Goal: Obtain resource: Download file/media

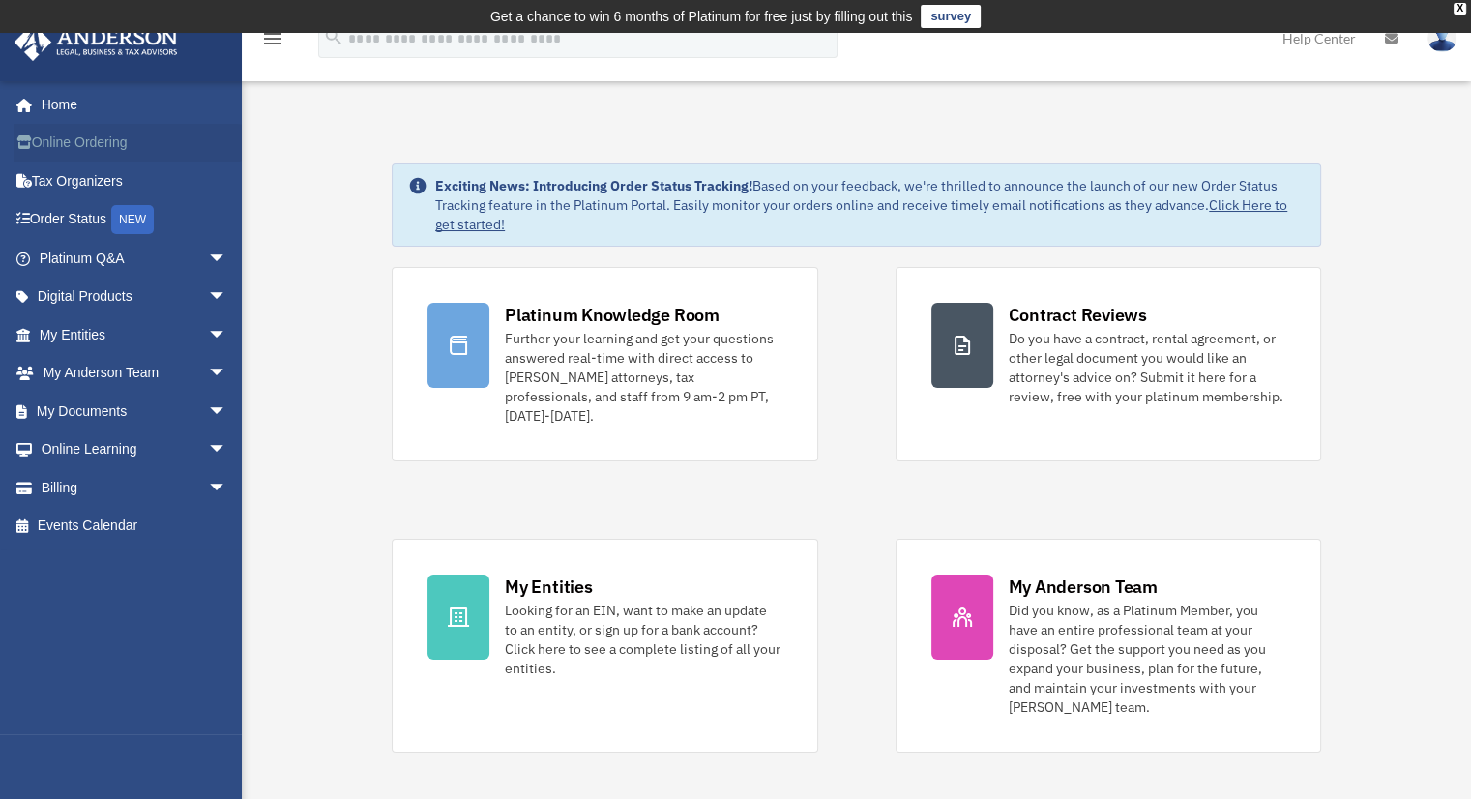
click at [110, 142] on link "Online Ordering" at bounding box center [135, 143] width 243 height 39
click at [73, 326] on link "My Entities arrow_drop_down" at bounding box center [135, 334] width 243 height 39
click at [208, 332] on span "arrow_drop_down" at bounding box center [227, 335] width 39 height 40
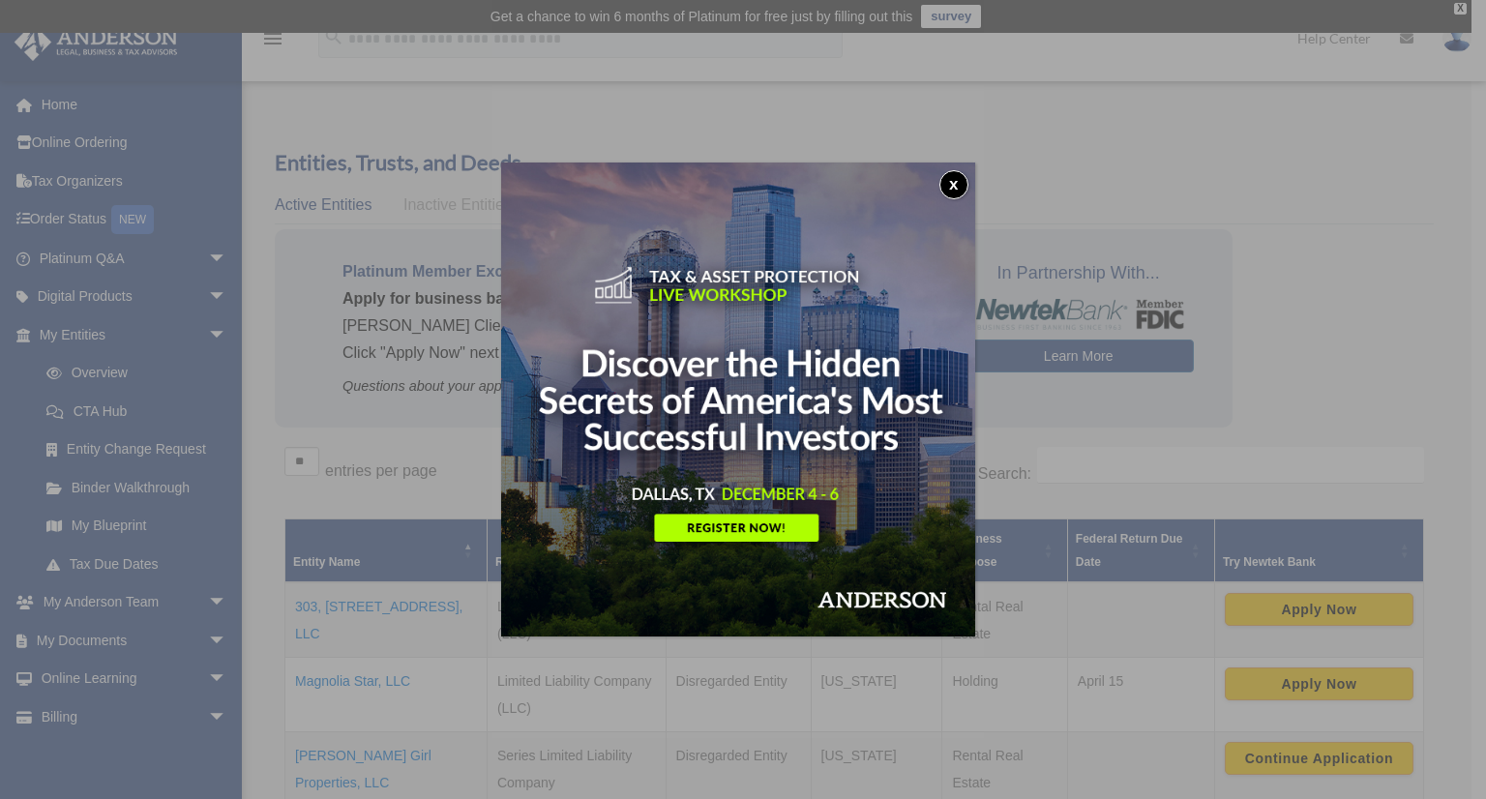
click at [968, 183] on button "x" at bounding box center [953, 184] width 29 height 29
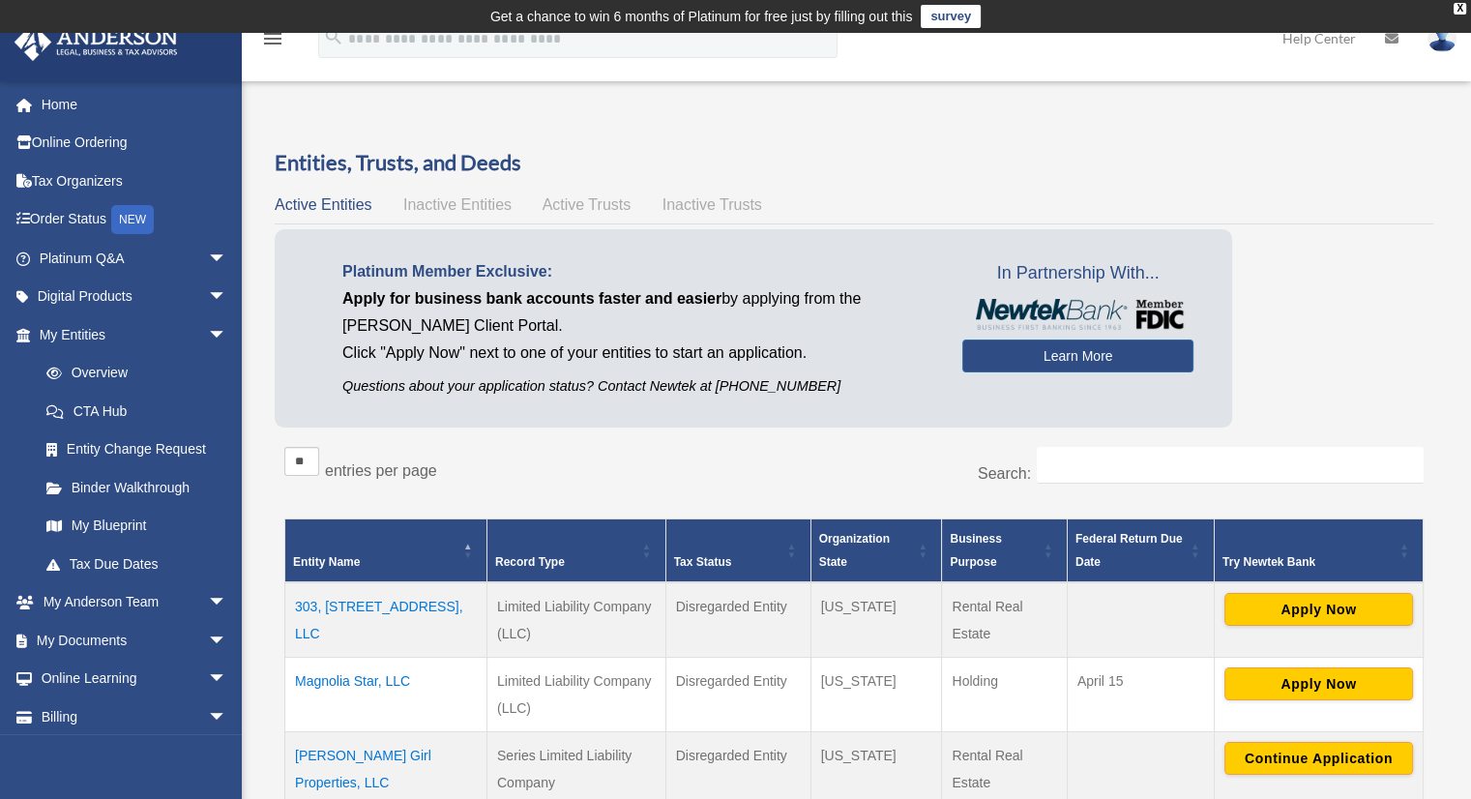
click at [391, 604] on td "303, 305, 307 Commerce Street, LLC" at bounding box center [386, 619] width 202 height 75
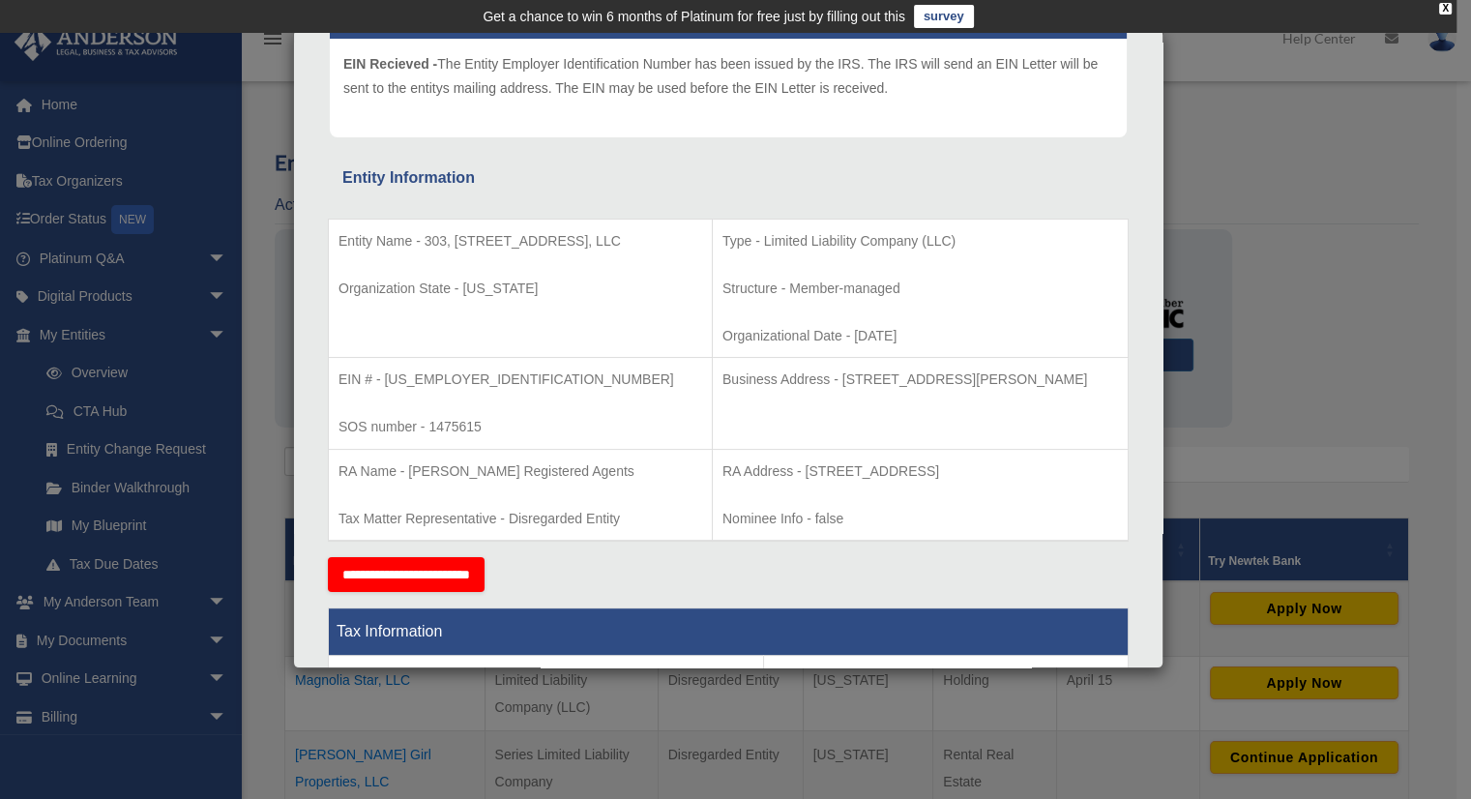
scroll to position [193, 0]
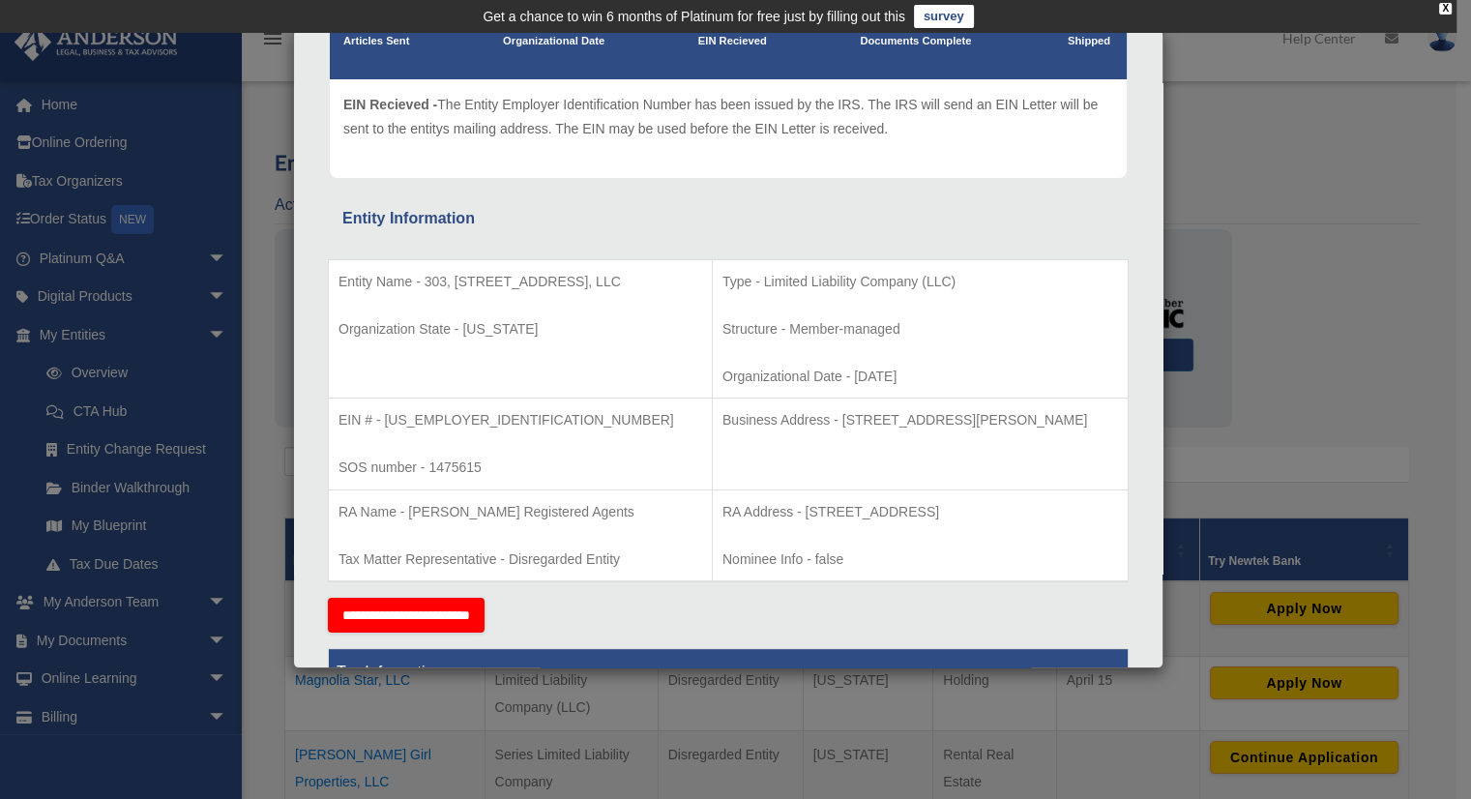
click at [1316, 196] on div "Details × Articles Sent Organizational Date" at bounding box center [735, 399] width 1471 height 799
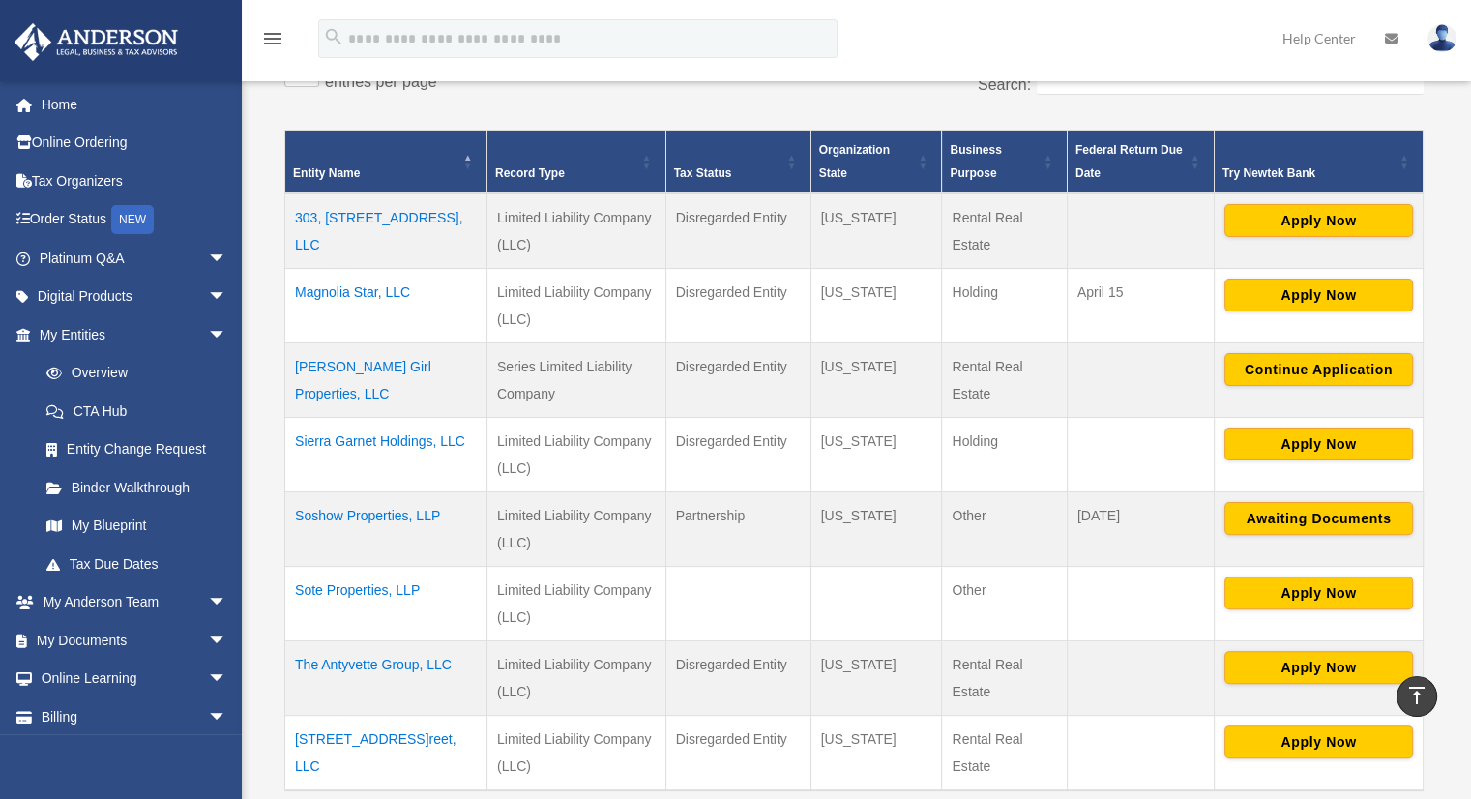
scroll to position [387, 0]
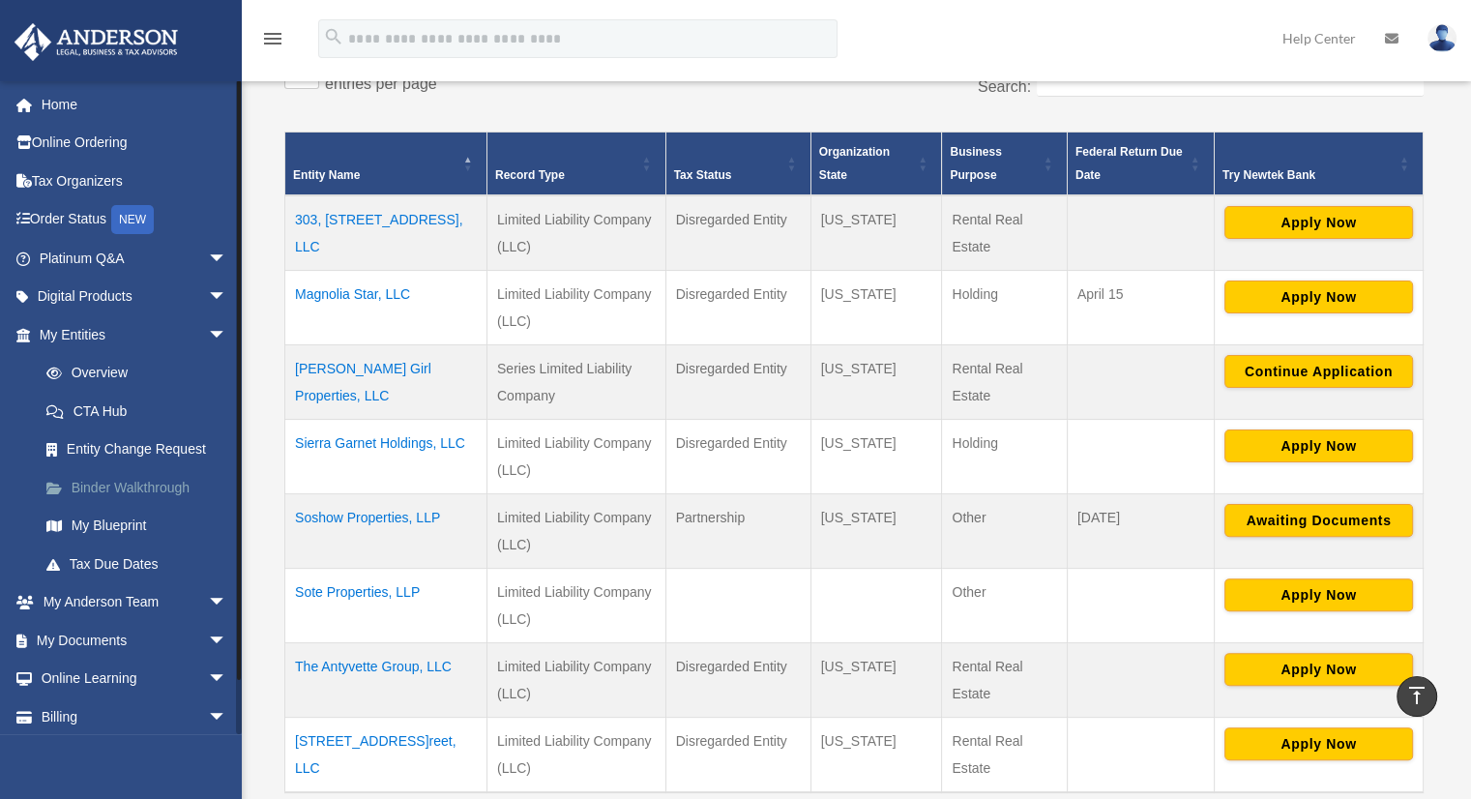
click at [136, 485] on link "Binder Walkthrough" at bounding box center [141, 487] width 229 height 39
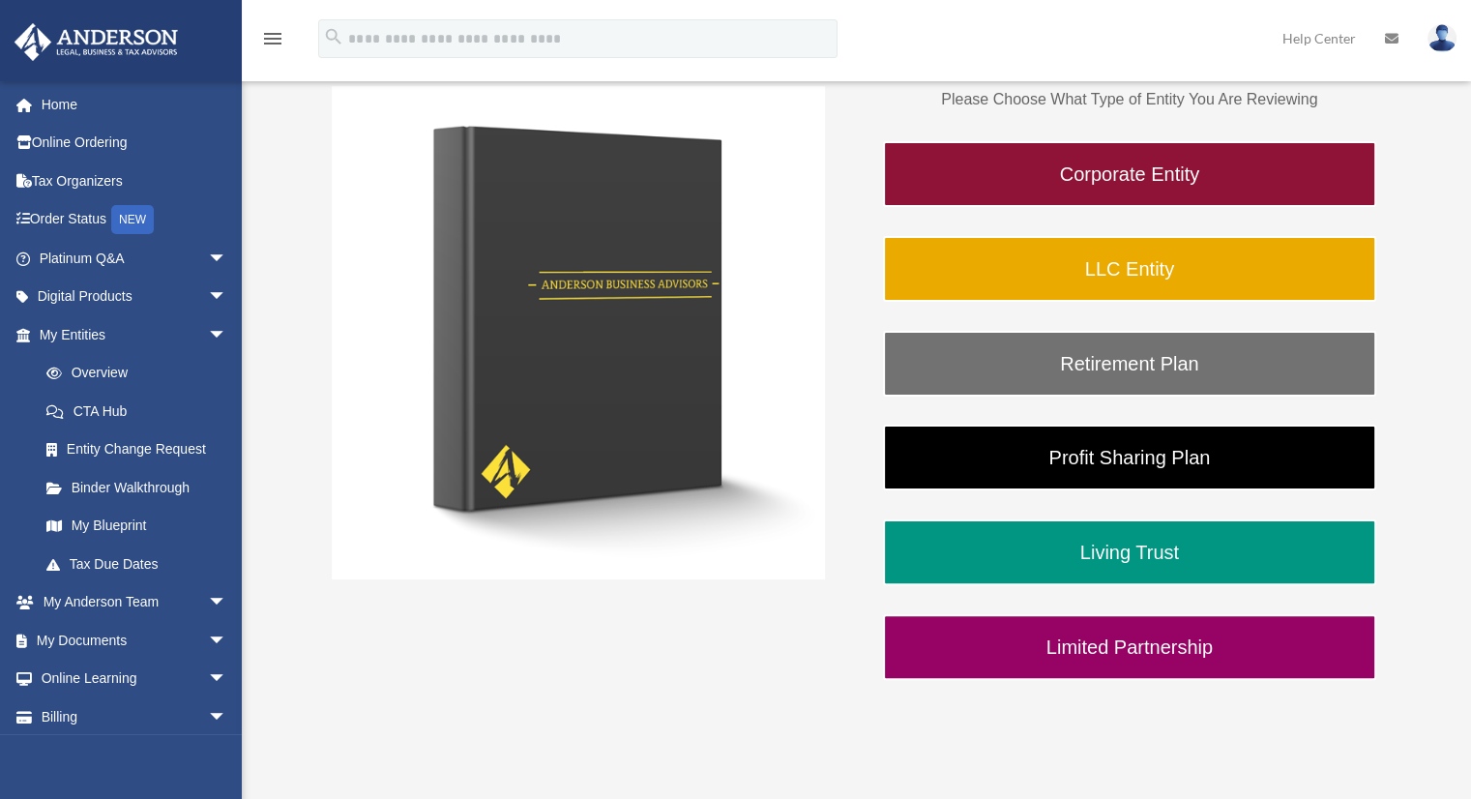
scroll to position [387, 0]
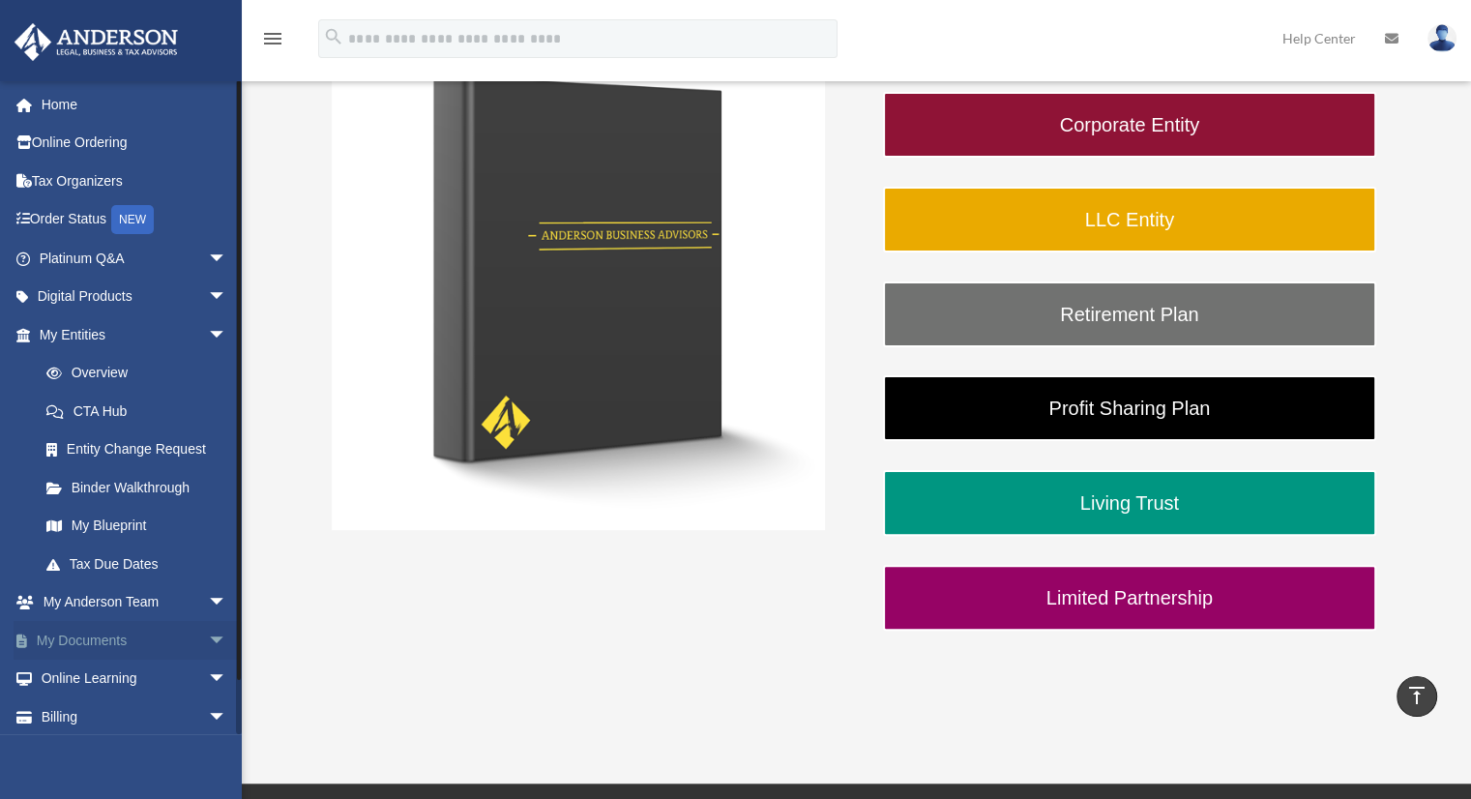
click at [114, 639] on link "My Documents arrow_drop_down" at bounding box center [135, 640] width 243 height 39
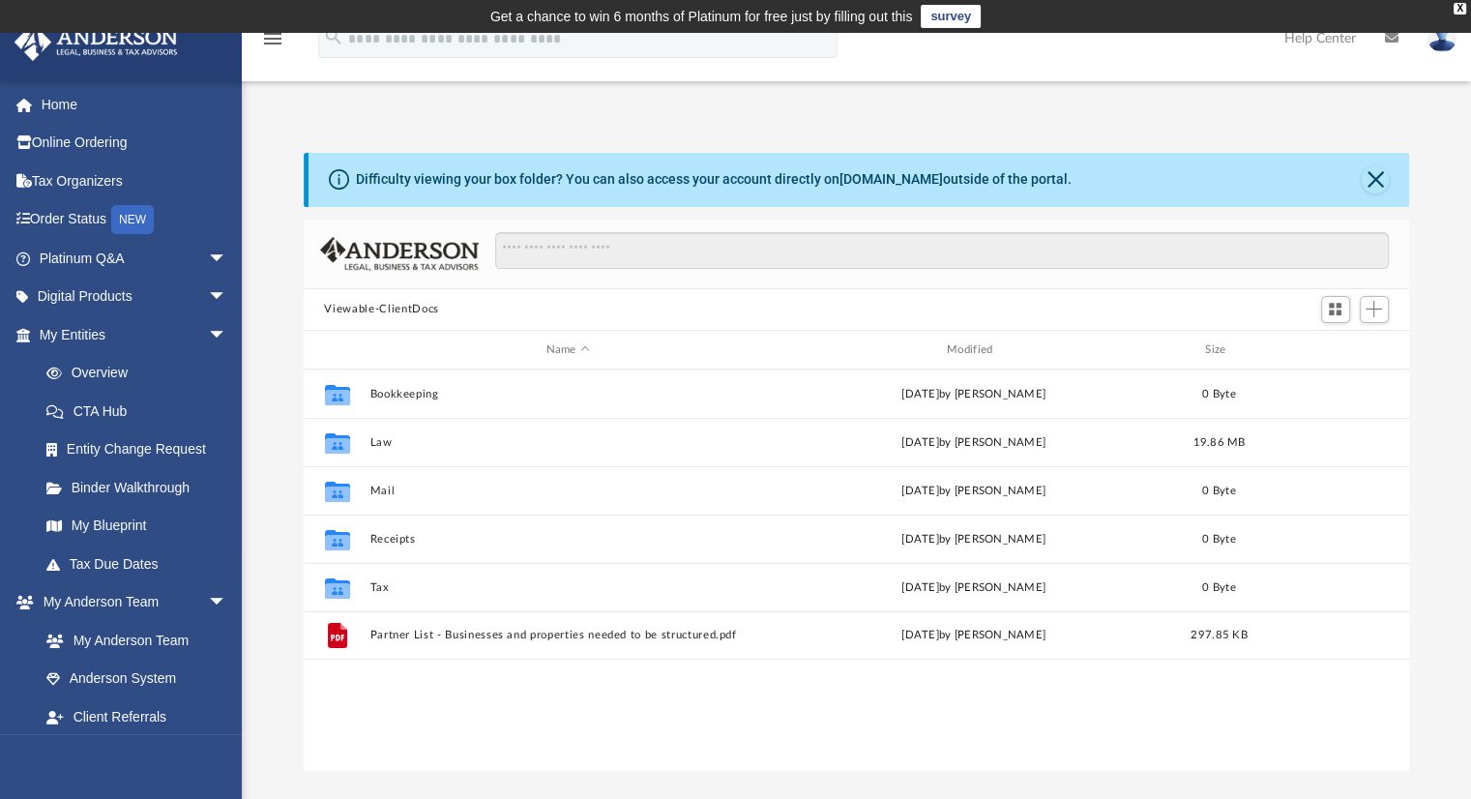
scroll to position [425, 1091]
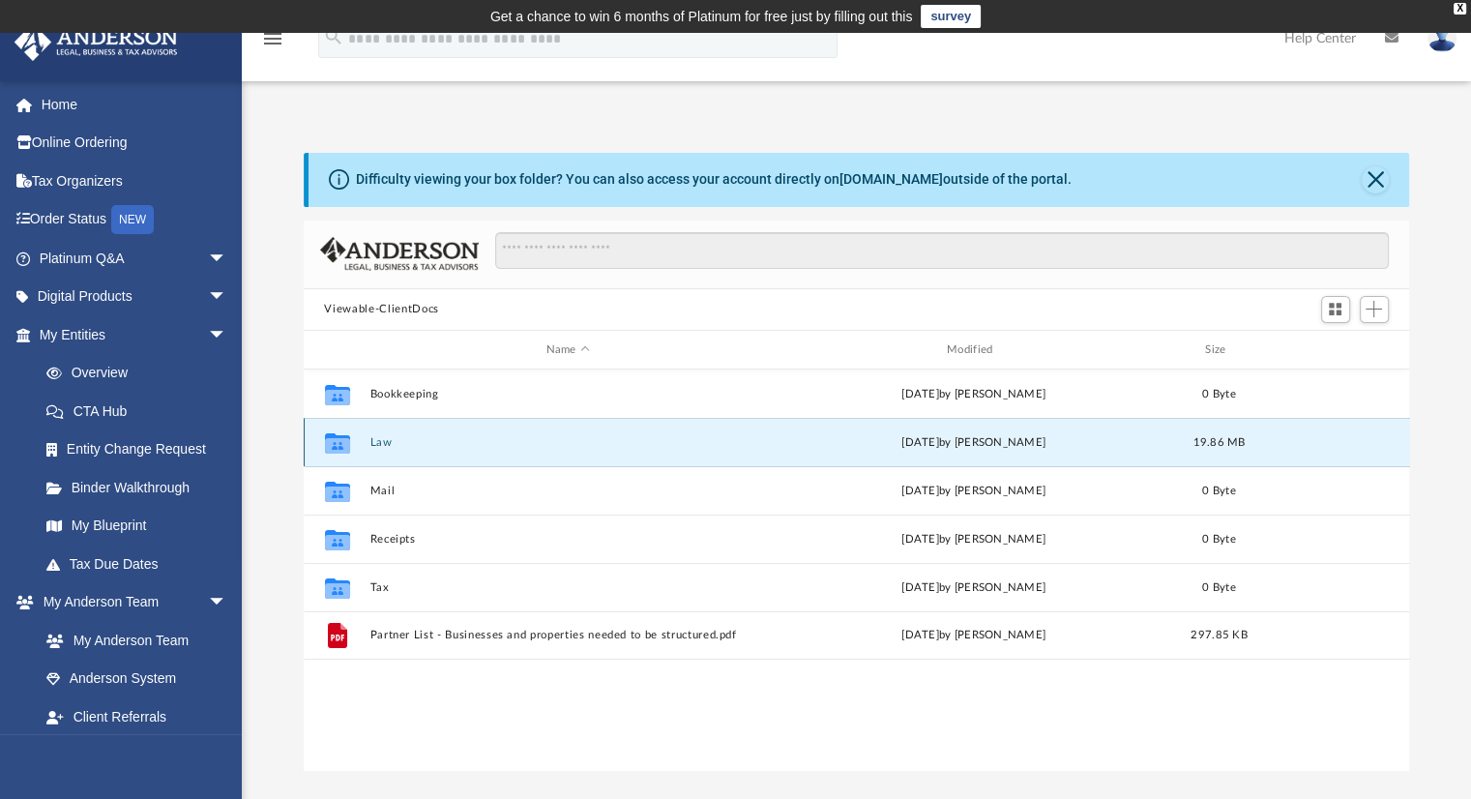
click at [377, 444] on button "Law" at bounding box center [567, 442] width 397 height 13
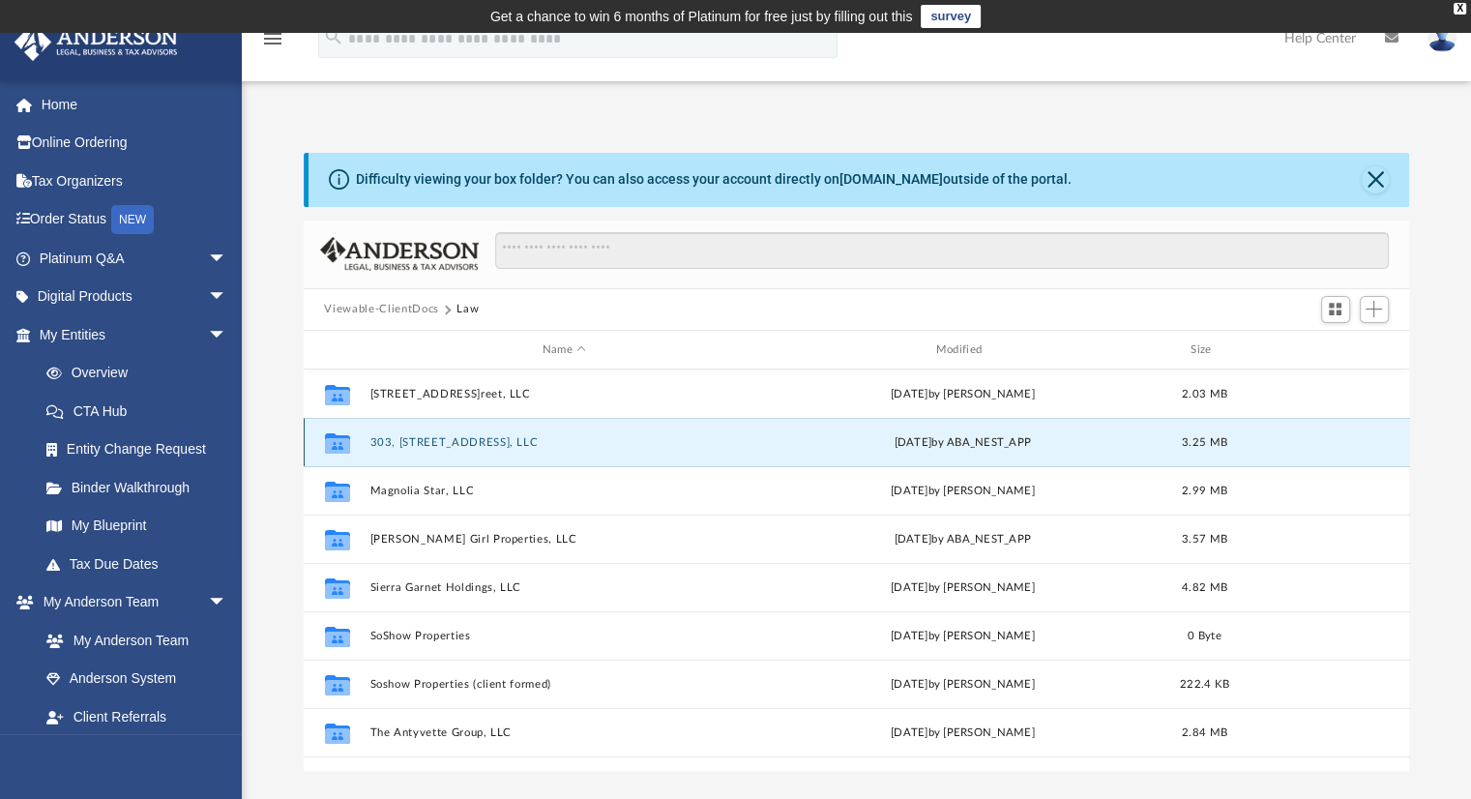
click at [428, 445] on button "303, [STREET_ADDRESS], LLC" at bounding box center [564, 442] width 390 height 13
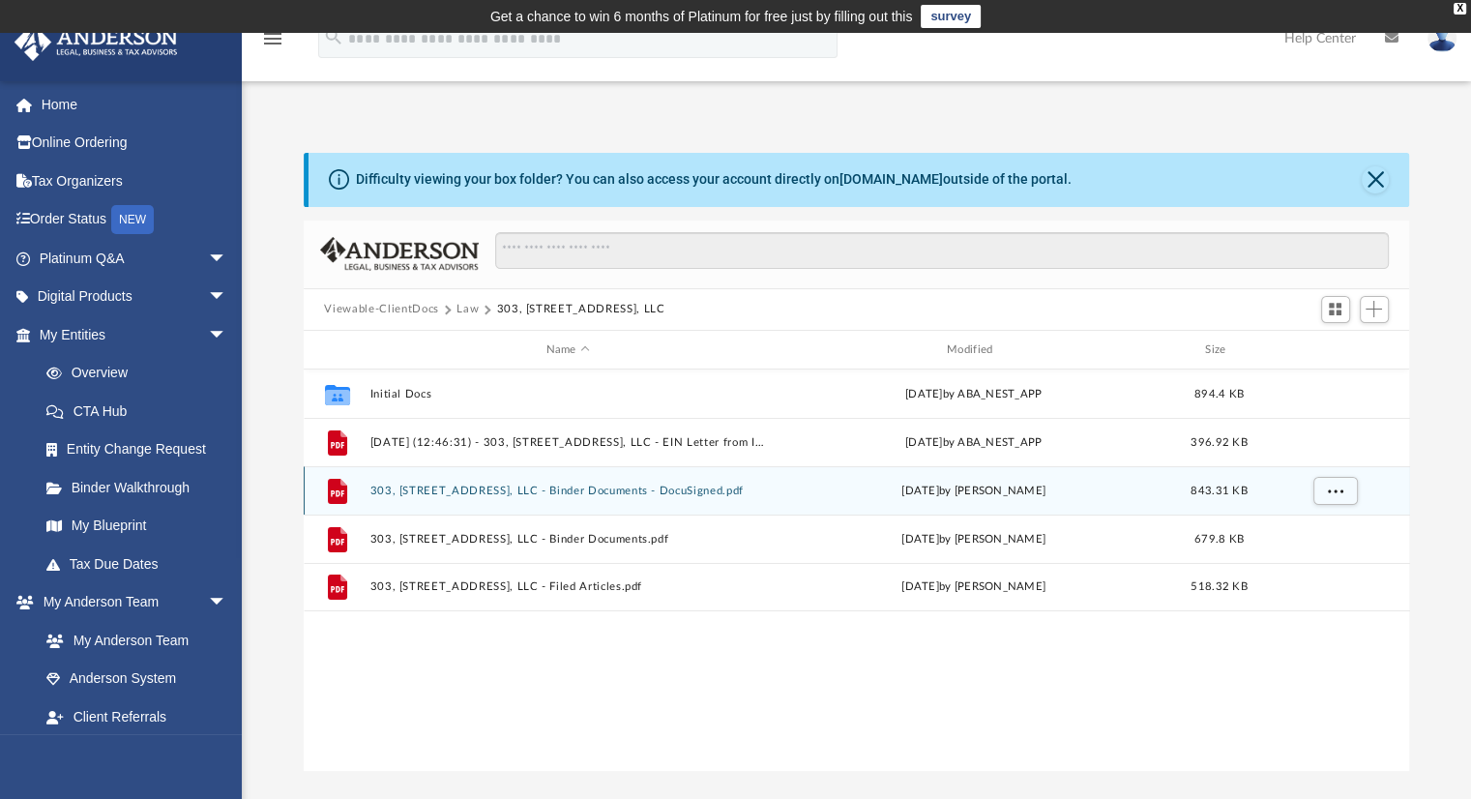
click at [492, 491] on button "303, 305, 307 Commerce Street, LLC - Binder Documents - DocuSigned.pdf" at bounding box center [567, 491] width 397 height 13
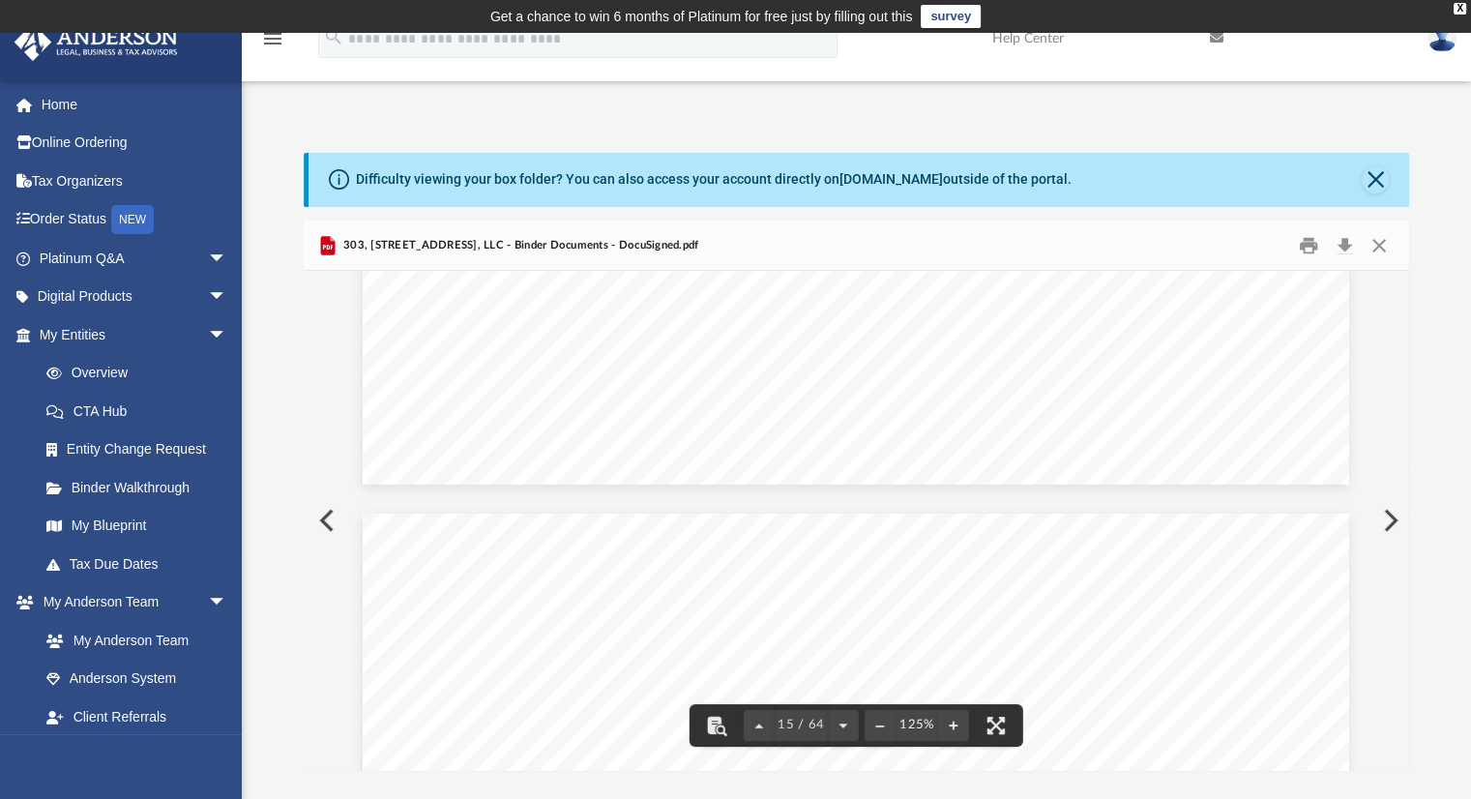
scroll to position [18088, 0]
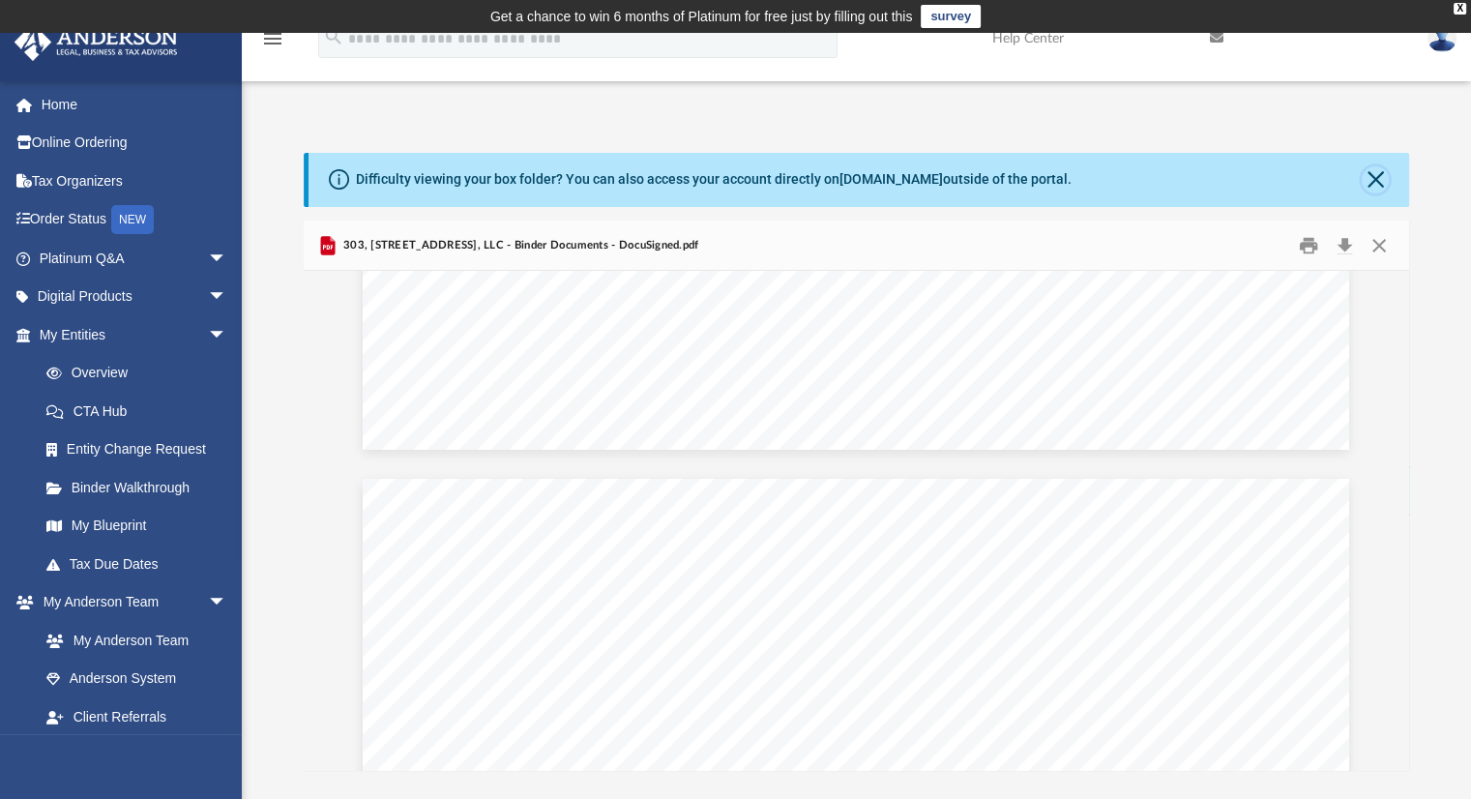
click at [1375, 178] on button "Close" at bounding box center [1375, 179] width 27 height 27
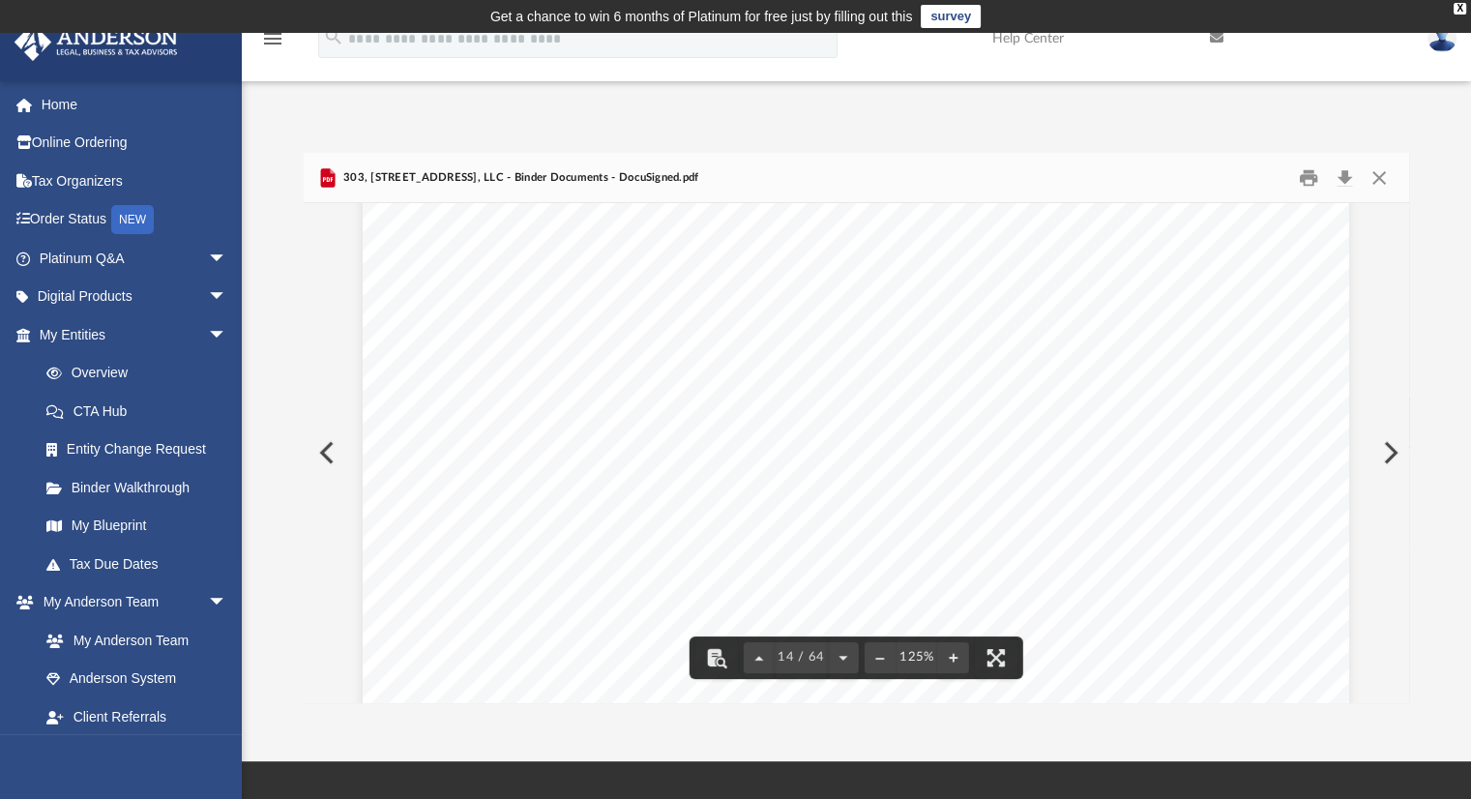
scroll to position [17121, 0]
click at [1373, 179] on button "Close" at bounding box center [1379, 177] width 35 height 30
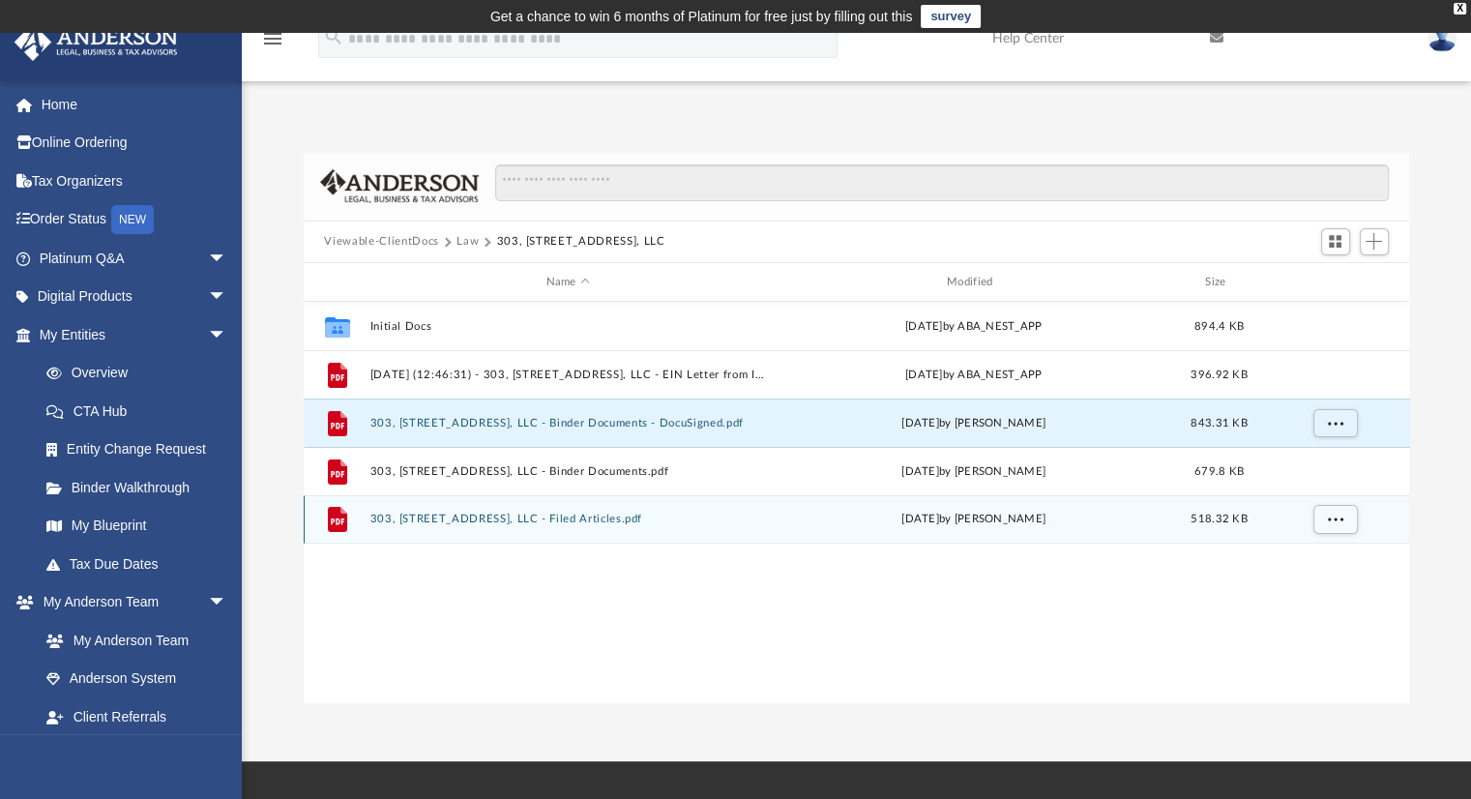
click at [586, 517] on button "303, 305, 307 Commerce Street, LLC - Filed Articles.pdf" at bounding box center [567, 520] width 397 height 13
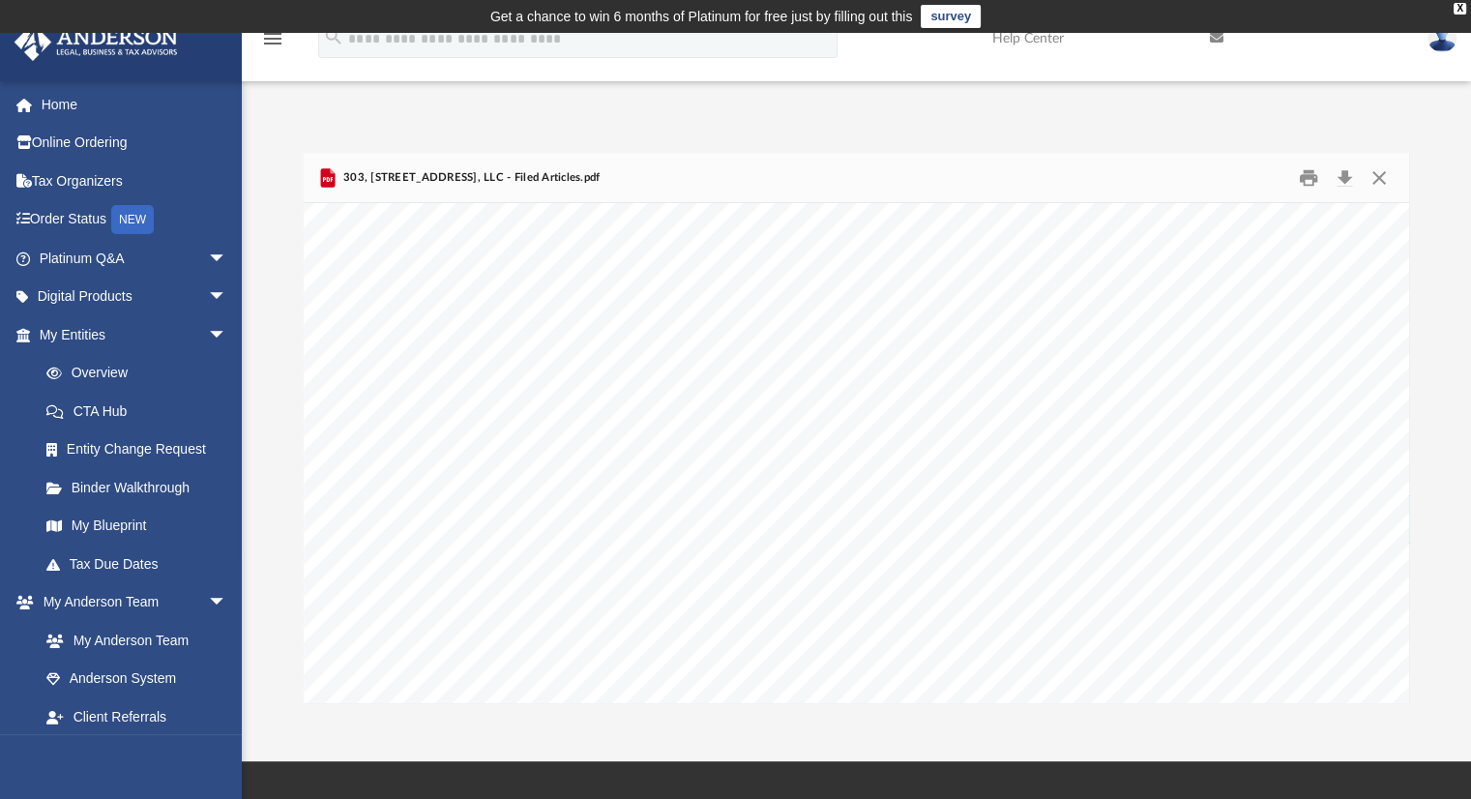
scroll to position [1837, 0]
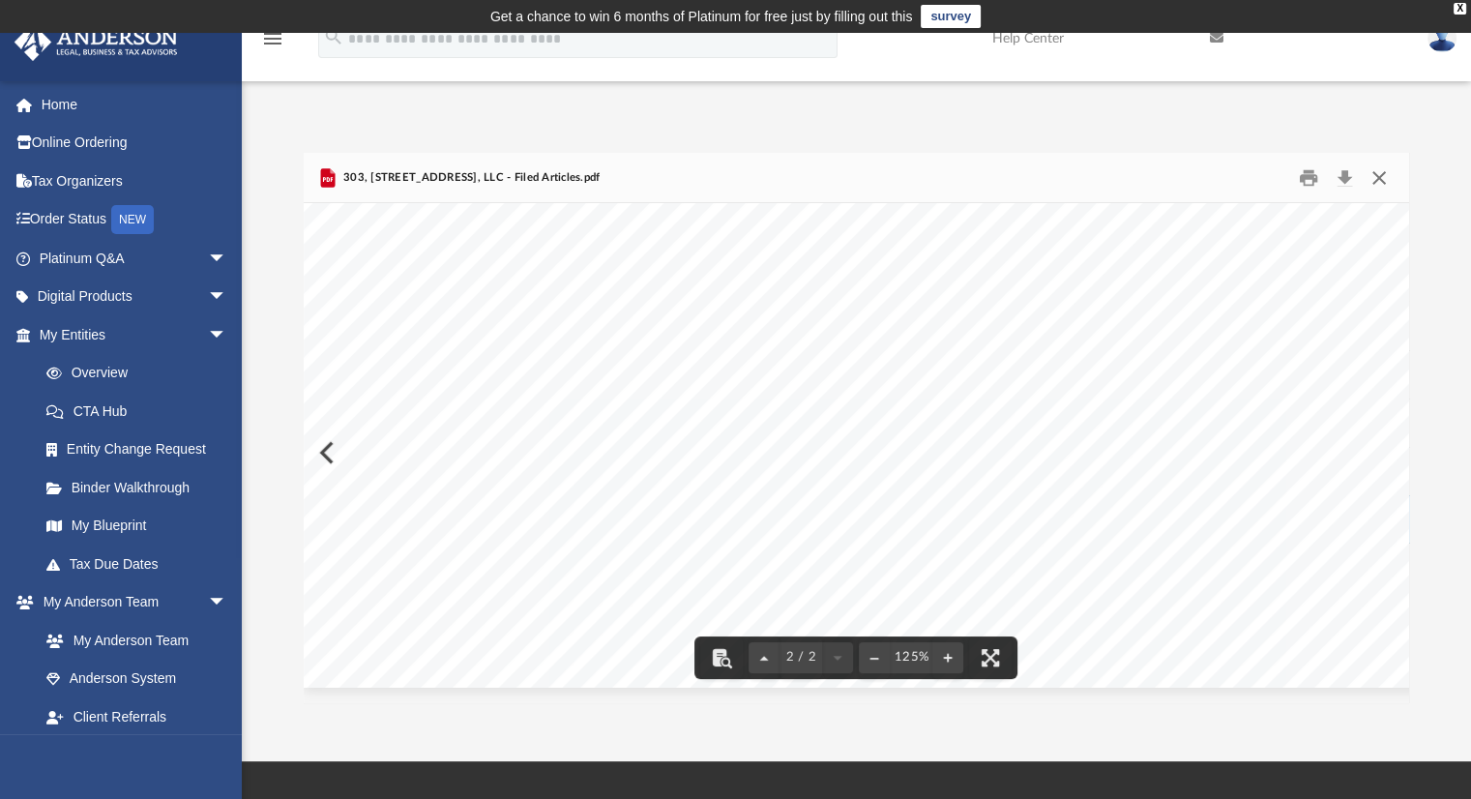
click at [1376, 178] on button "Close" at bounding box center [1379, 177] width 35 height 30
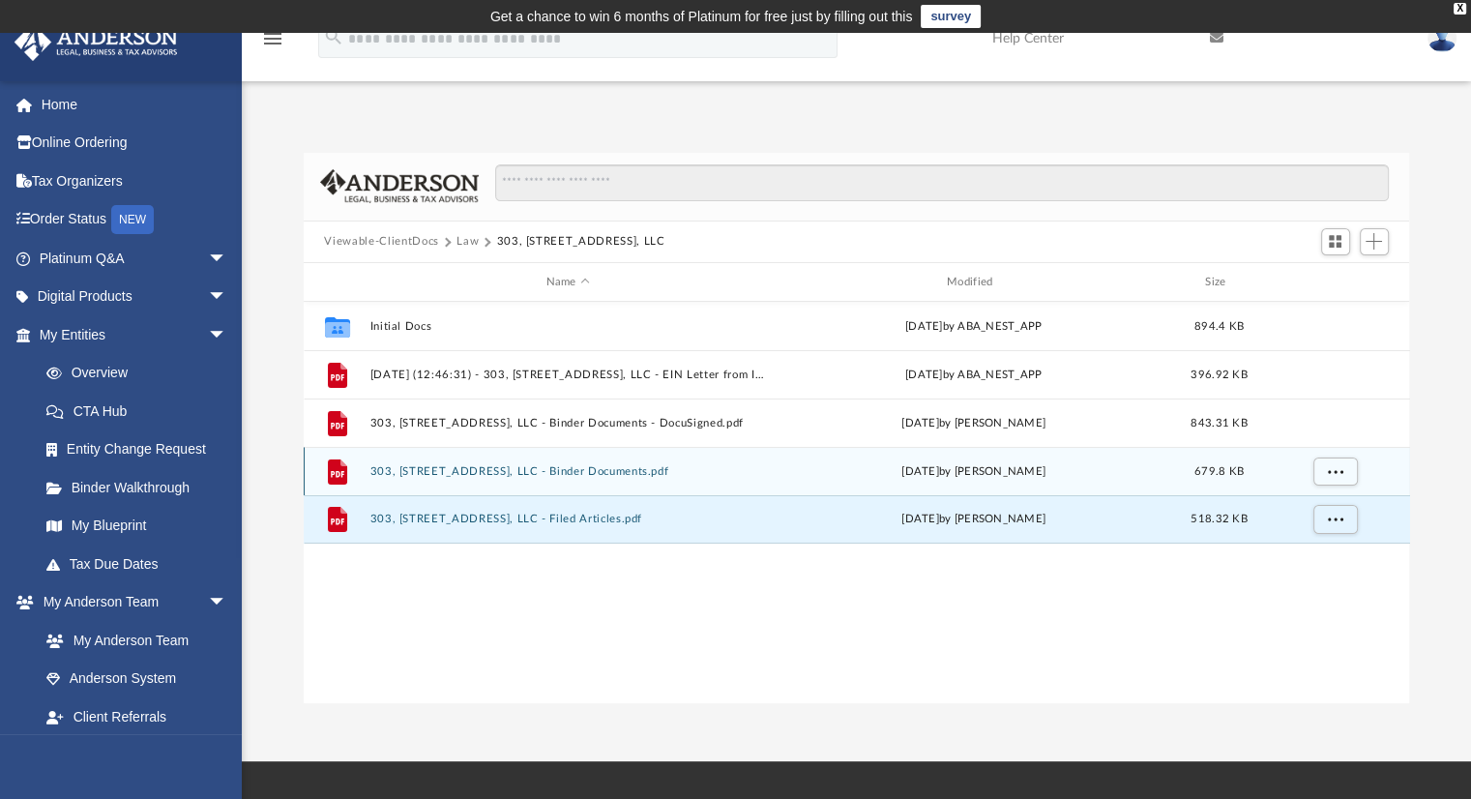
click at [551, 472] on button "303, 305, 307 Commerce Street, LLC - Binder Documents.pdf" at bounding box center [567, 471] width 397 height 13
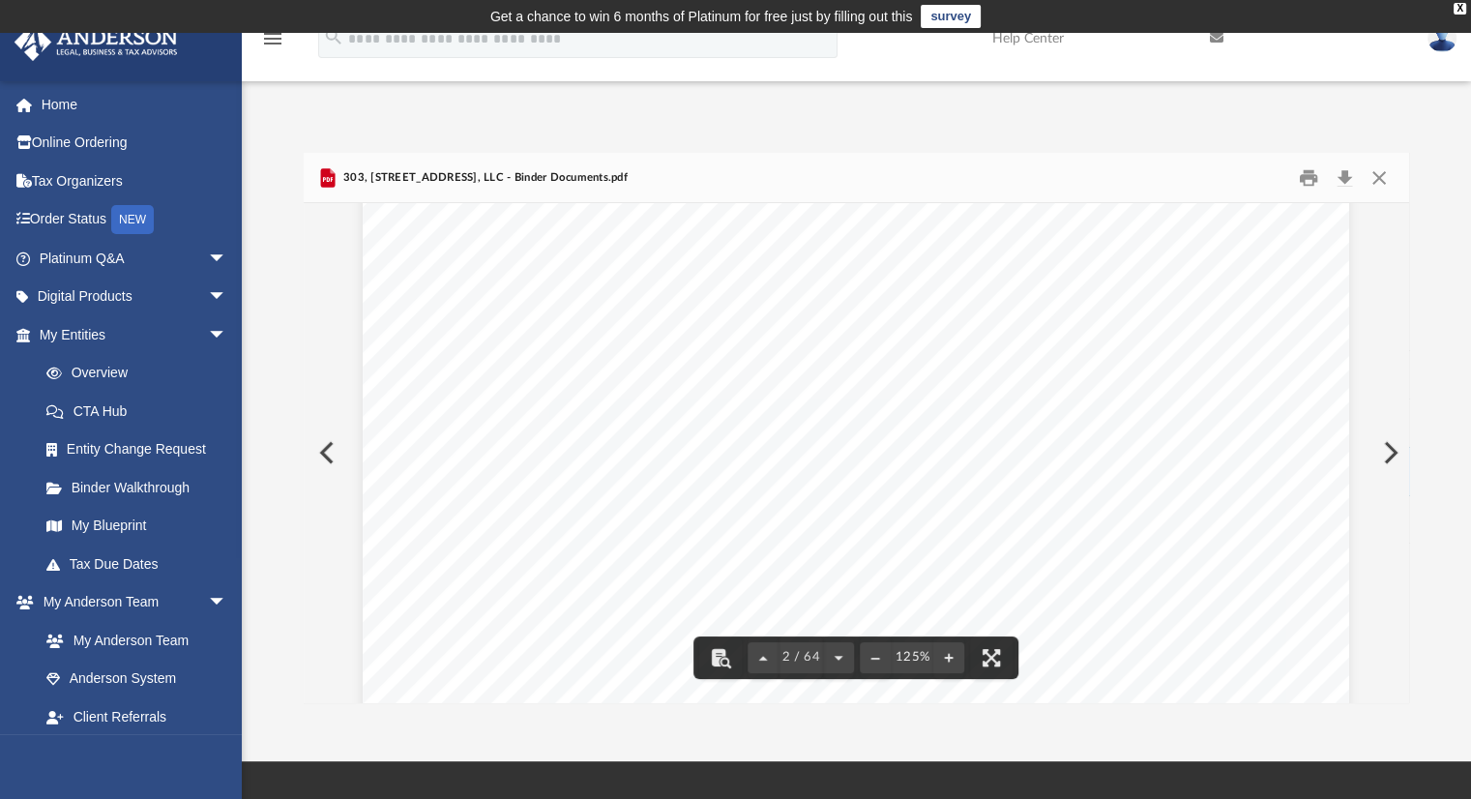
scroll to position [1741, 0]
click at [1340, 179] on button "Download" at bounding box center [1345, 177] width 35 height 30
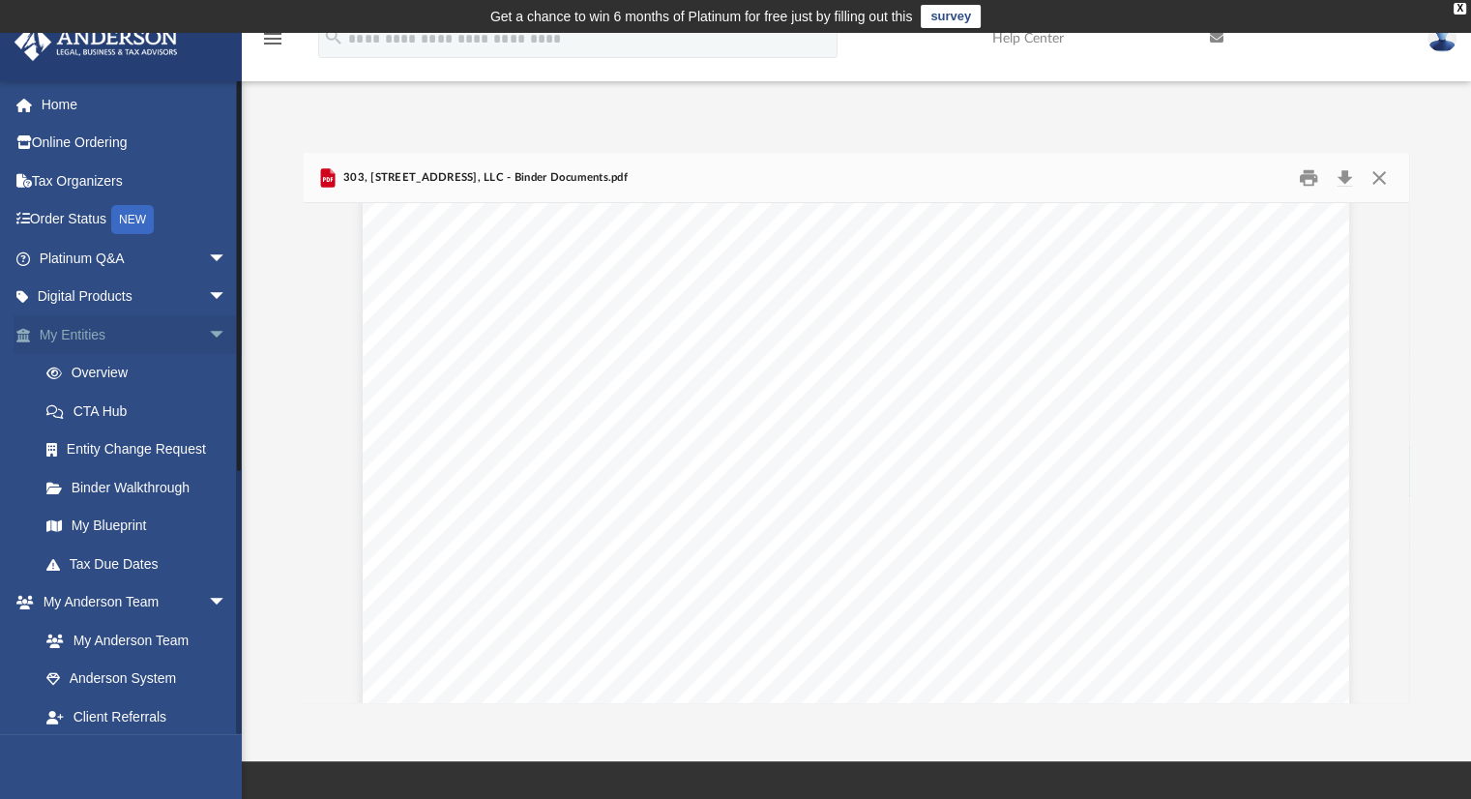
click at [78, 338] on link "My Entities arrow_drop_down" at bounding box center [135, 334] width 243 height 39
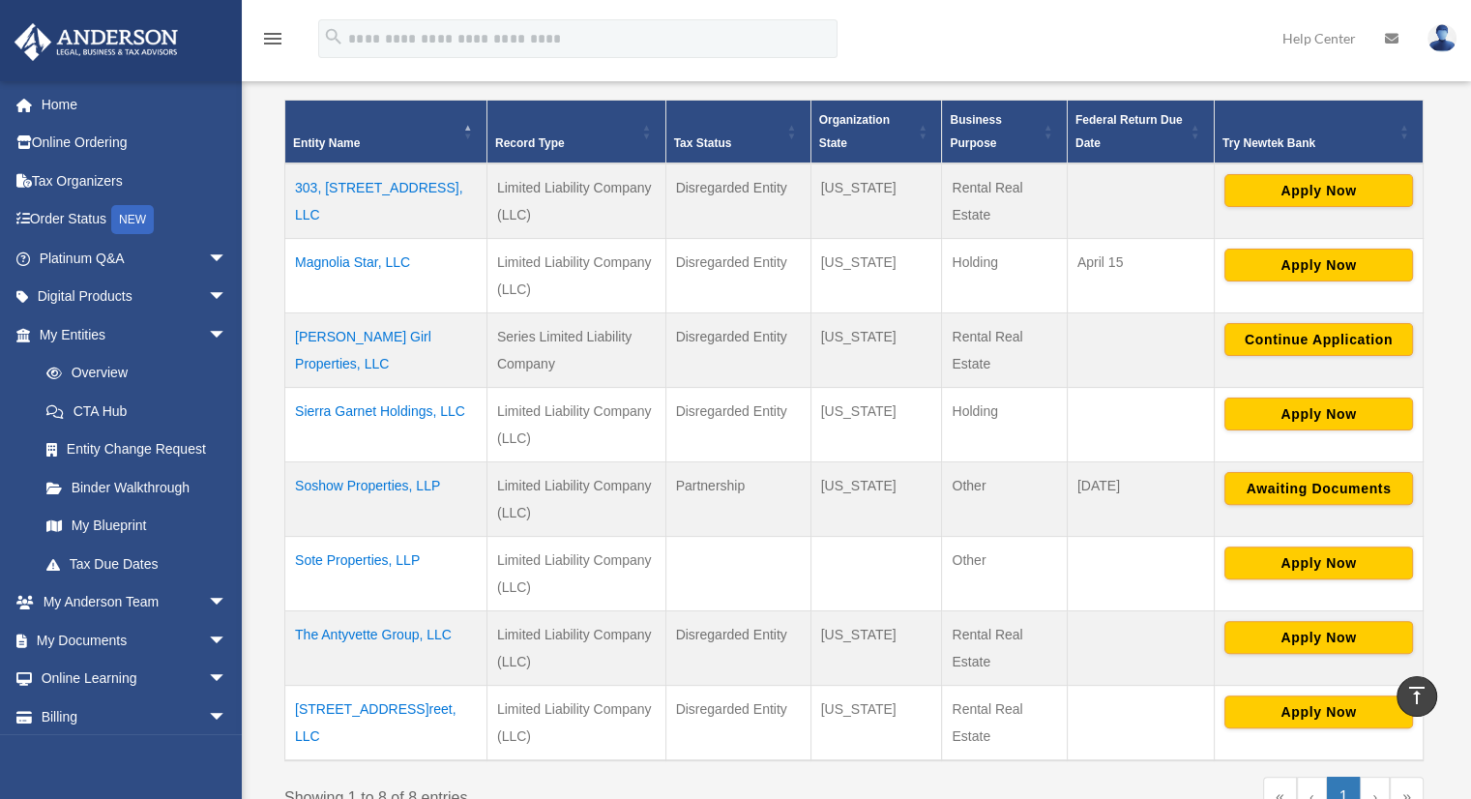
scroll to position [387, 0]
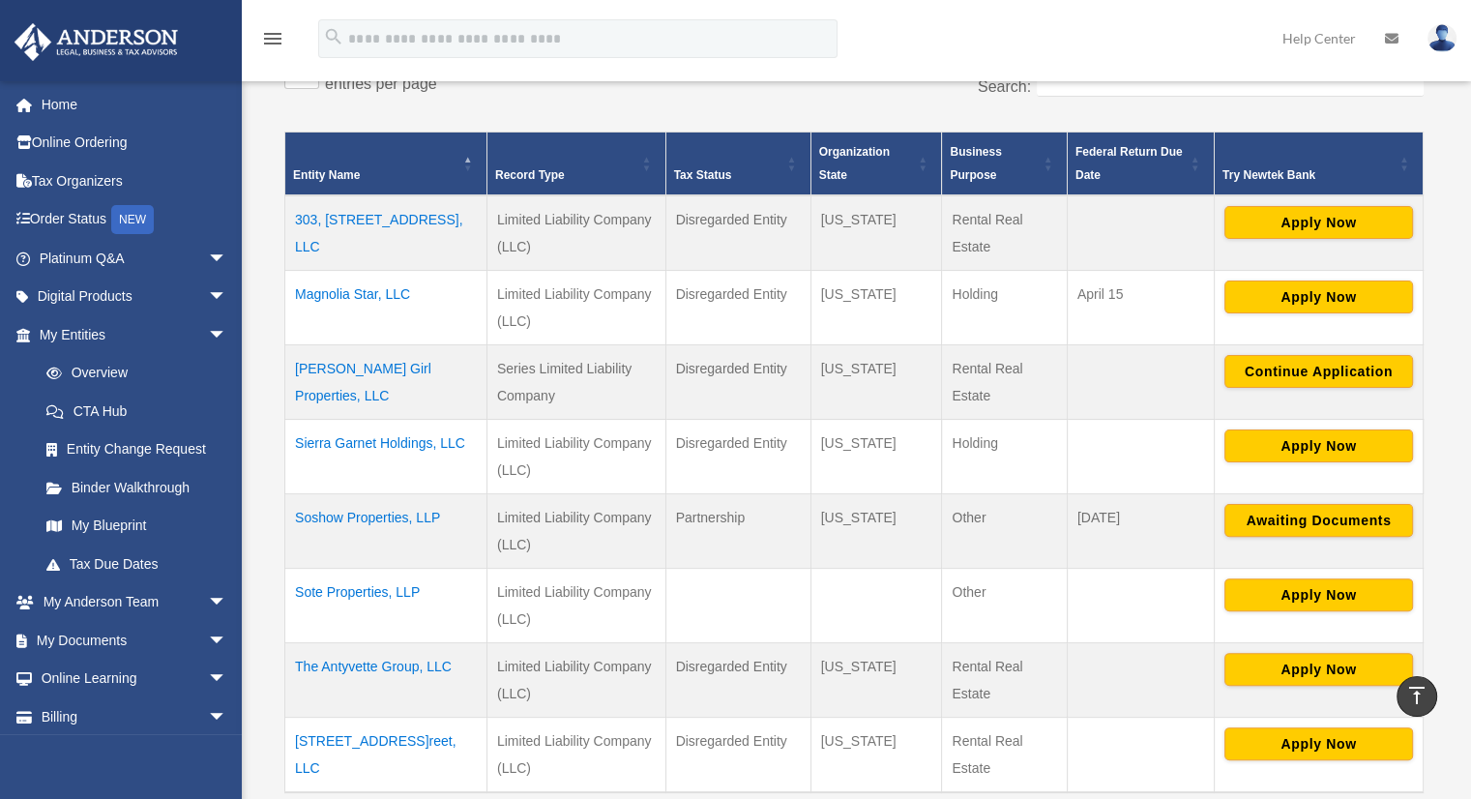
click at [387, 440] on td "Sierra Garnet Holdings, LLC" at bounding box center [386, 456] width 202 height 74
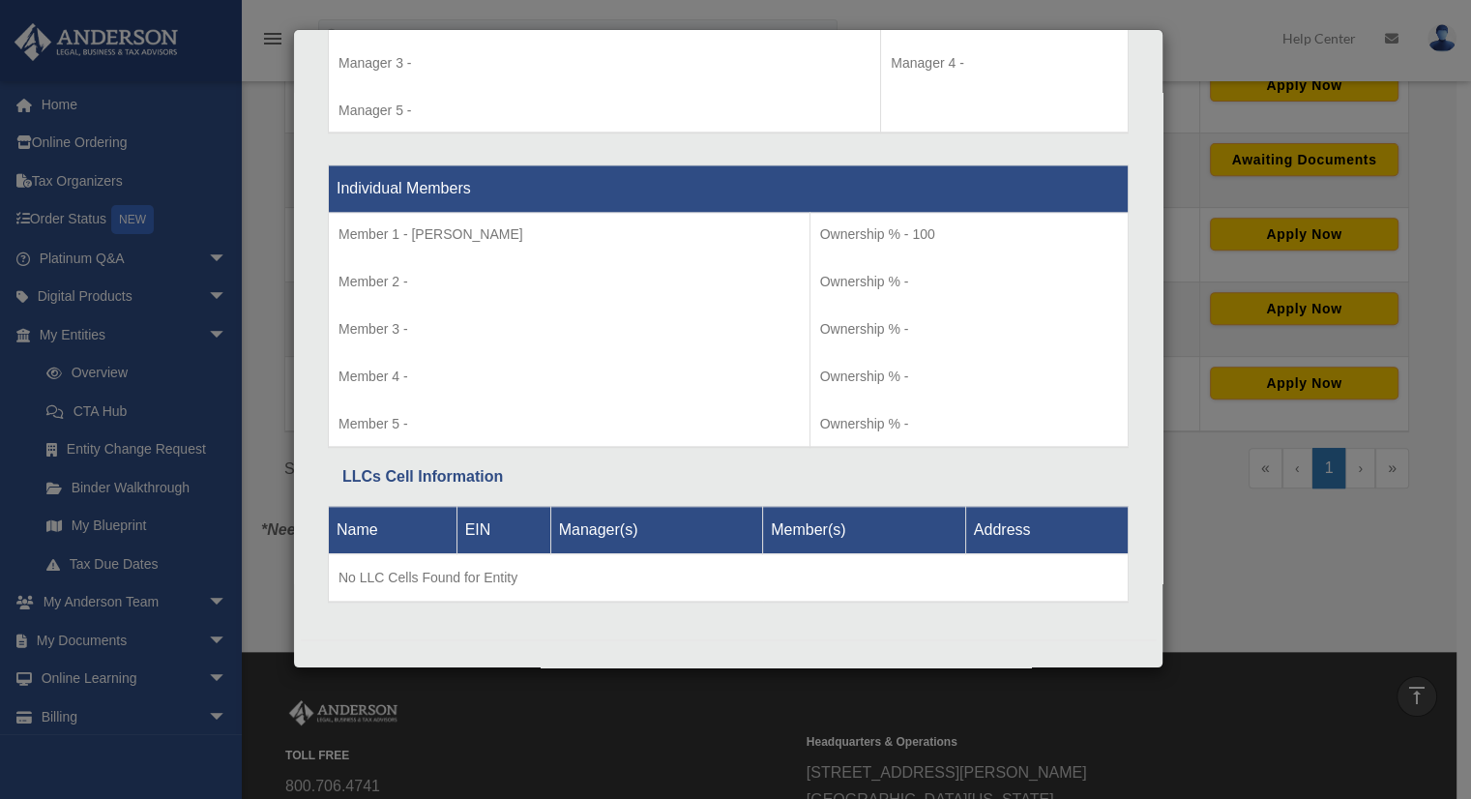
scroll to position [774, 0]
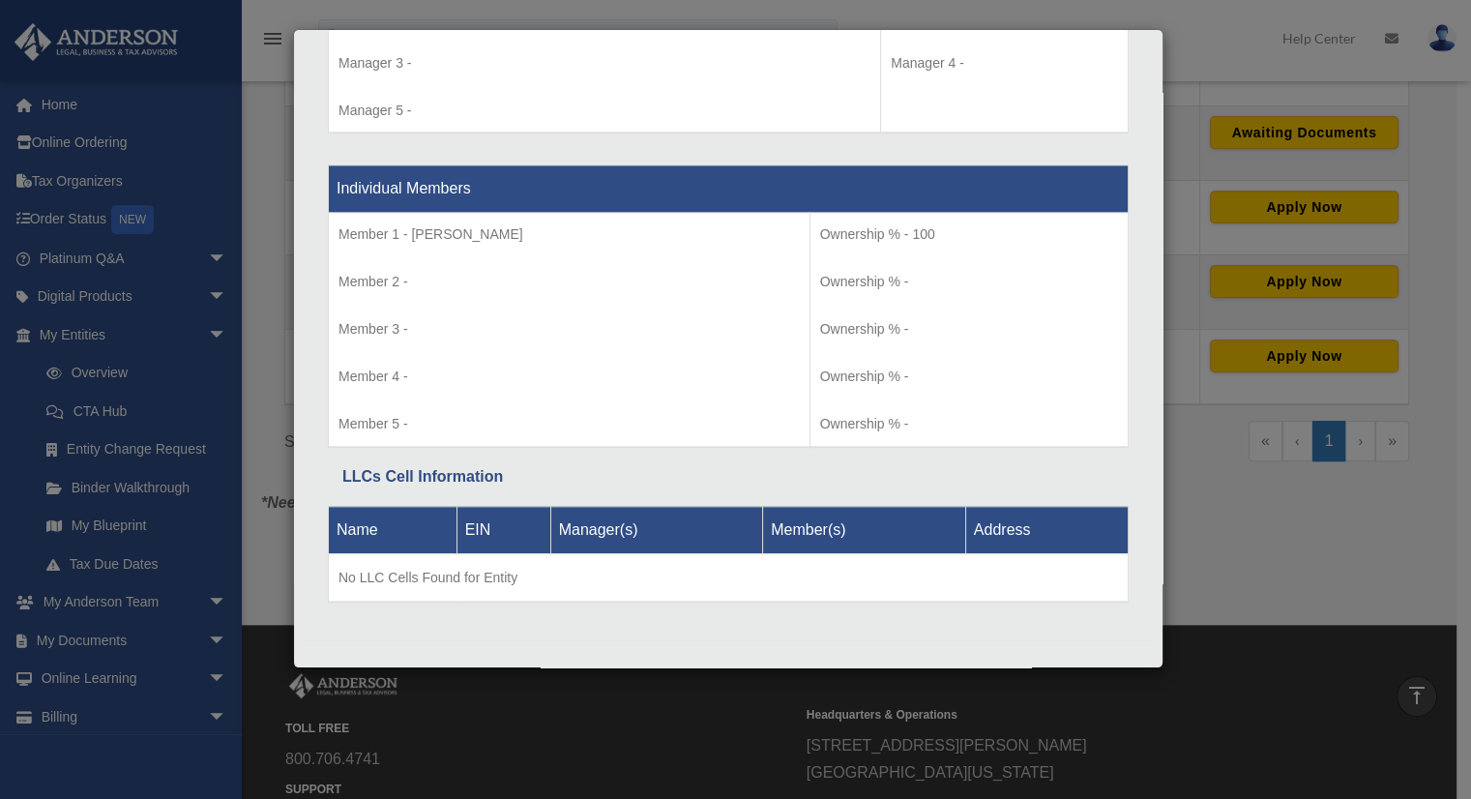
click at [1221, 567] on div "Details × Articles Sent Organizational Date" at bounding box center [735, 399] width 1471 height 799
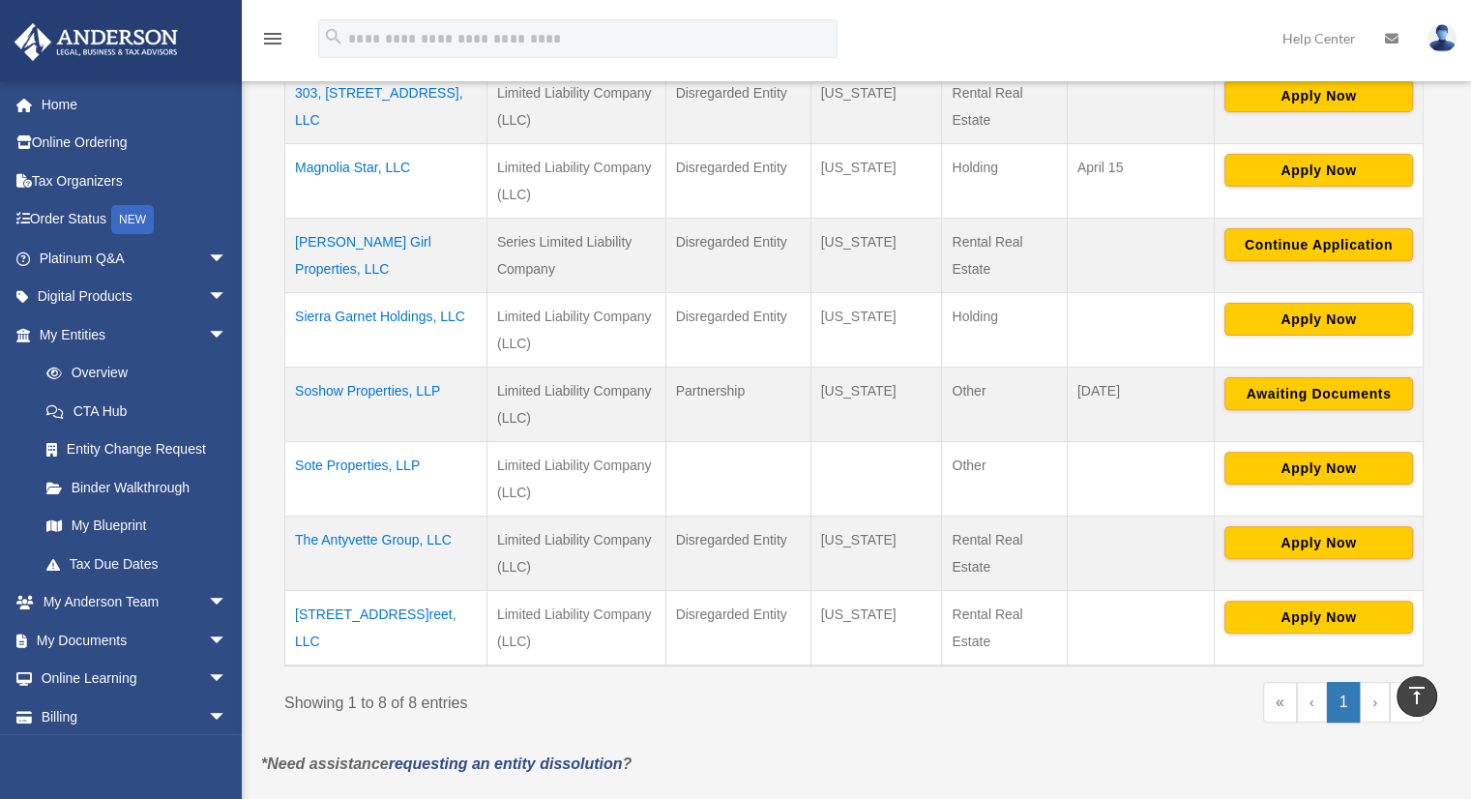
scroll to position [387, 0]
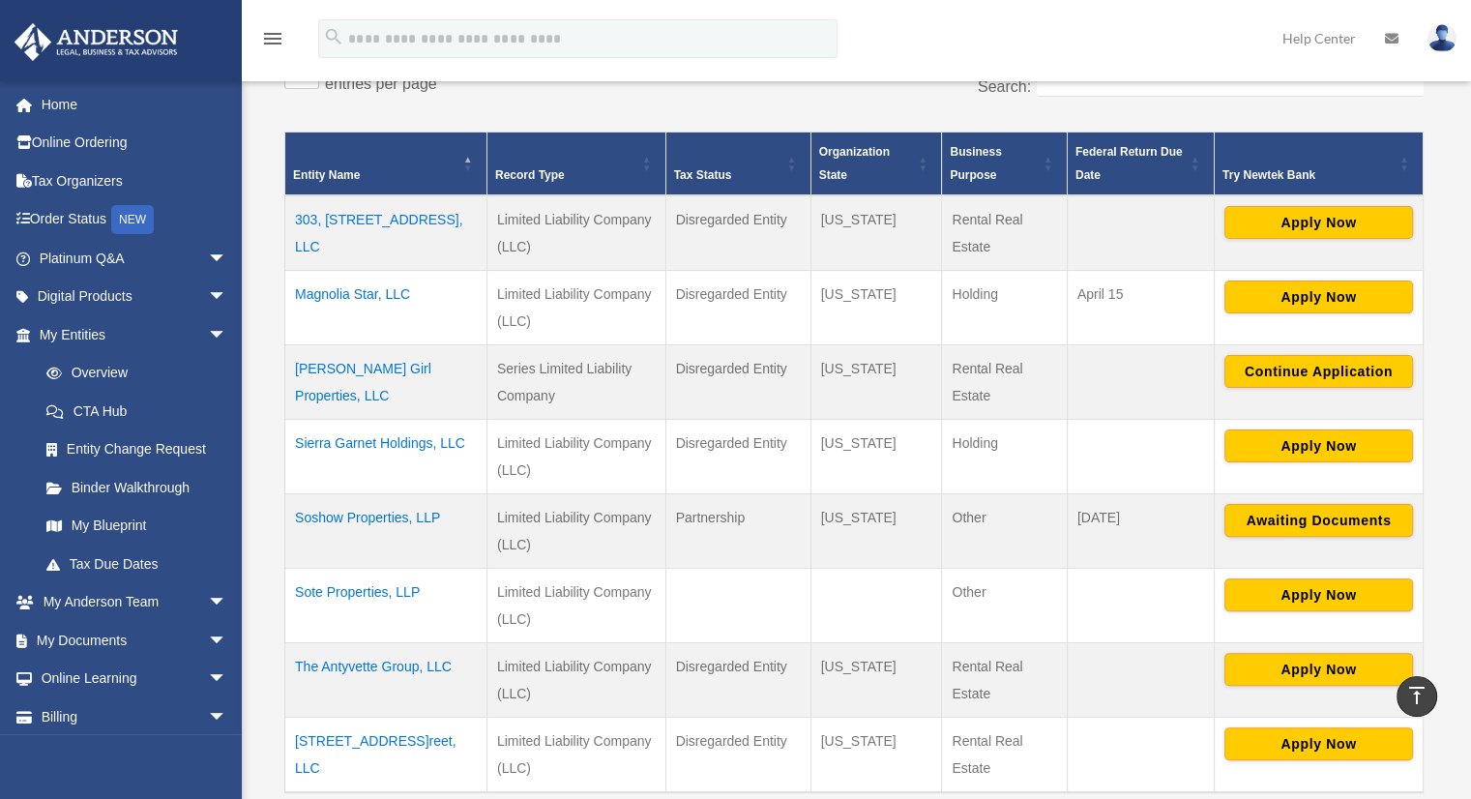
click at [398, 293] on td "Magnolia Star, LLC" at bounding box center [386, 307] width 202 height 74
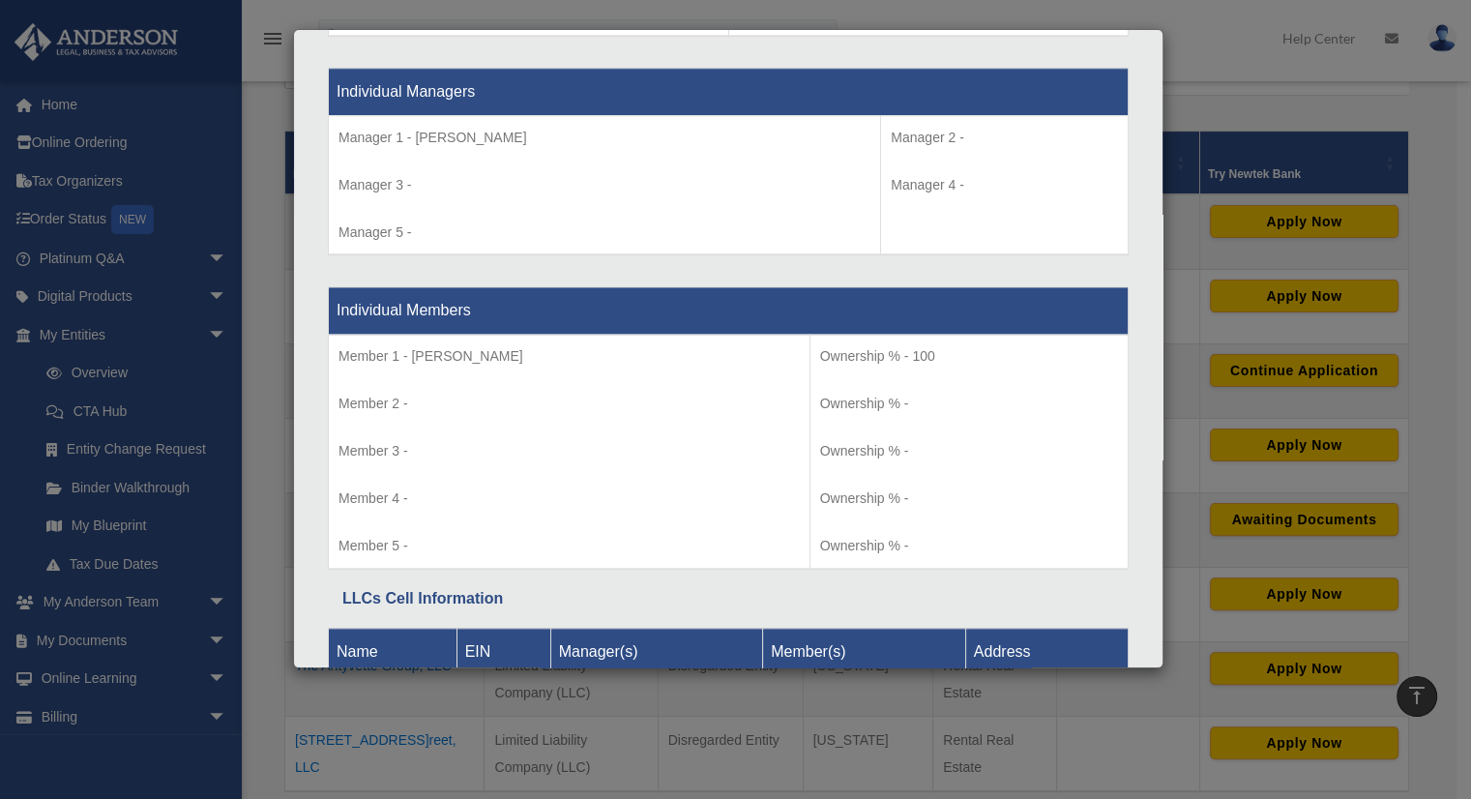
scroll to position [1807, 0]
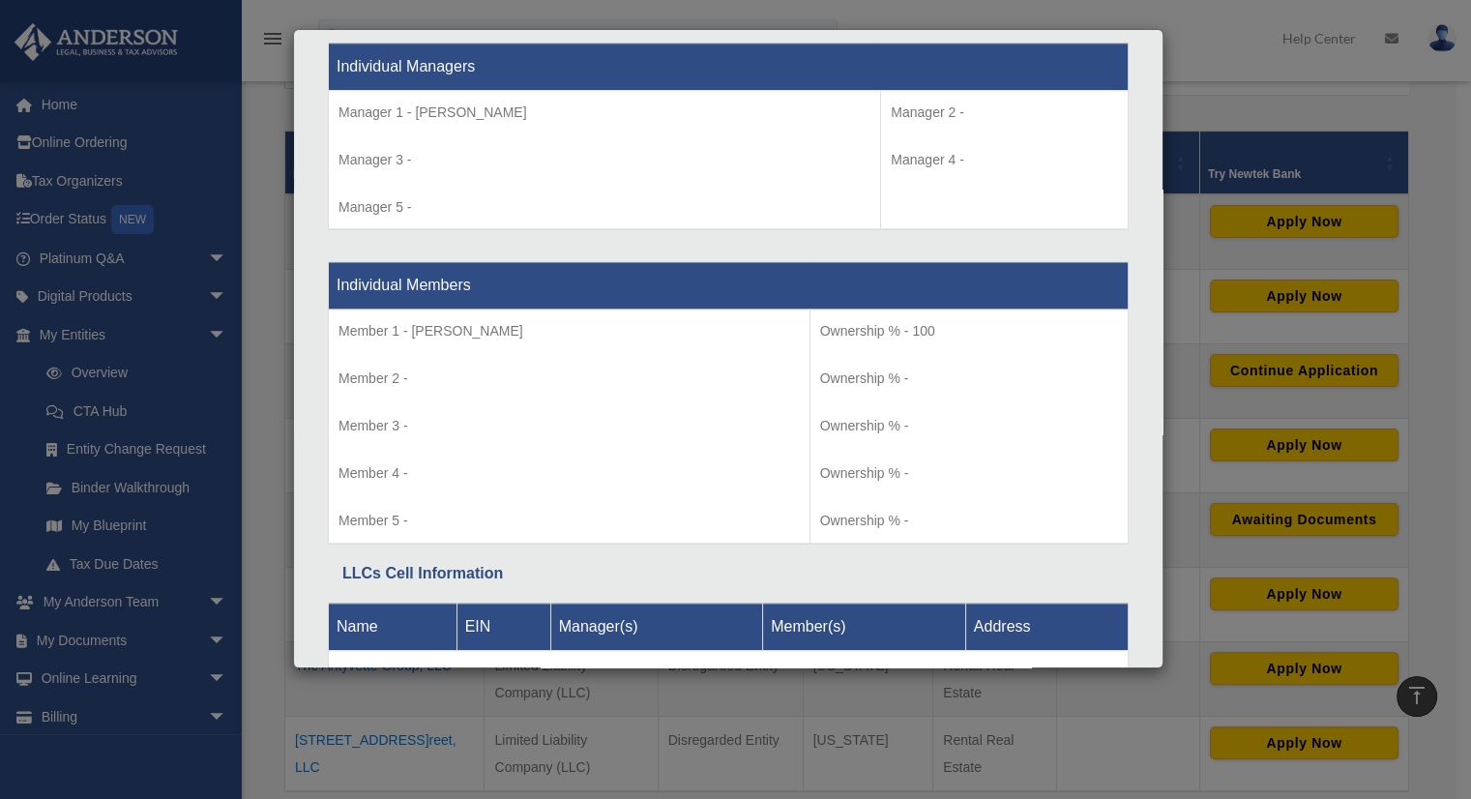
click at [1239, 88] on div "Details × Articles Sent Organizational Date" at bounding box center [735, 399] width 1471 height 799
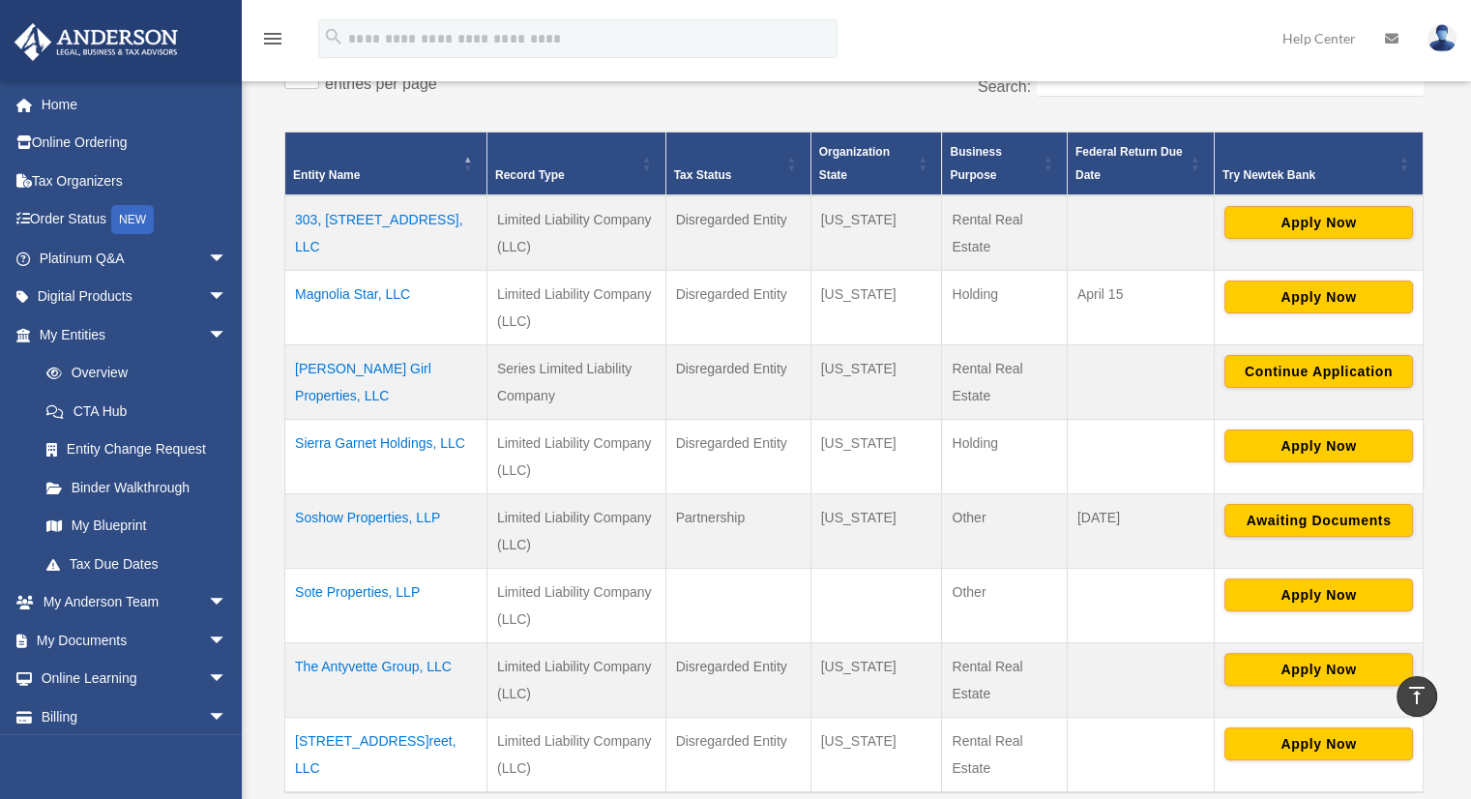
click at [395, 437] on td "Sierra Garnet Holdings, LLC" at bounding box center [386, 456] width 202 height 74
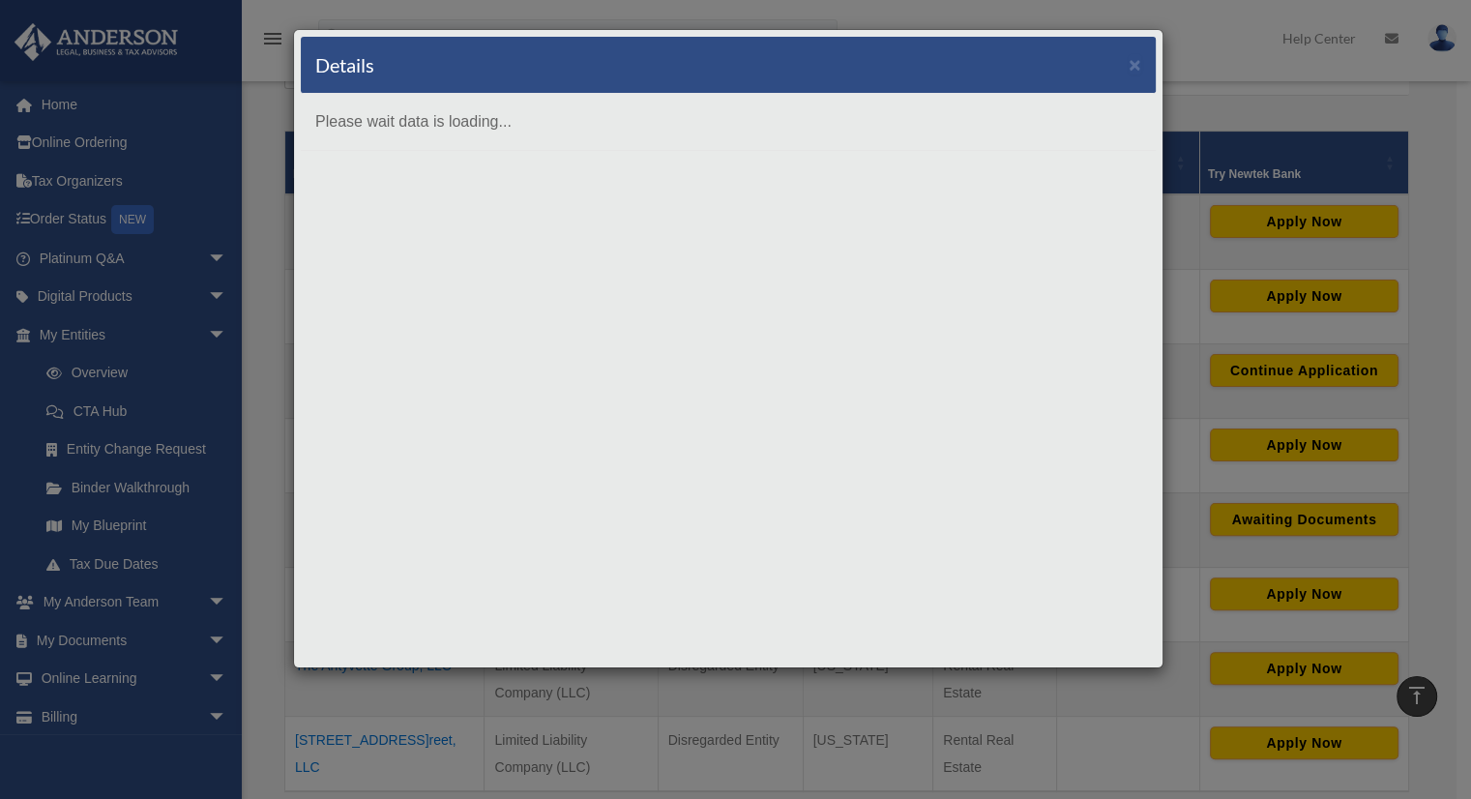
scroll to position [0, 0]
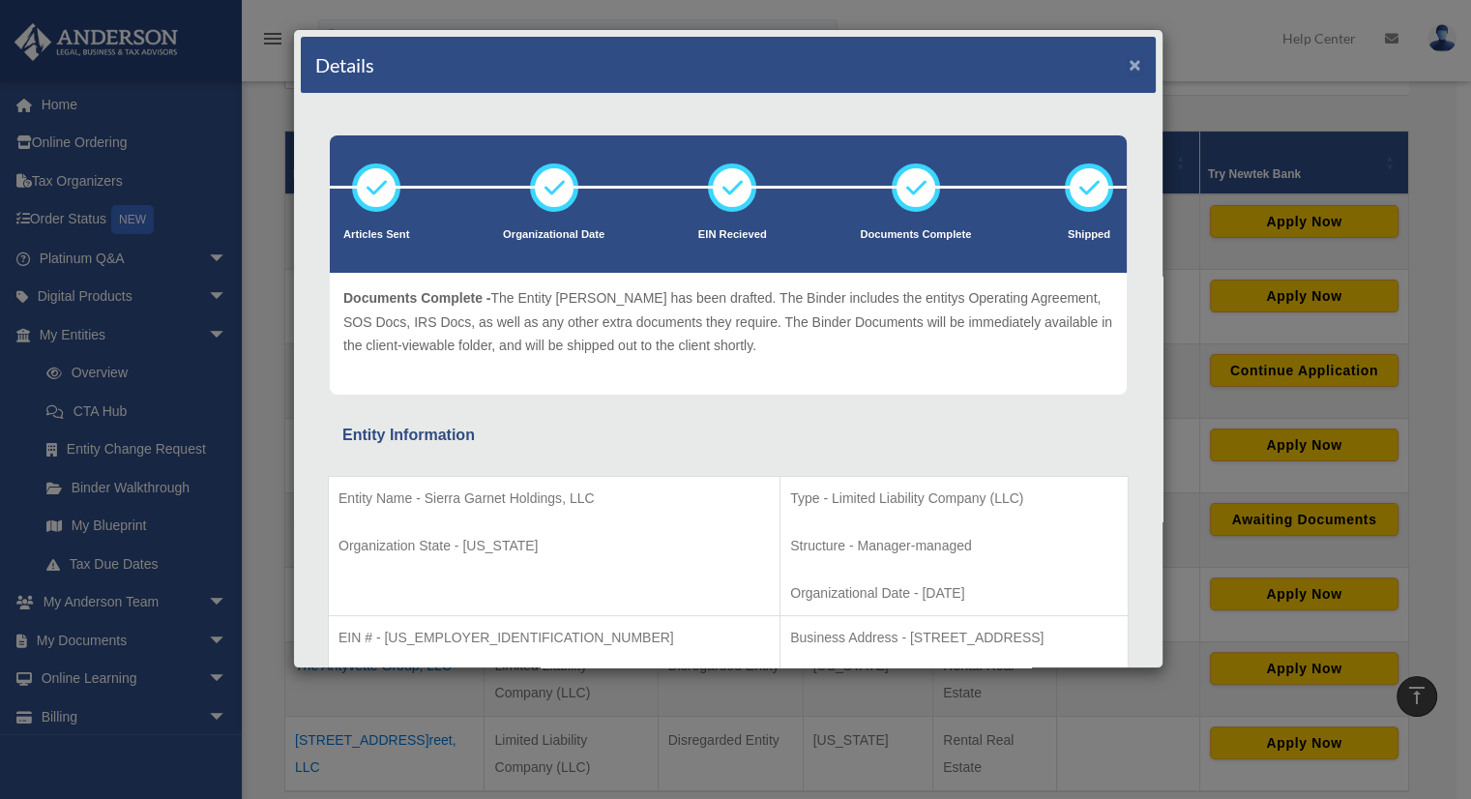
click at [1129, 64] on button "×" at bounding box center [1135, 64] width 13 height 20
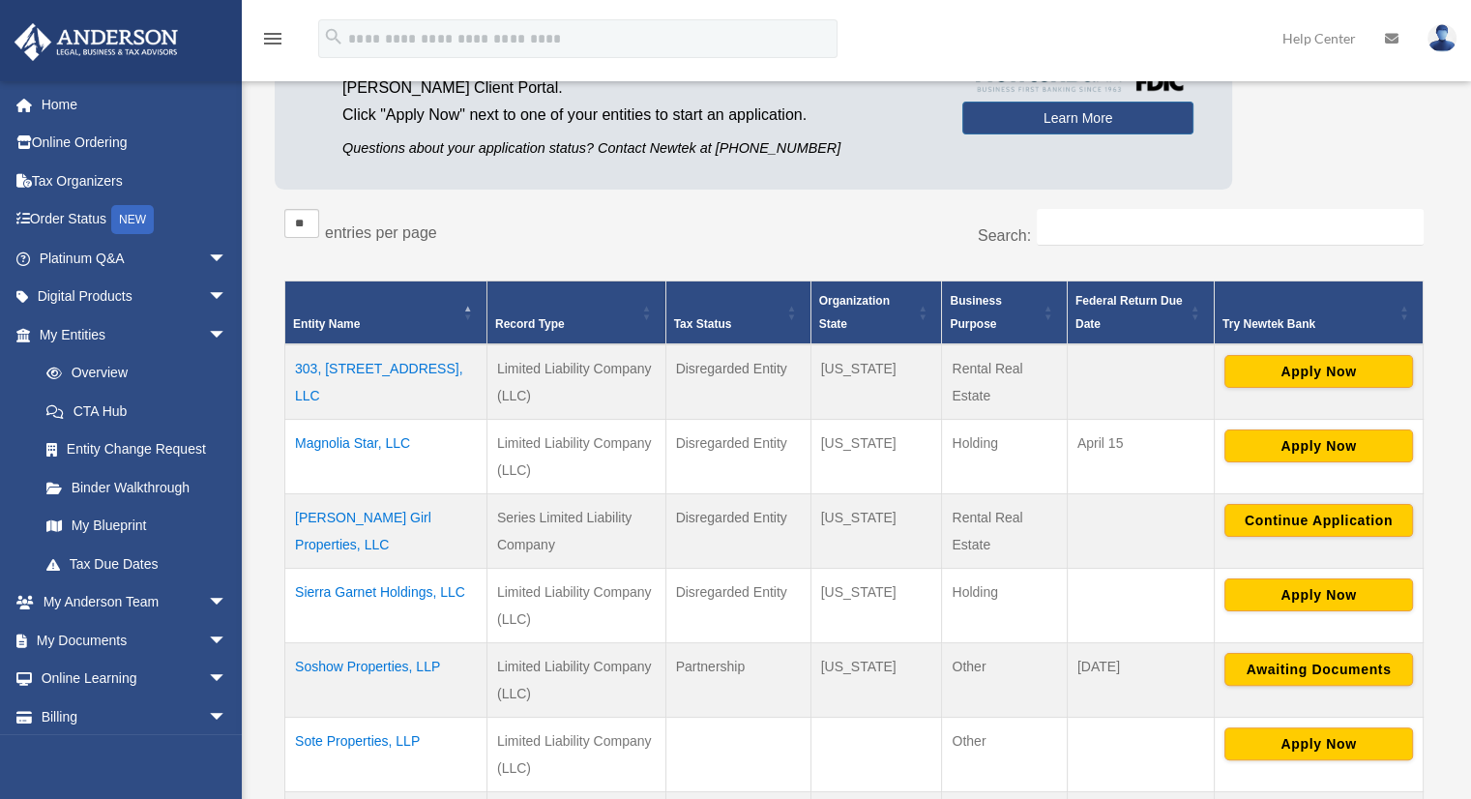
scroll to position [290, 0]
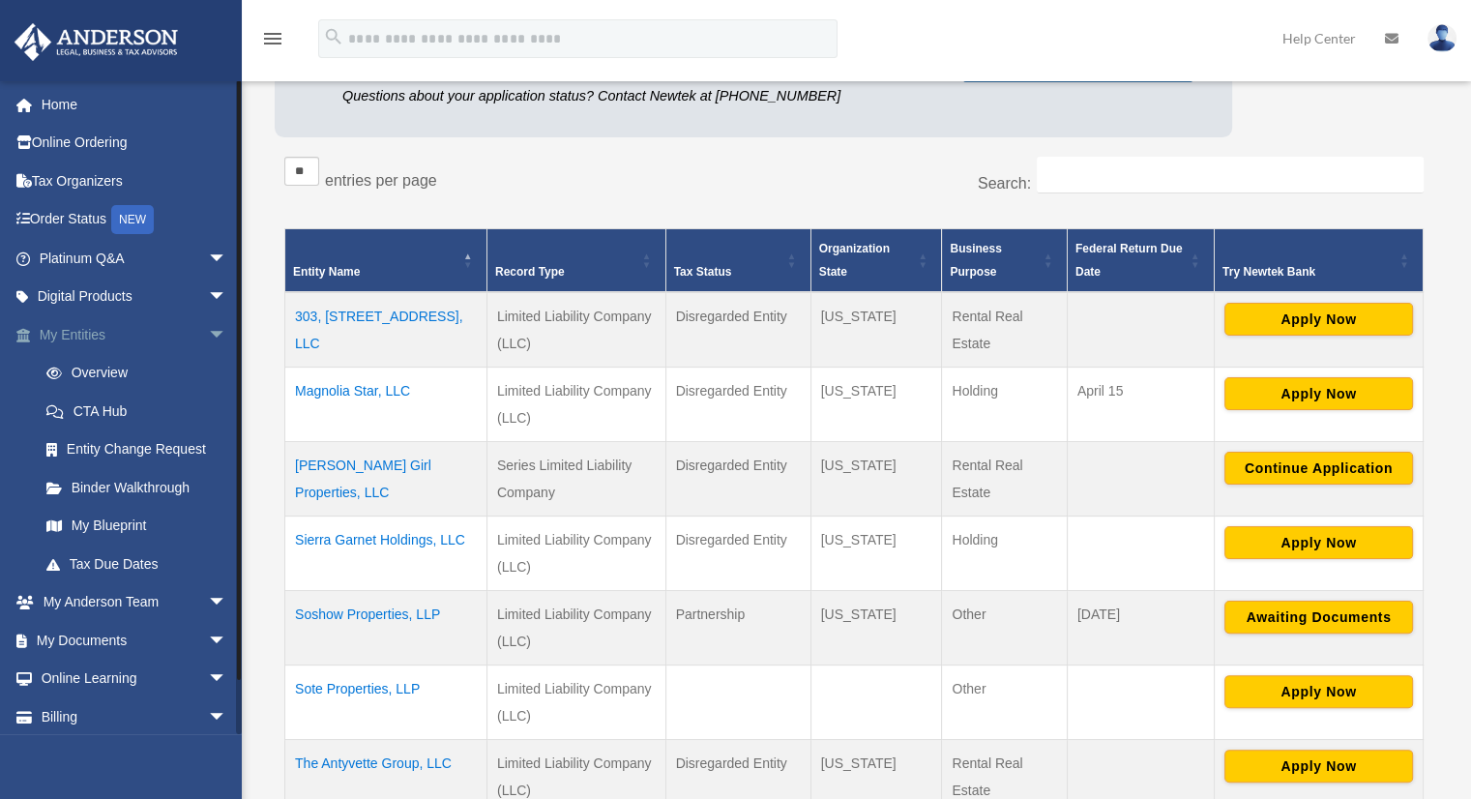
click at [85, 332] on link "My Entities arrow_drop_down" at bounding box center [135, 334] width 243 height 39
click at [208, 331] on span "arrow_drop_down" at bounding box center [227, 335] width 39 height 40
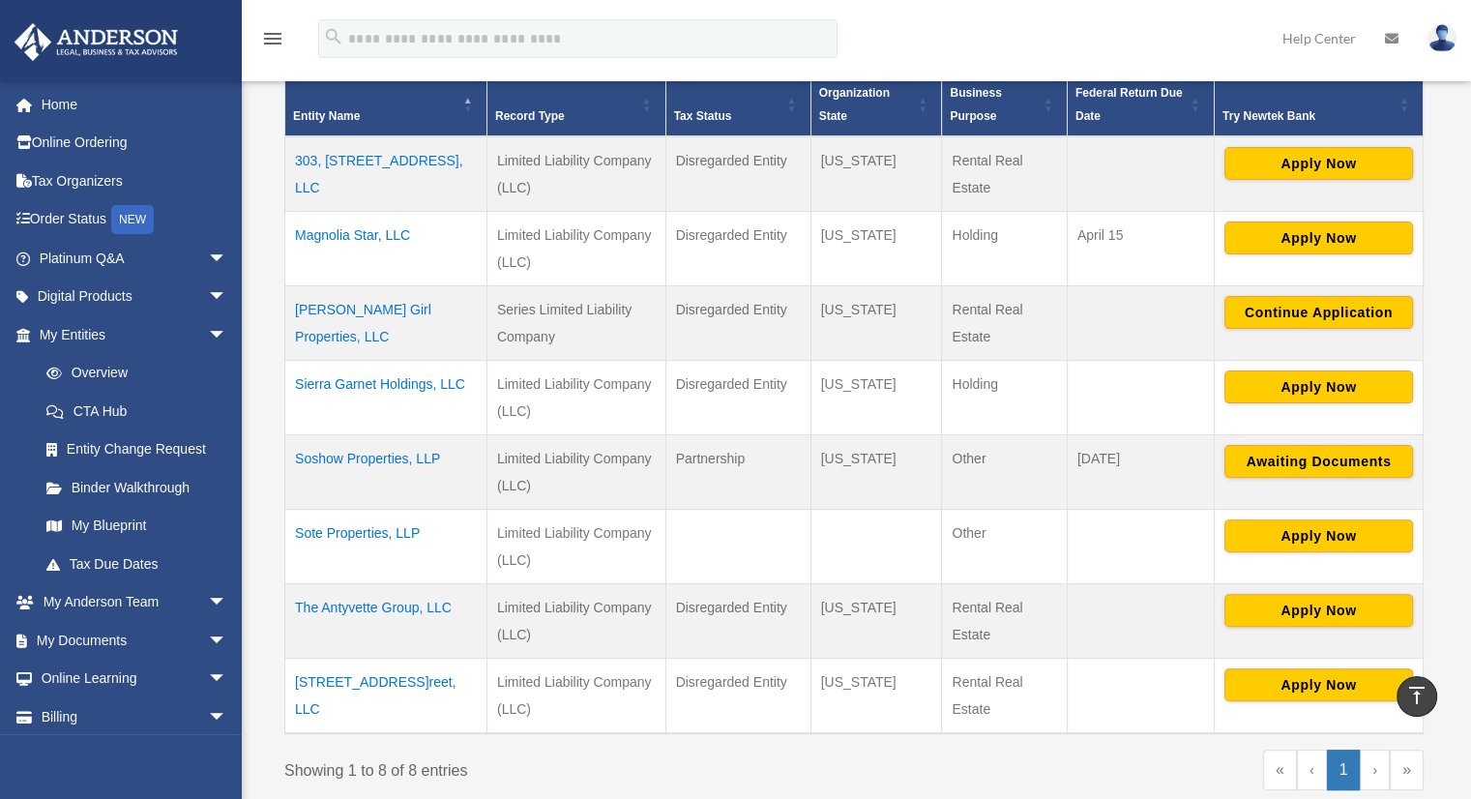
scroll to position [496, 0]
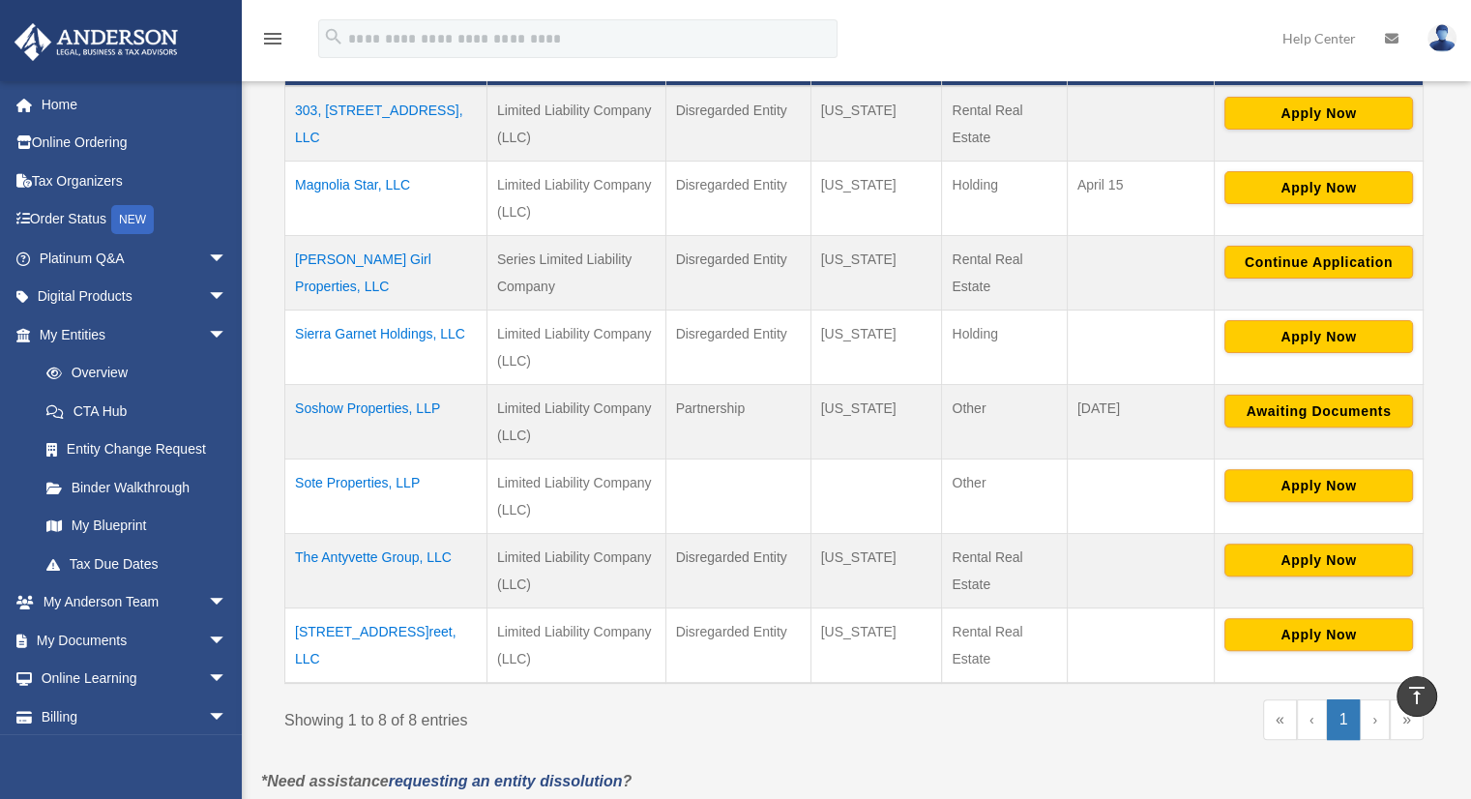
click at [396, 631] on td "​137 E Commerce St​reet, LLC" at bounding box center [386, 644] width 202 height 75
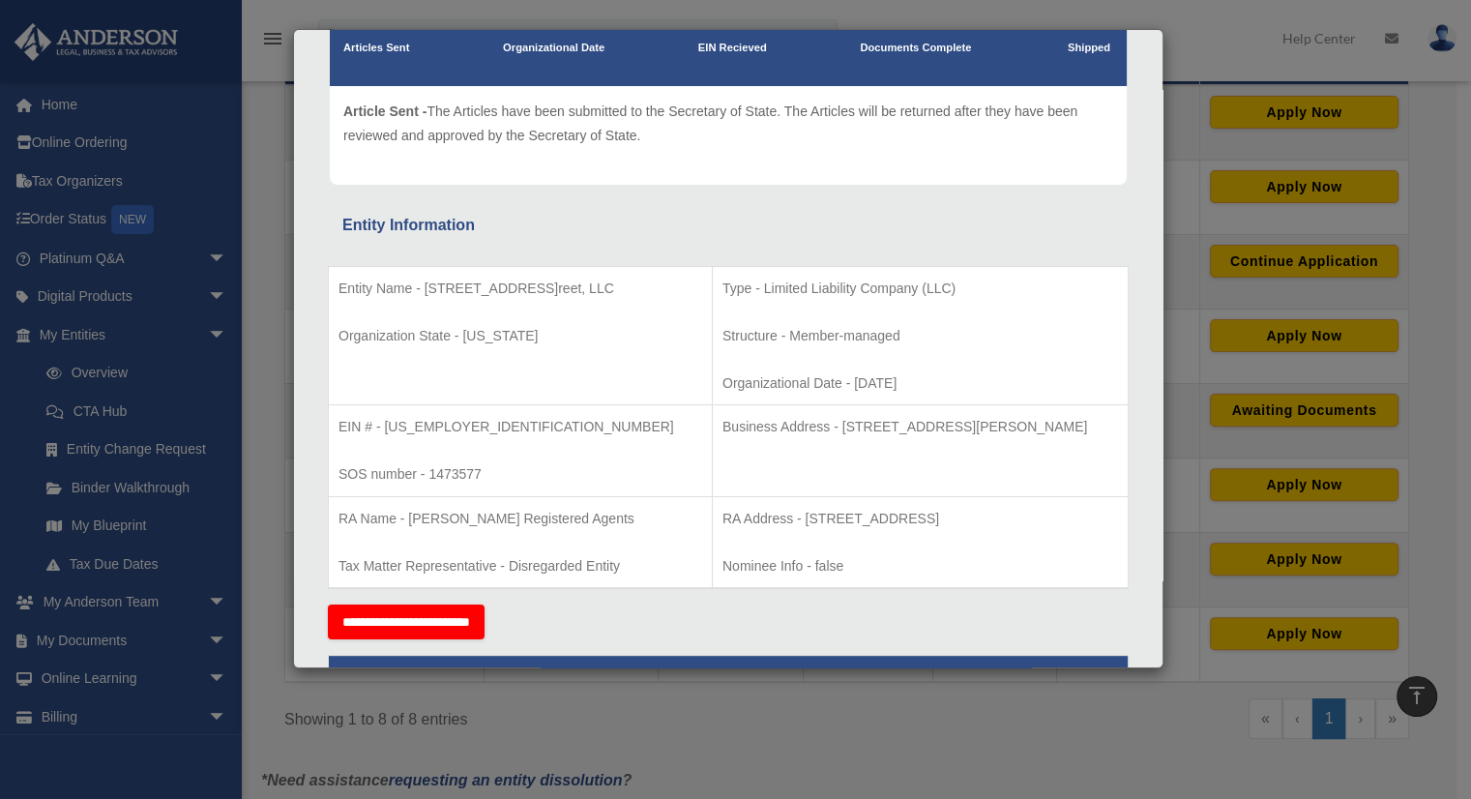
scroll to position [90, 0]
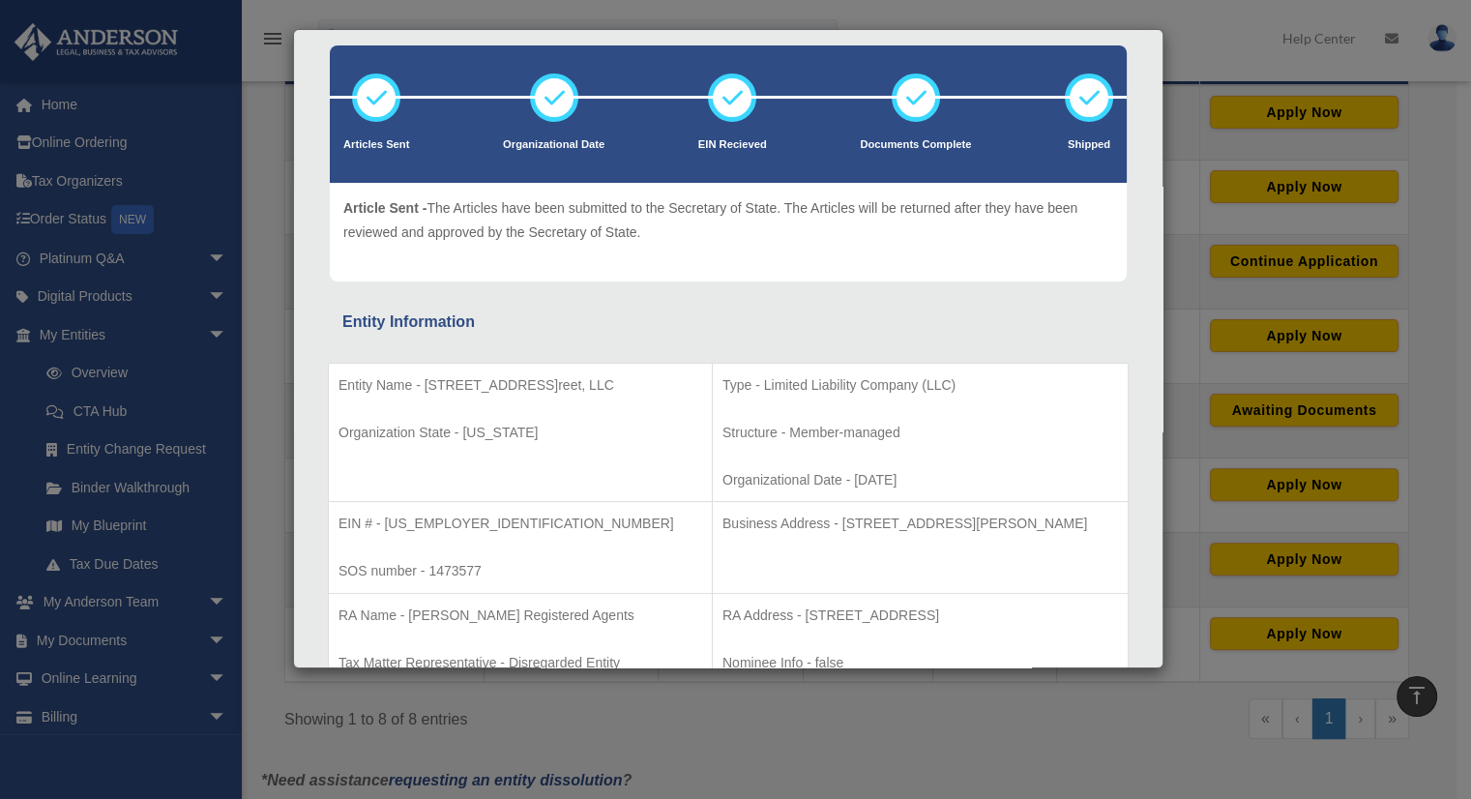
click at [737, 740] on div "Details × Articles Sent Organizational Date" at bounding box center [735, 399] width 1471 height 799
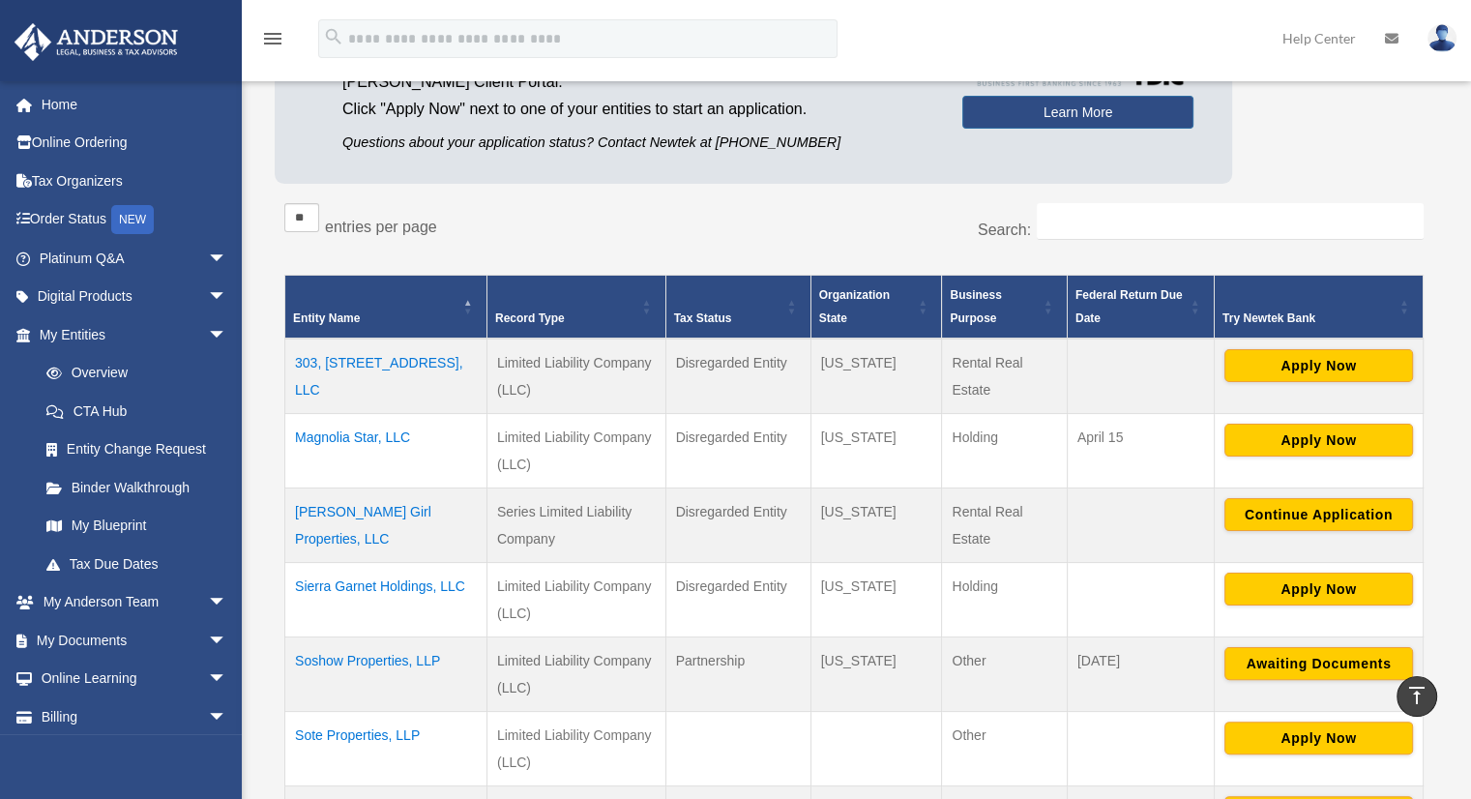
scroll to position [206, 0]
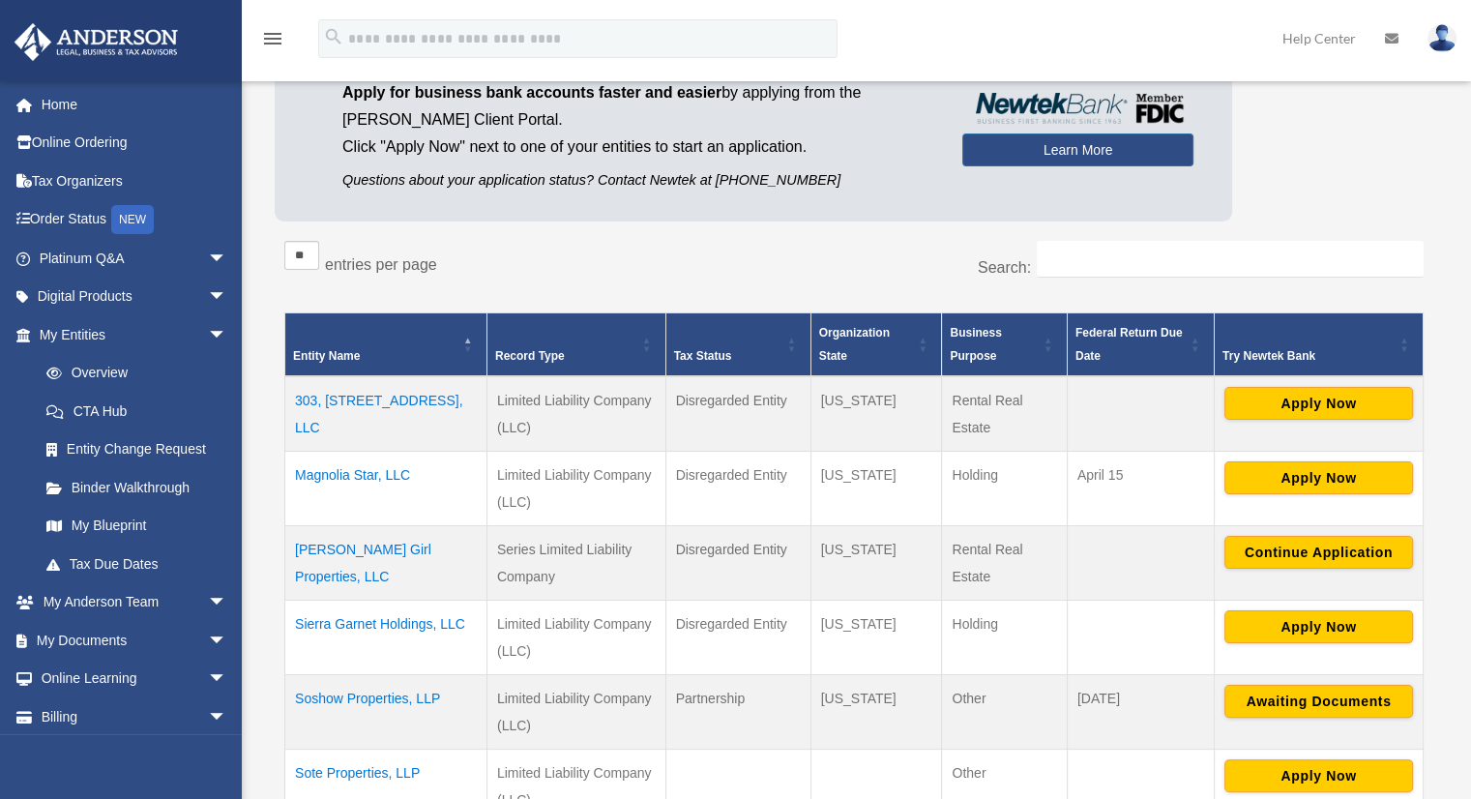
click at [385, 398] on td "303, [STREET_ADDRESS], LLC" at bounding box center [386, 413] width 202 height 75
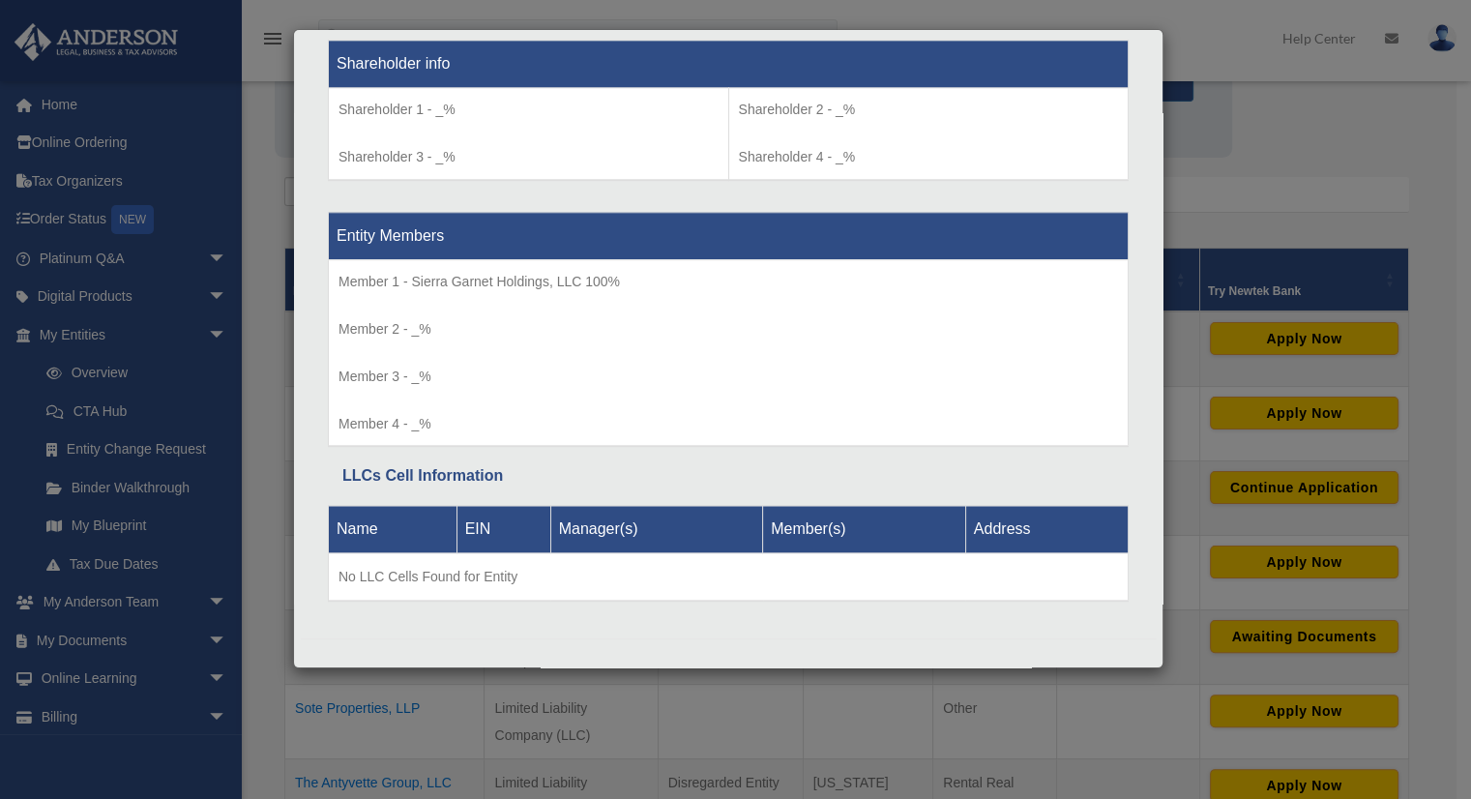
scroll to position [303, 0]
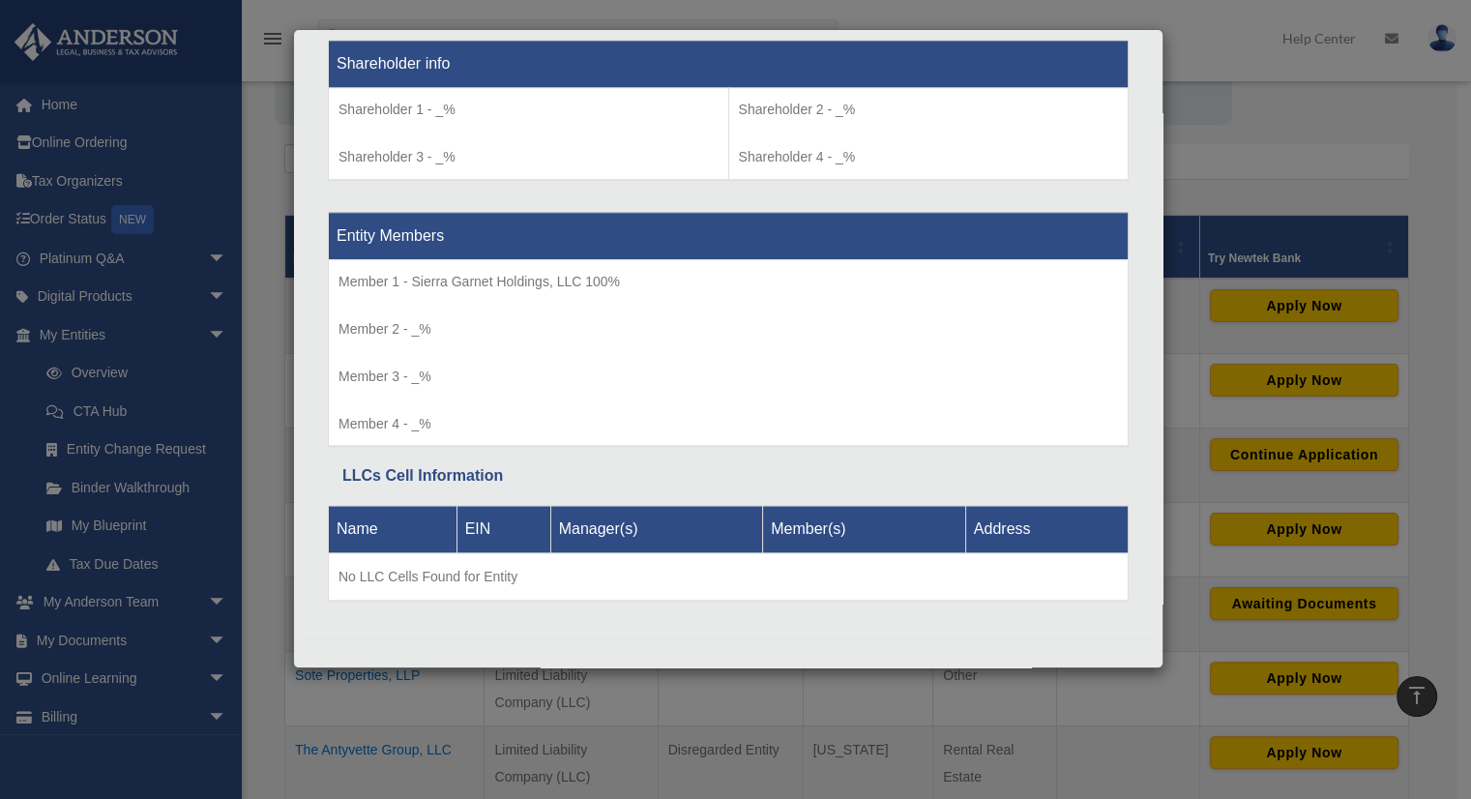
click at [1339, 121] on div "Details × Articles Sent Organizational Date" at bounding box center [735, 399] width 1471 height 799
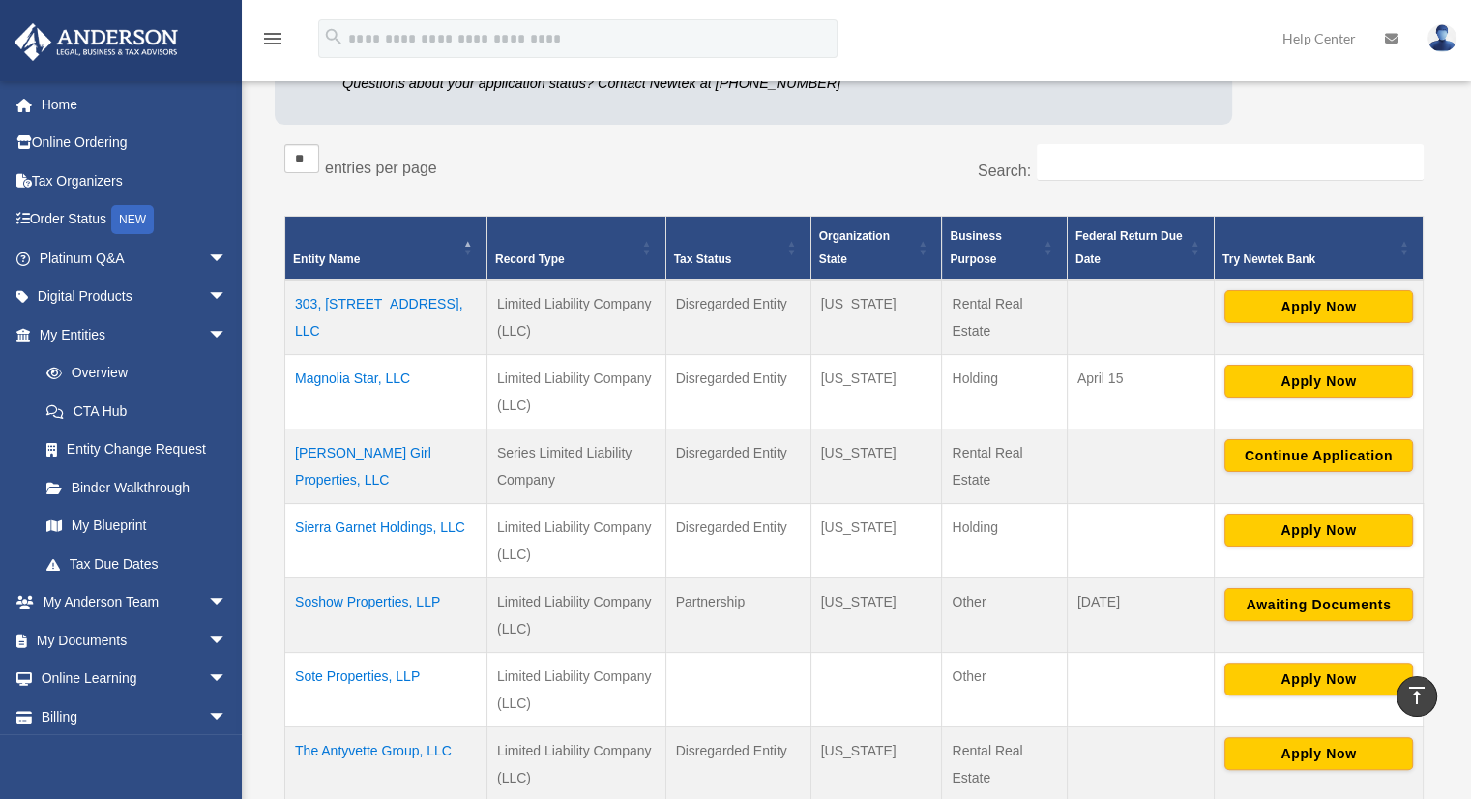
click at [417, 521] on td "Sierra Garnet Holdings, LLC" at bounding box center [386, 540] width 202 height 74
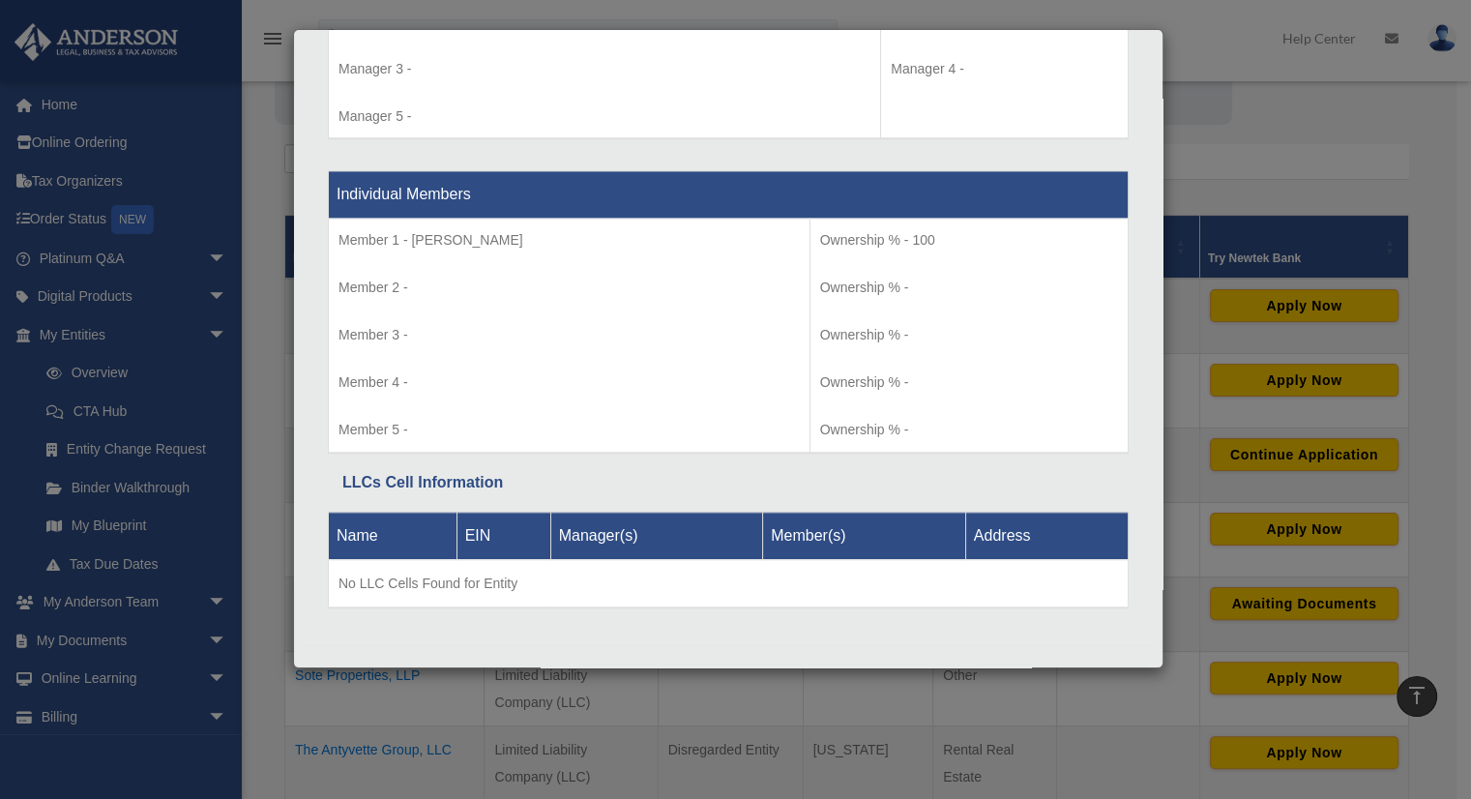
scroll to position [1904, 0]
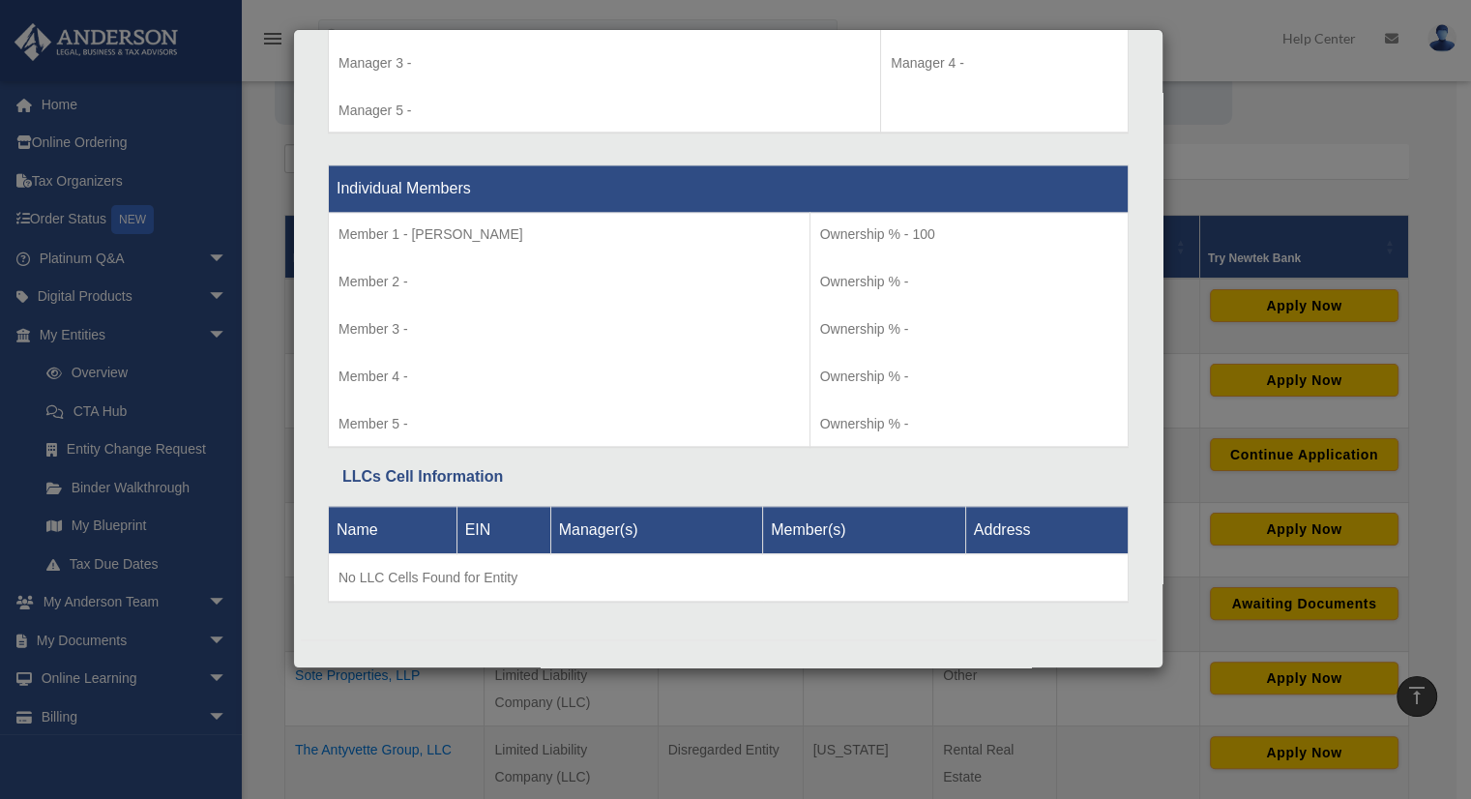
click at [1284, 114] on div "Details × Articles Sent Organizational Date" at bounding box center [735, 399] width 1471 height 799
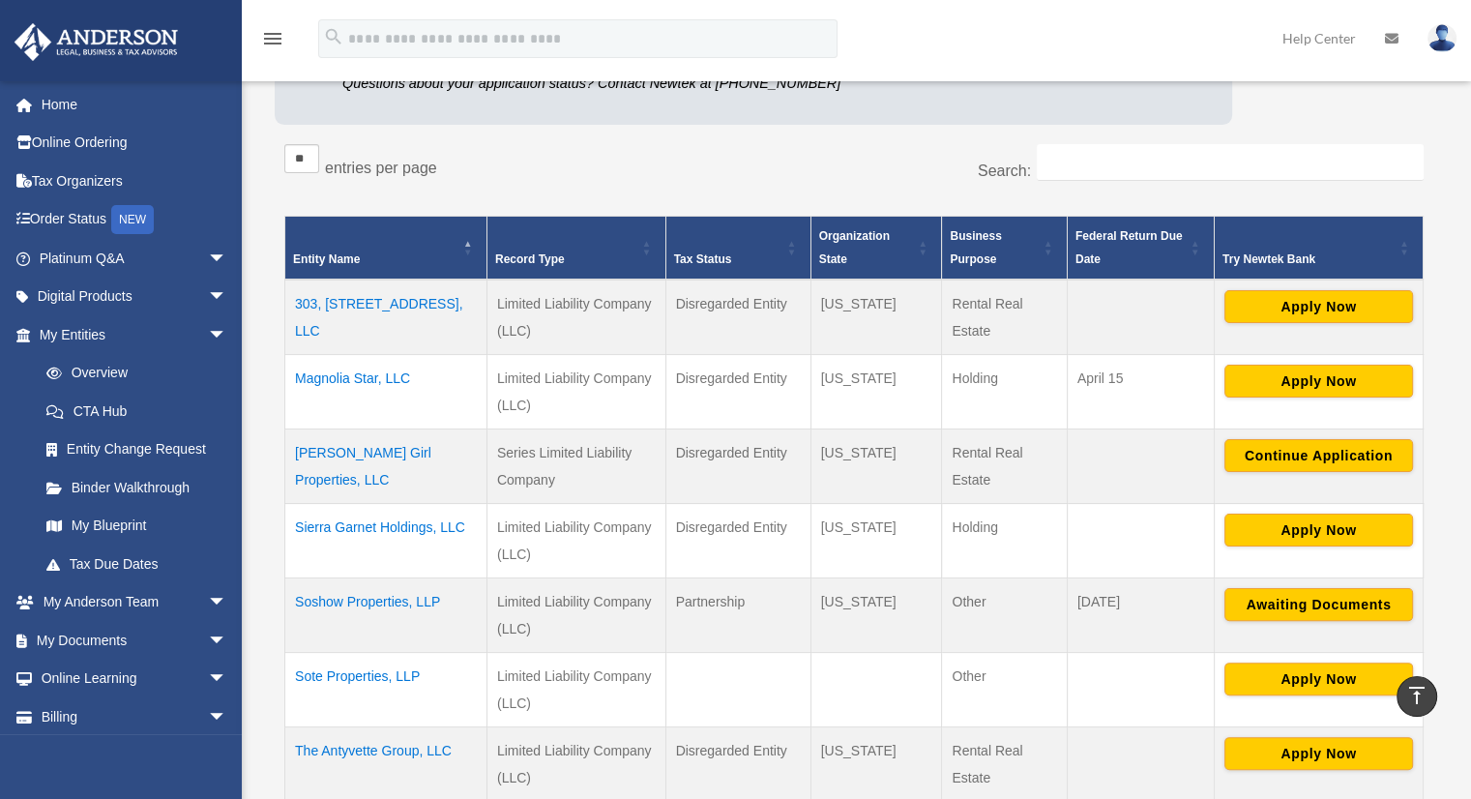
click at [389, 521] on td "Sierra Garnet Holdings, LLC" at bounding box center [386, 540] width 202 height 74
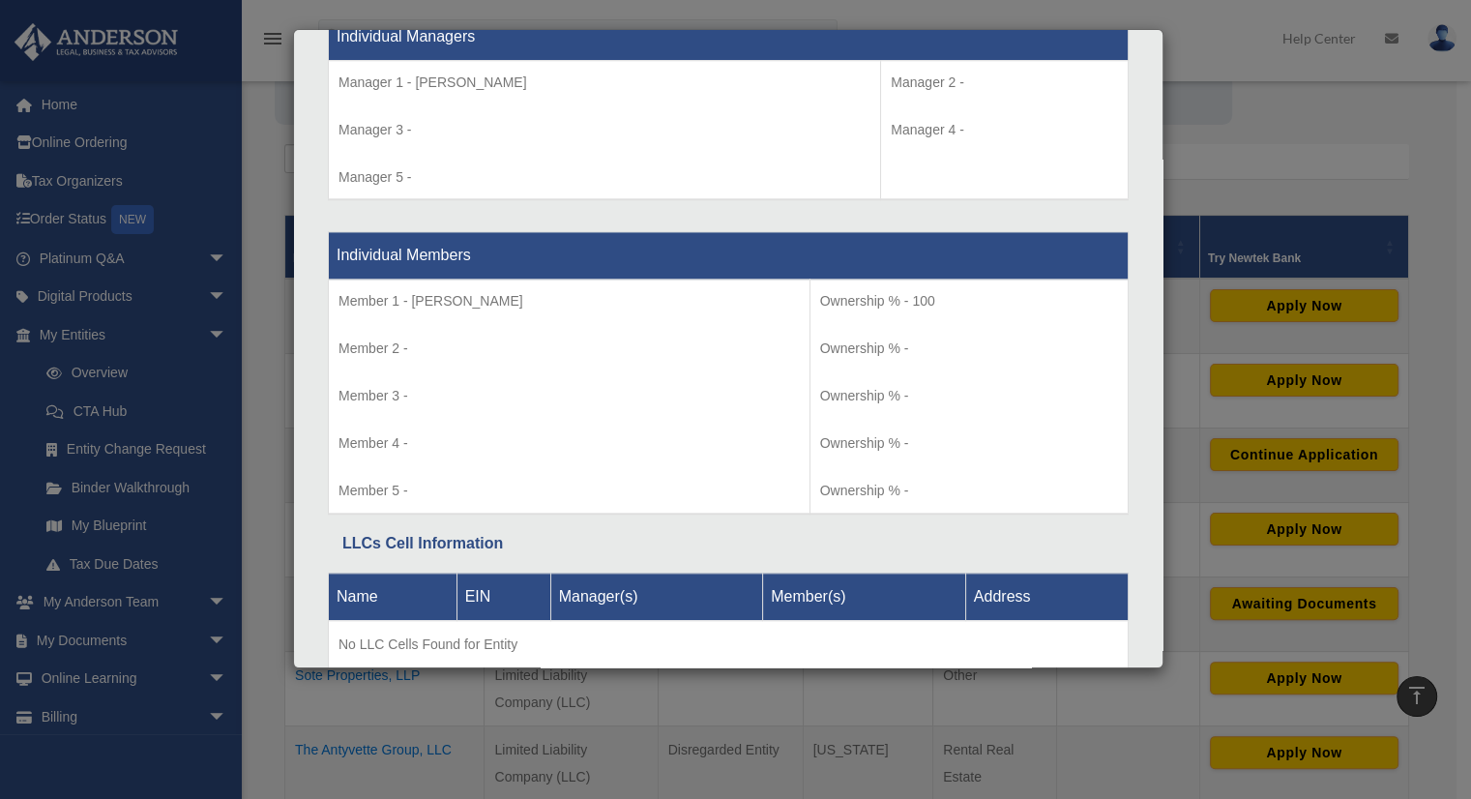
scroll to position [1838, 0]
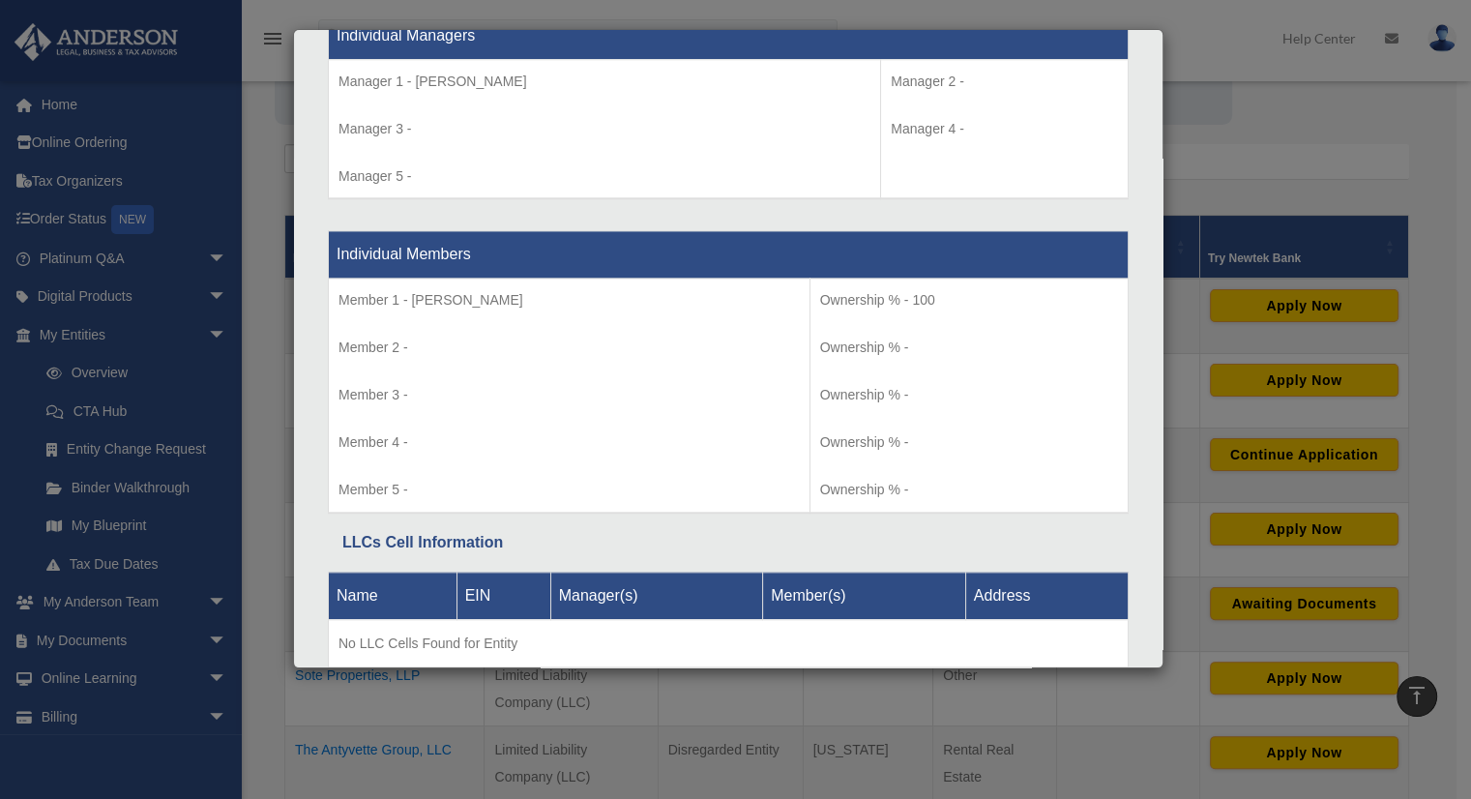
click at [1354, 135] on div "Details × Articles Sent Organizational Date" at bounding box center [735, 399] width 1471 height 799
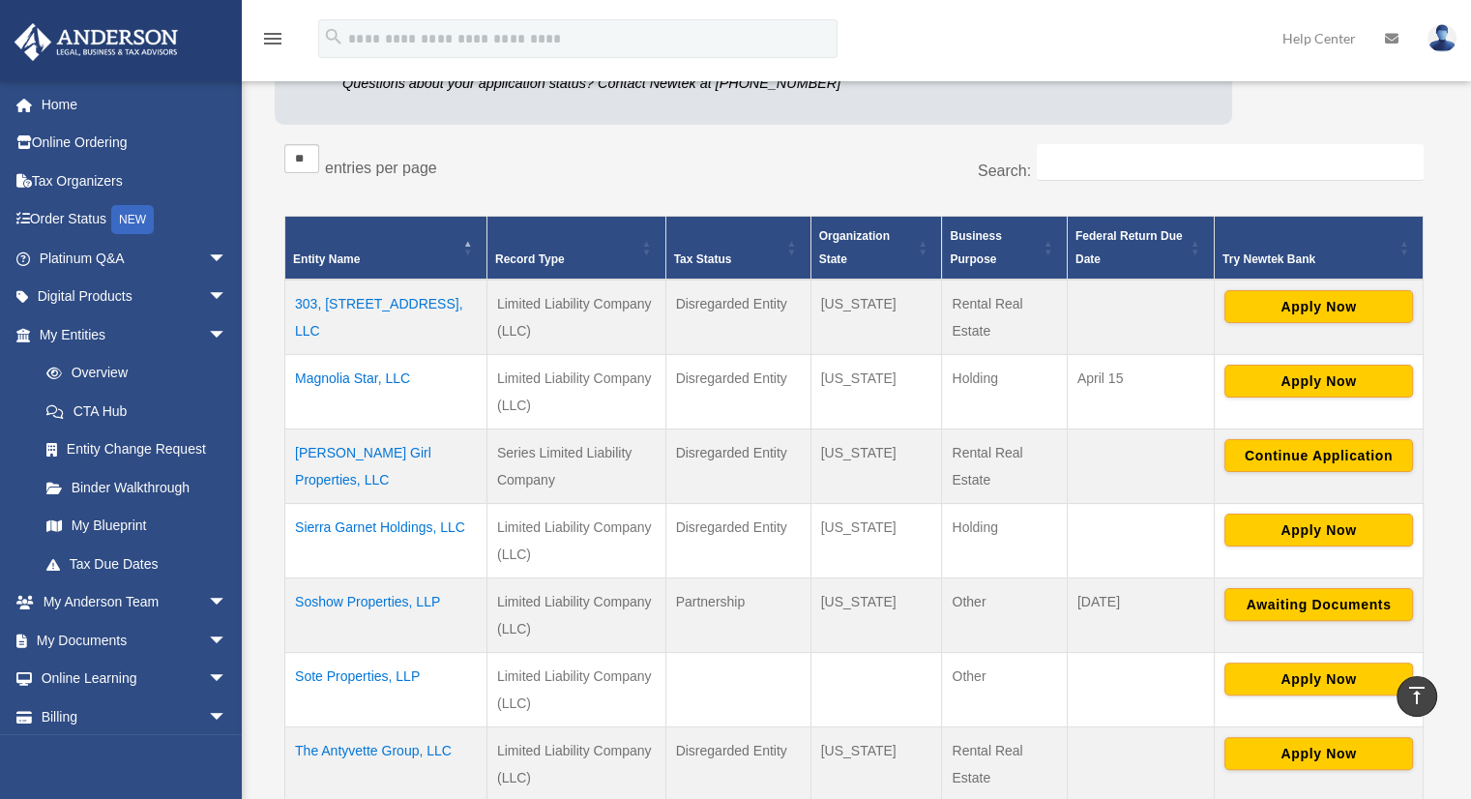
click at [399, 523] on td "Sierra Garnet Holdings, LLC" at bounding box center [386, 540] width 202 height 74
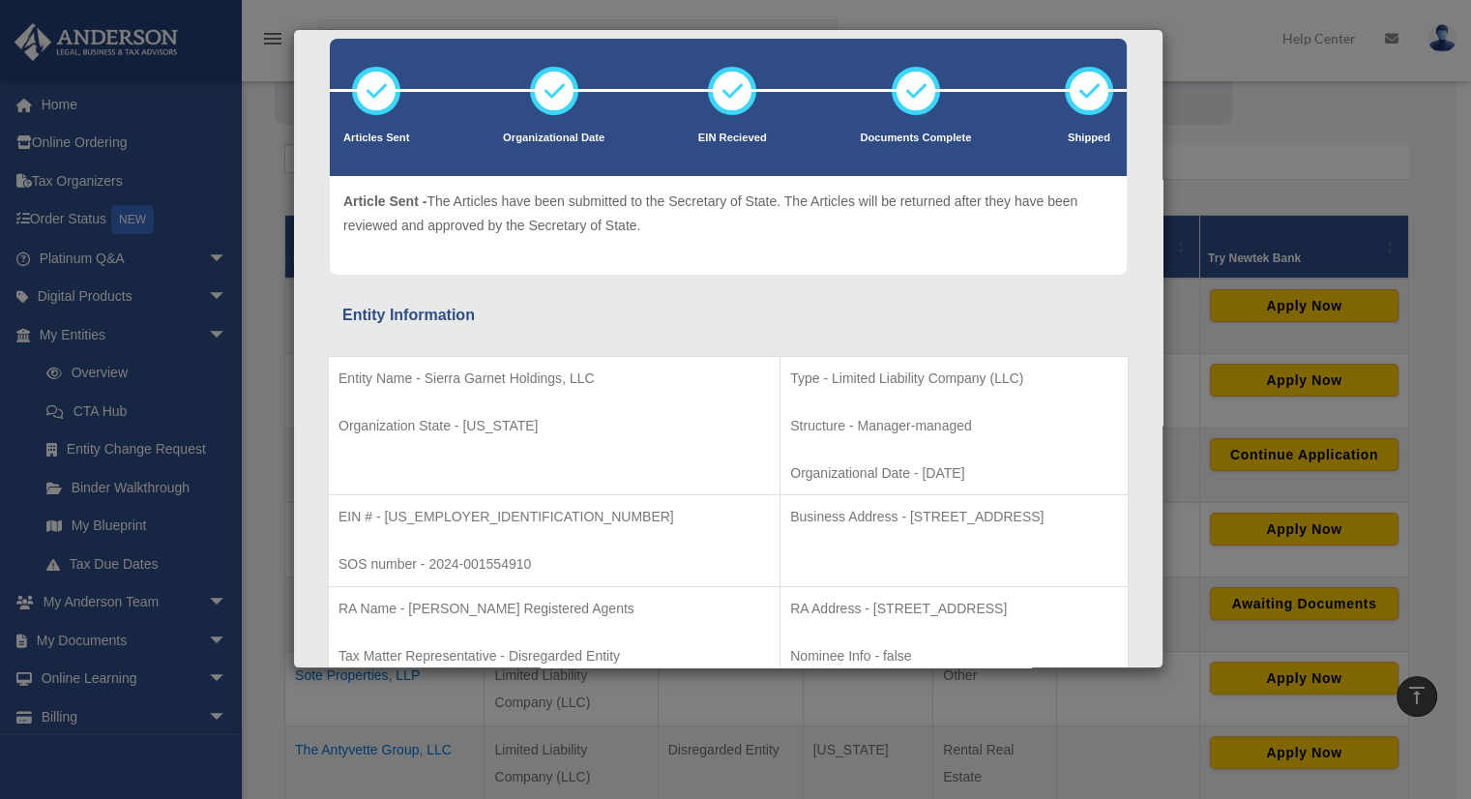
scroll to position [0, 0]
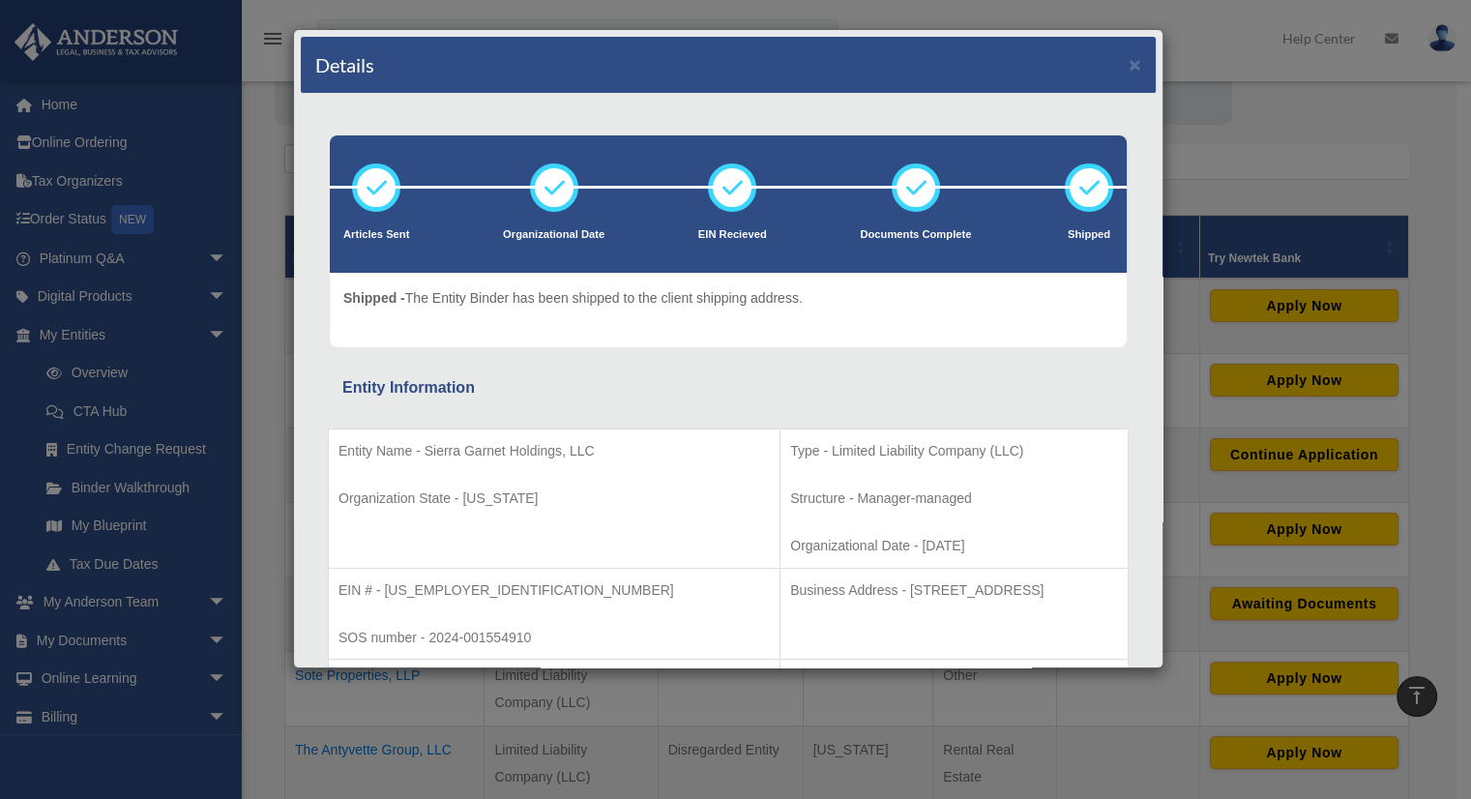
click at [1312, 148] on div "Details × Articles Sent Organizational Date" at bounding box center [735, 399] width 1471 height 799
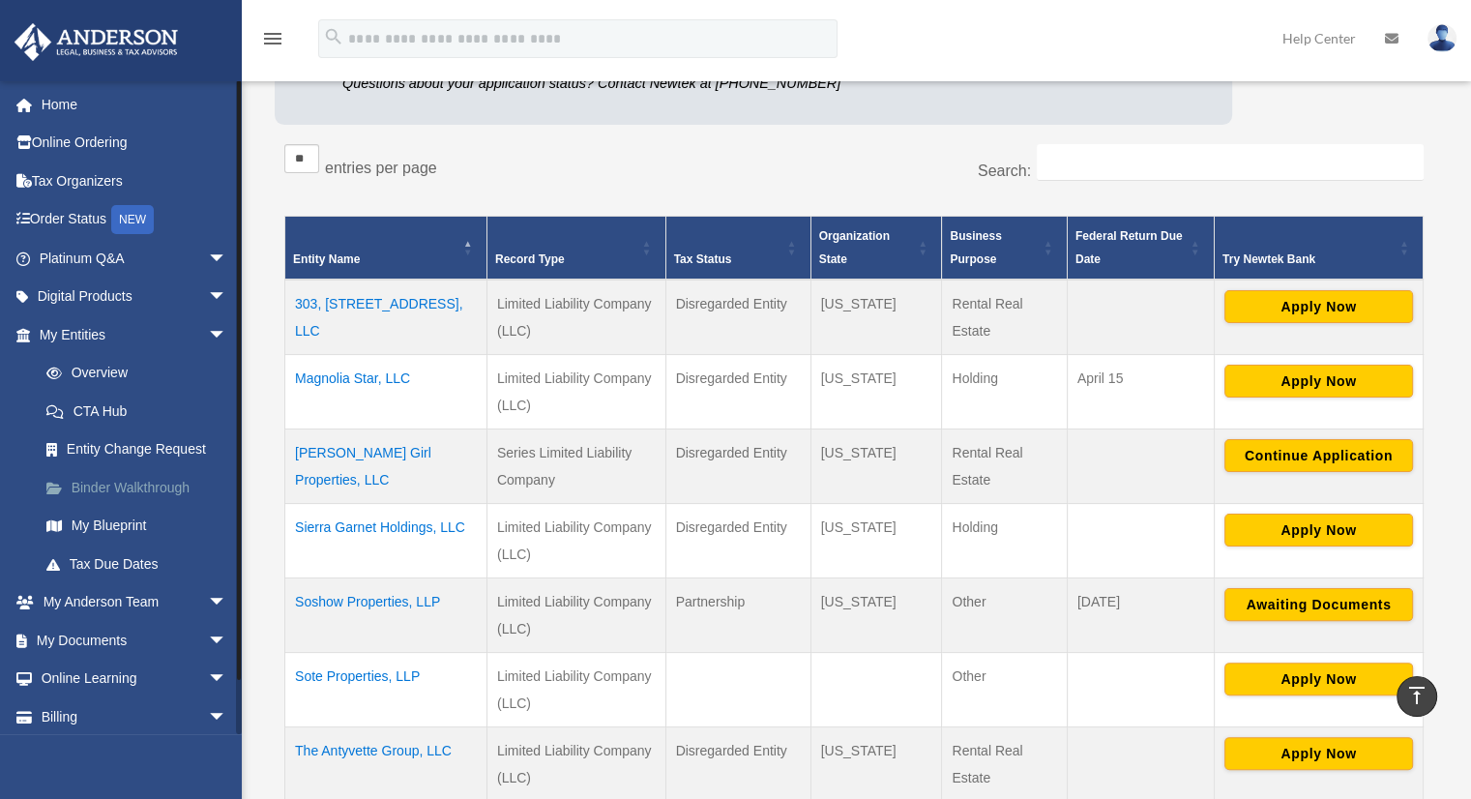
click at [162, 488] on link "Binder Walkthrough" at bounding box center [141, 487] width 229 height 39
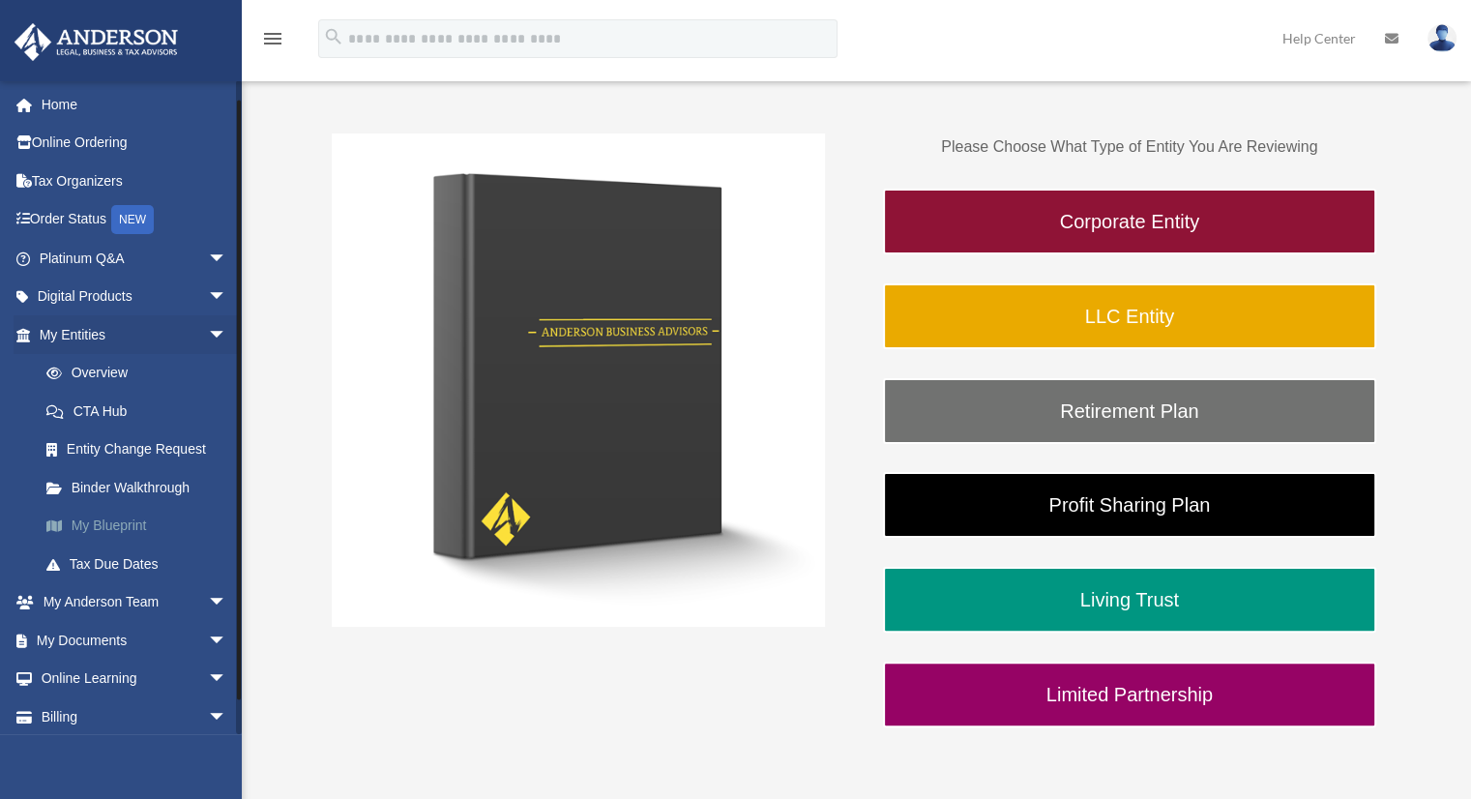
scroll to position [44, 0]
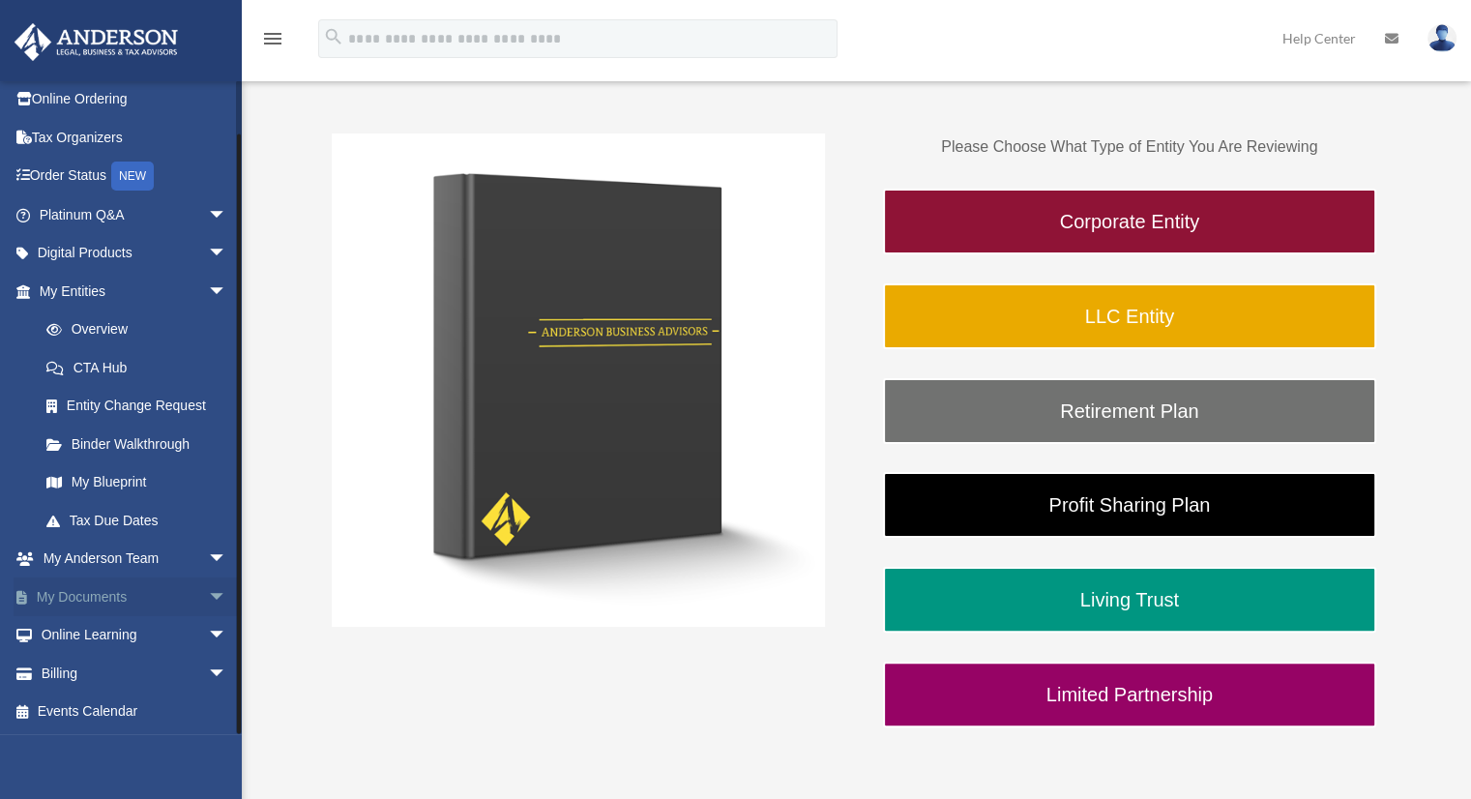
click at [167, 593] on link "My Documents arrow_drop_down" at bounding box center [135, 596] width 243 height 39
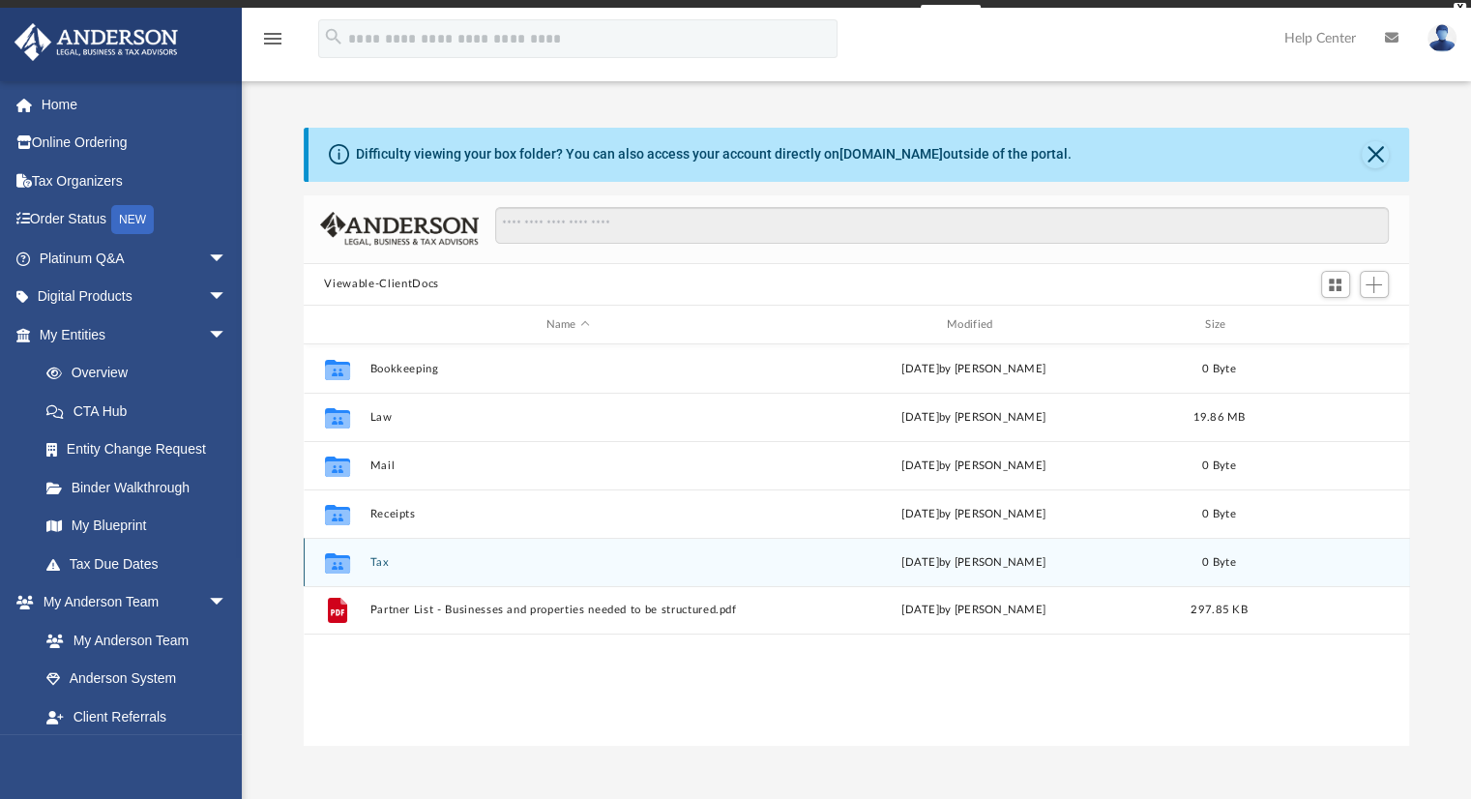
scroll to position [425, 1091]
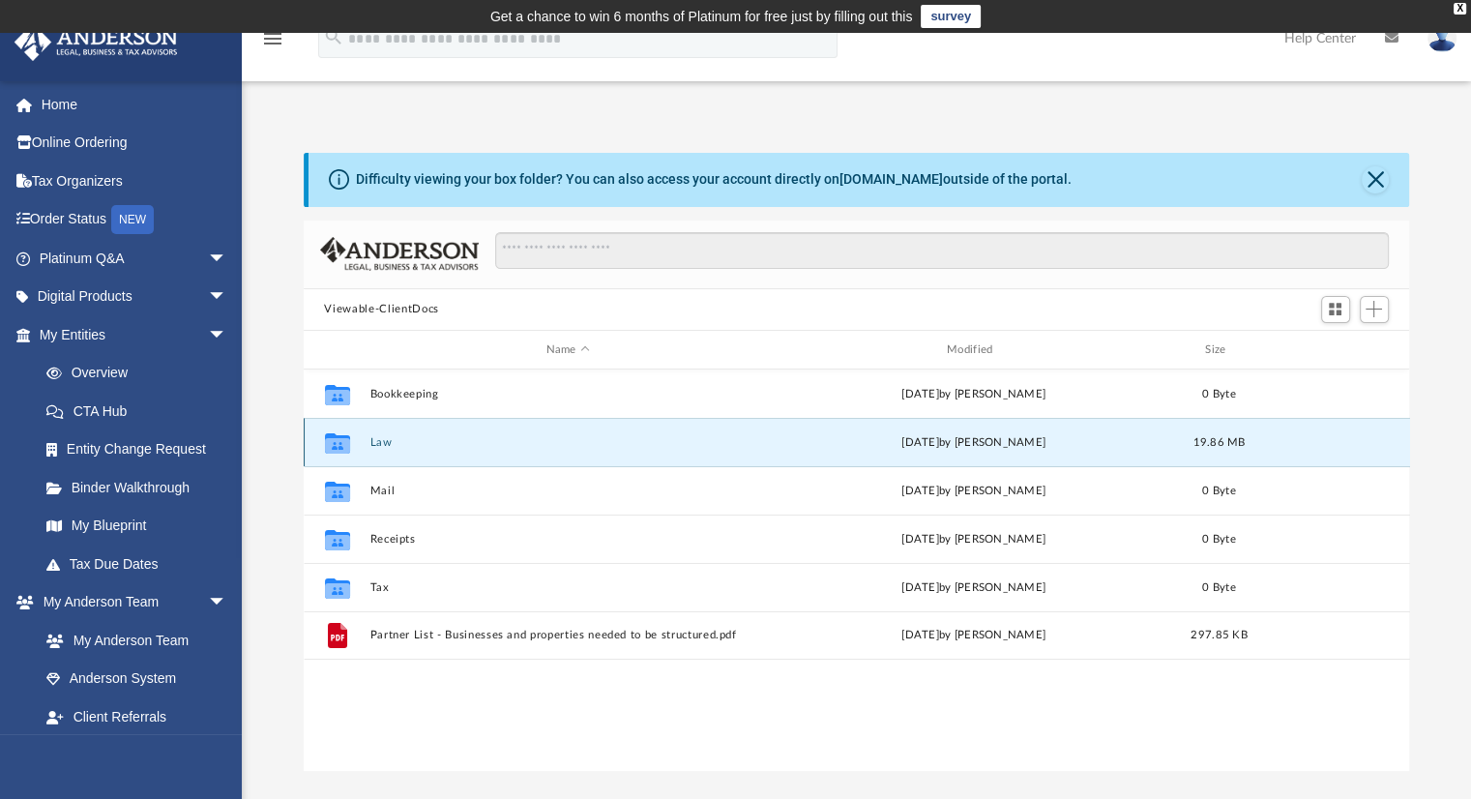
click at [391, 444] on button "Law" at bounding box center [567, 442] width 397 height 13
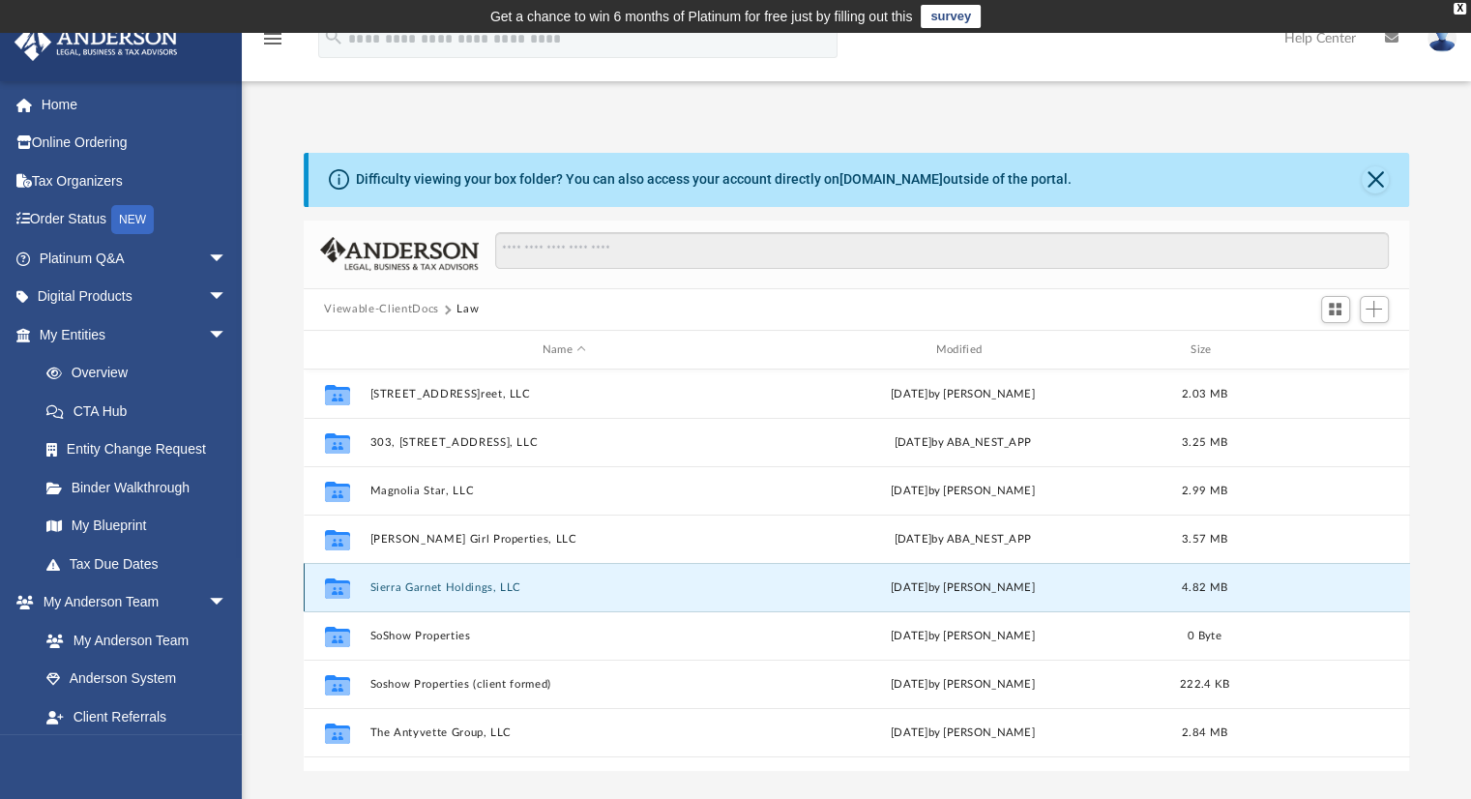
click at [429, 588] on button "Sierra Garnet Holdings, LLC" at bounding box center [564, 587] width 390 height 13
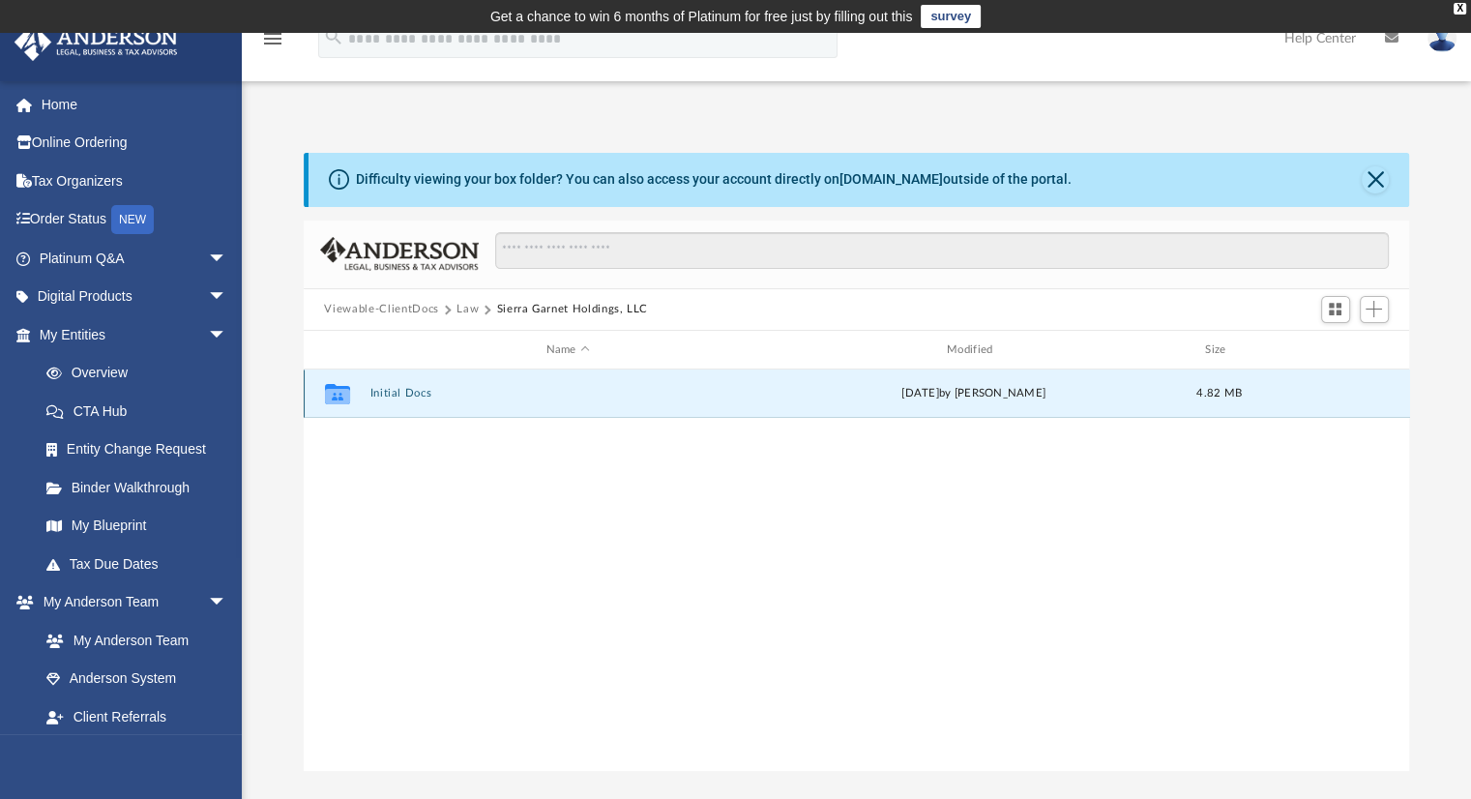
click at [405, 392] on button "Initial Docs" at bounding box center [567, 394] width 397 height 13
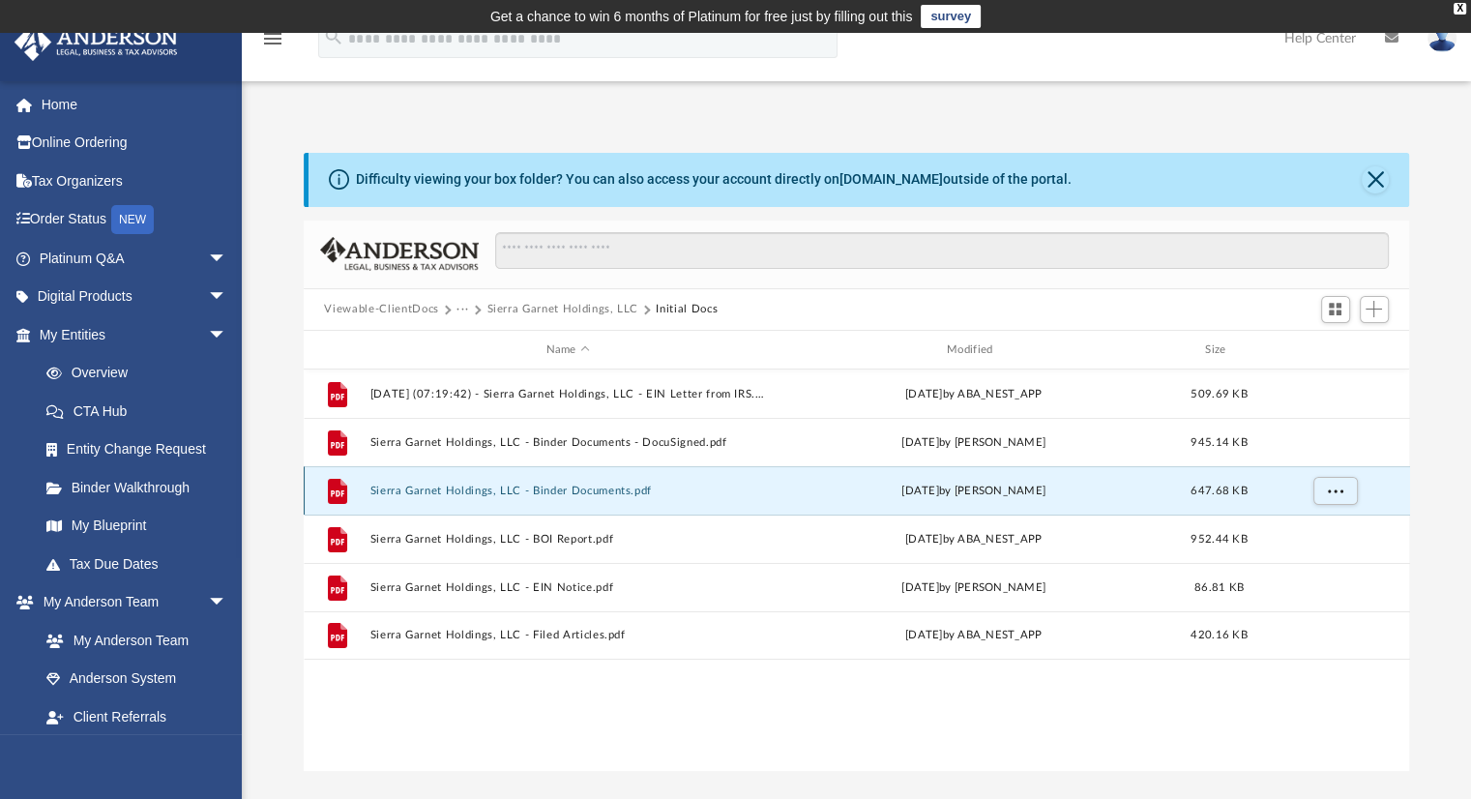
click at [611, 489] on button "Sierra Garnet Holdings, LLC - Binder Documents.pdf" at bounding box center [567, 491] width 397 height 13
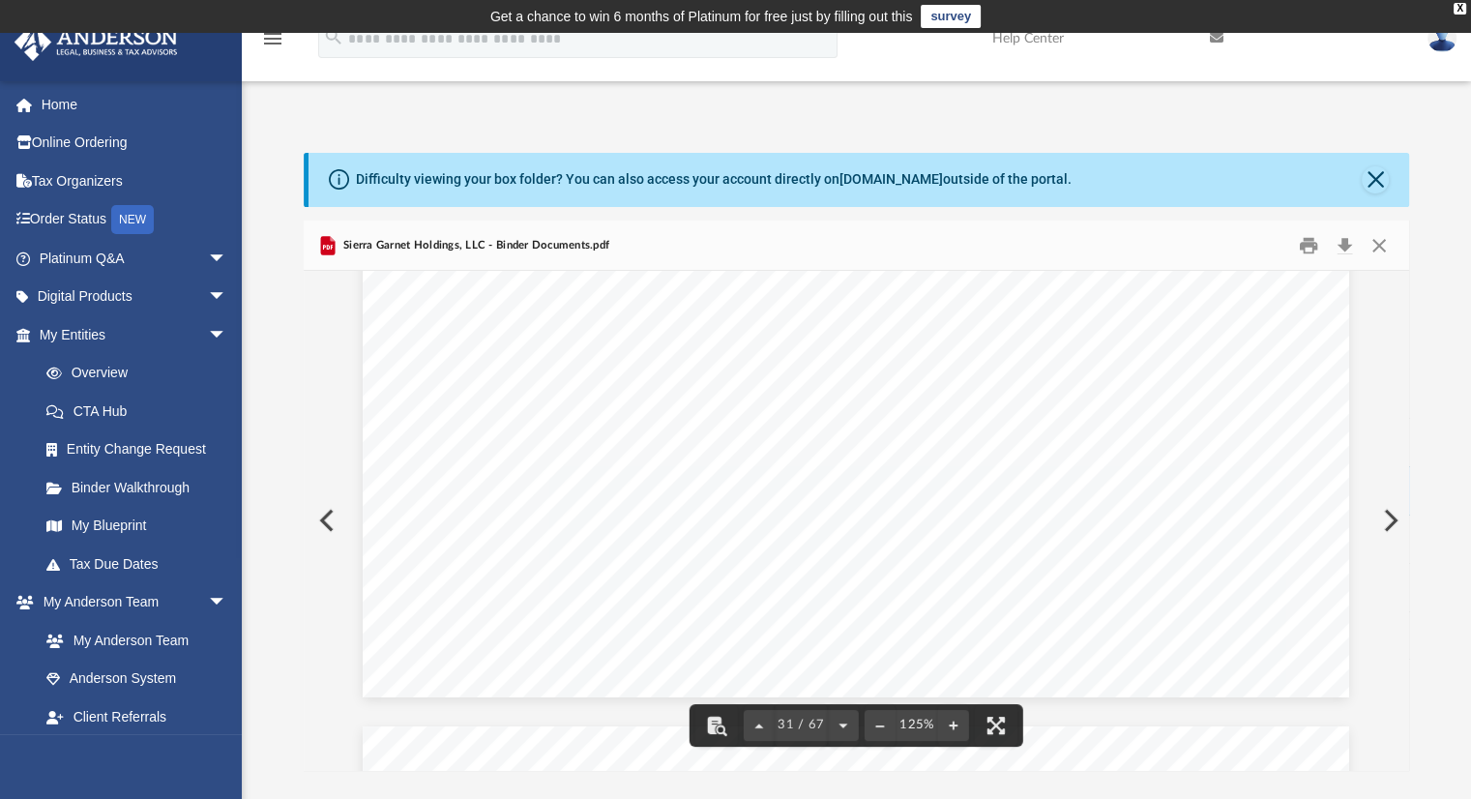
scroll to position [40045, 0]
click at [1345, 246] on button "Download" at bounding box center [1345, 245] width 35 height 30
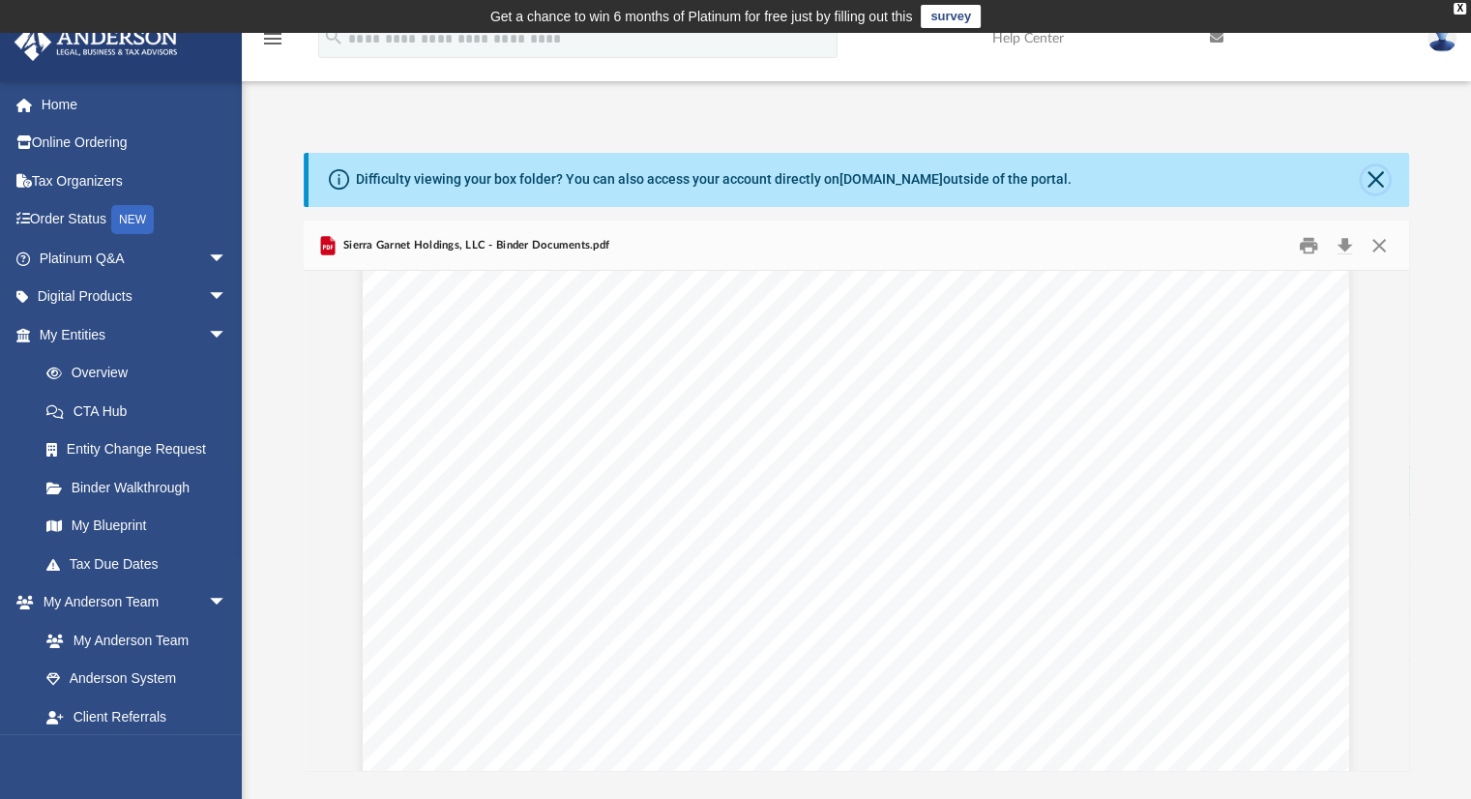
click at [1382, 171] on button "Close" at bounding box center [1375, 179] width 27 height 27
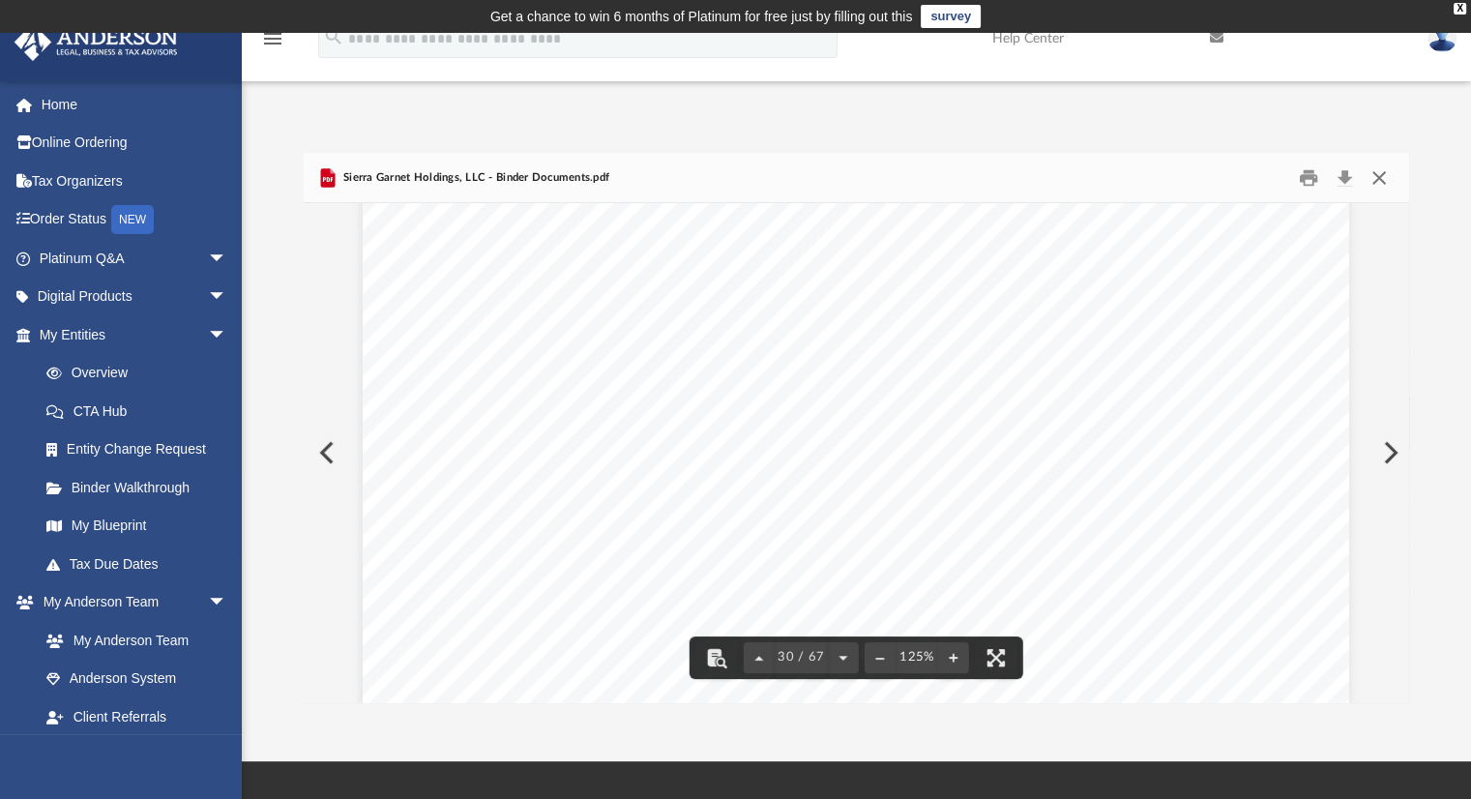
click at [1374, 173] on button "Close" at bounding box center [1379, 177] width 35 height 30
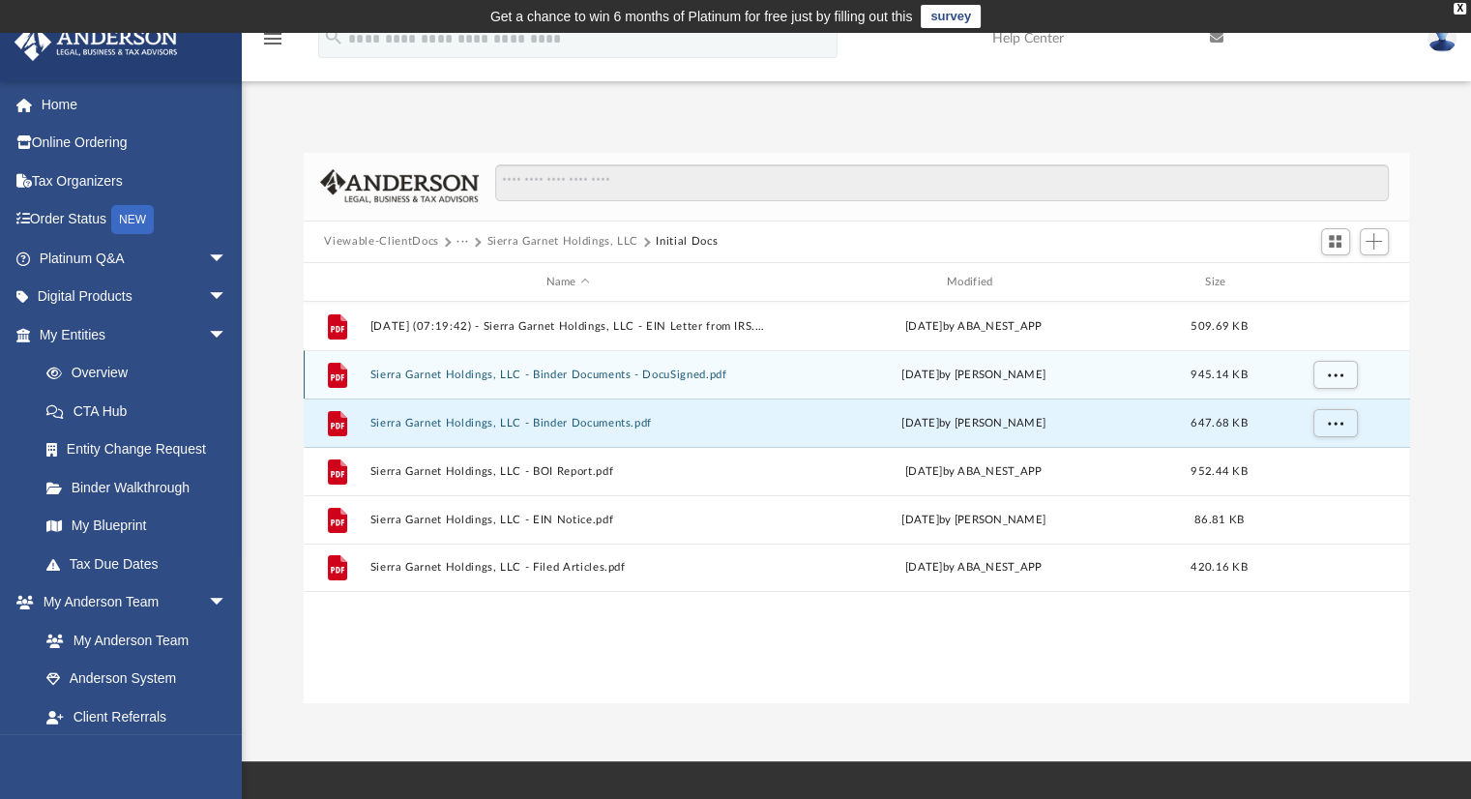
click at [661, 373] on button "Sierra Garnet Holdings, LLC - Binder Documents - DocuSigned.pdf" at bounding box center [567, 375] width 397 height 13
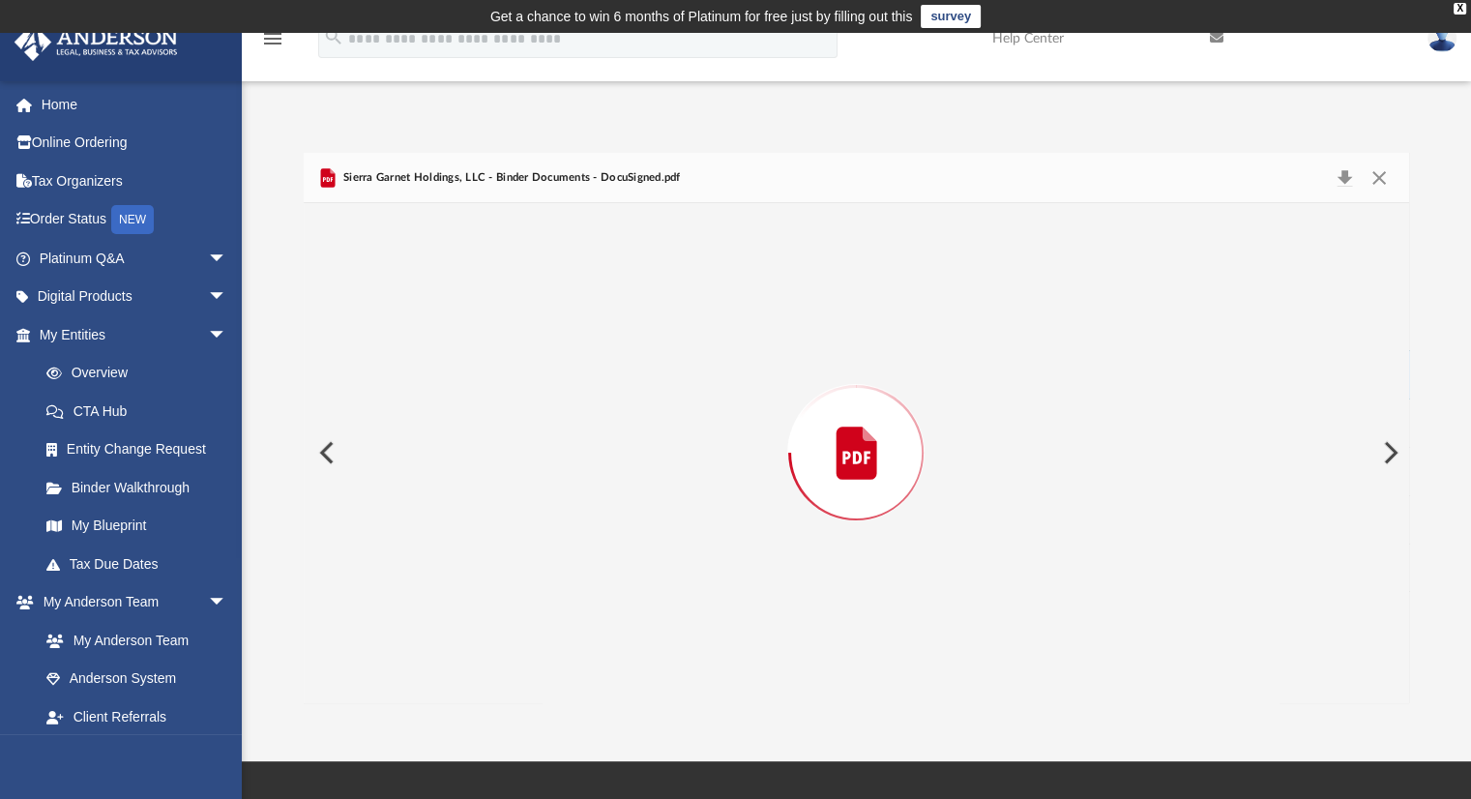
click at [660, 373] on div "Preview" at bounding box center [857, 452] width 1107 height 499
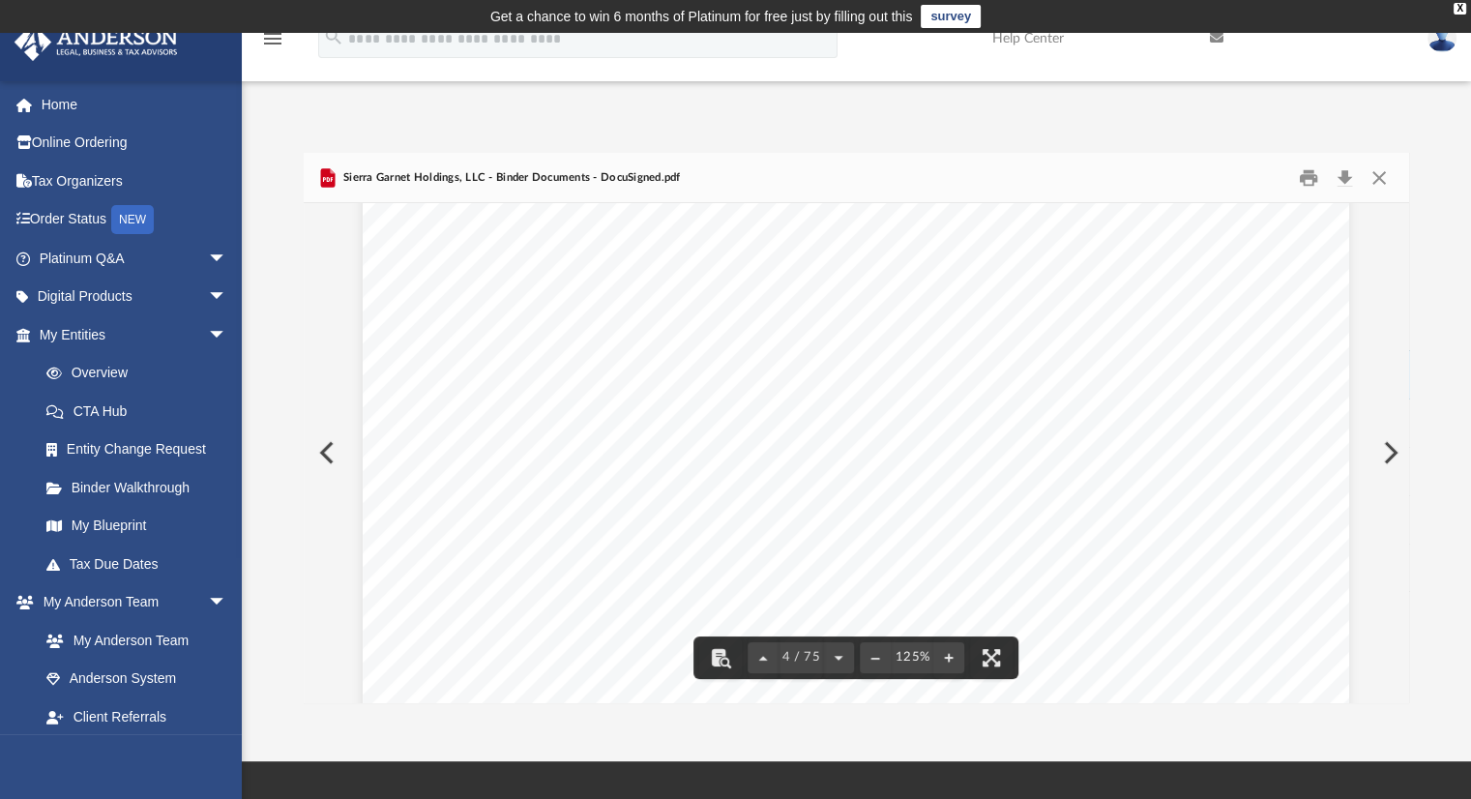
scroll to position [4546, 0]
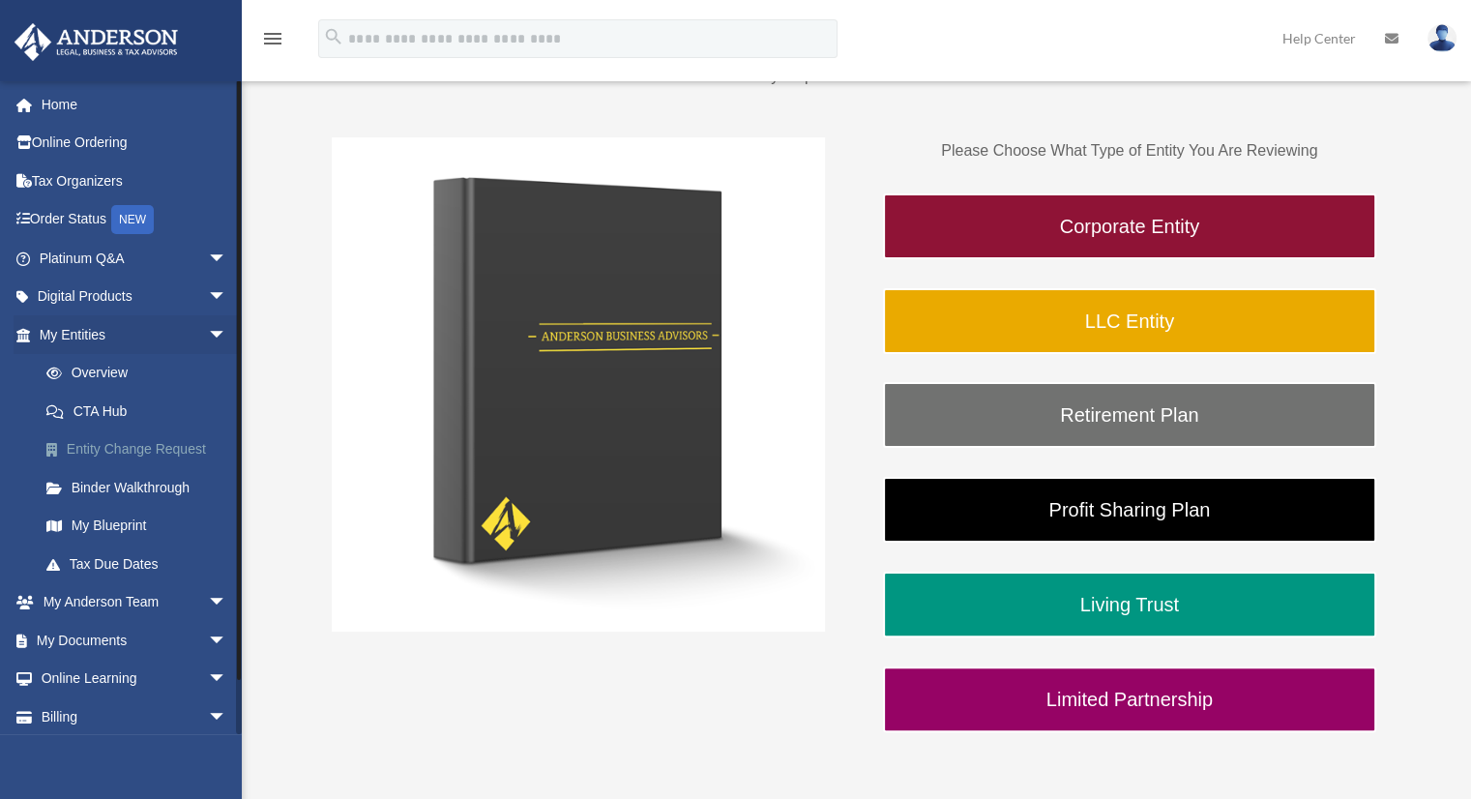
scroll to position [290, 0]
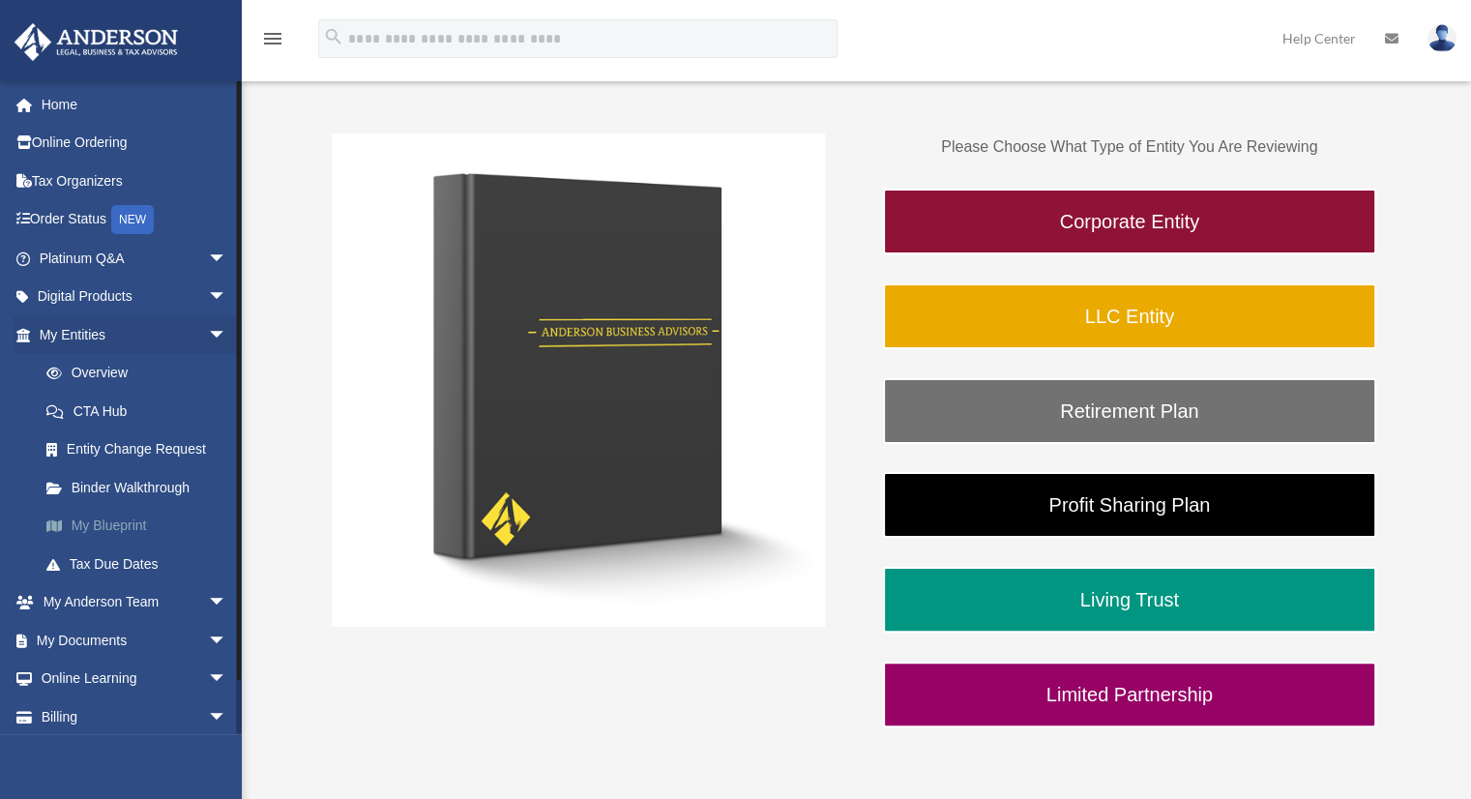
click at [119, 525] on link "My Blueprint" at bounding box center [141, 526] width 229 height 39
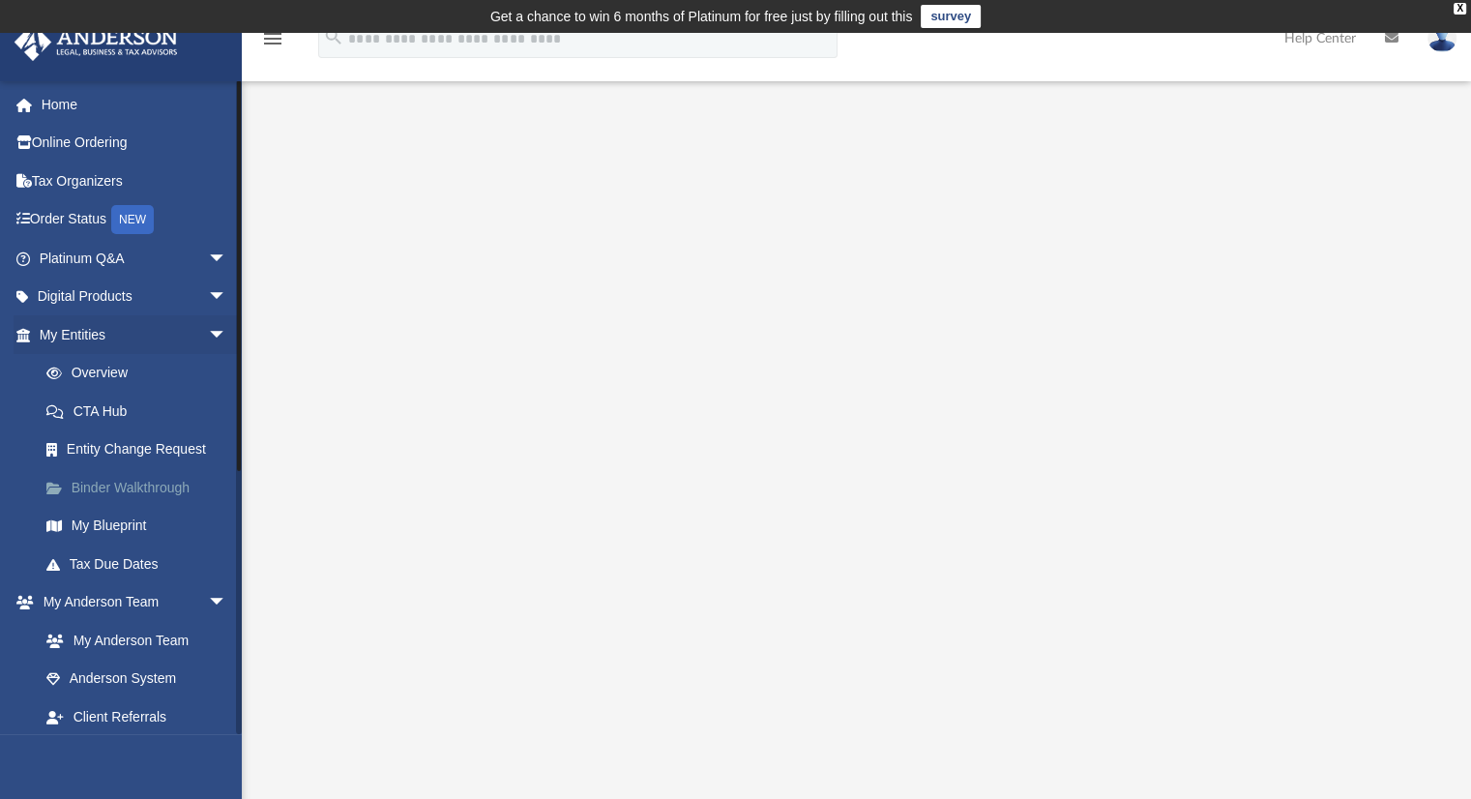
click at [139, 492] on link "Binder Walkthrough" at bounding box center [141, 487] width 229 height 39
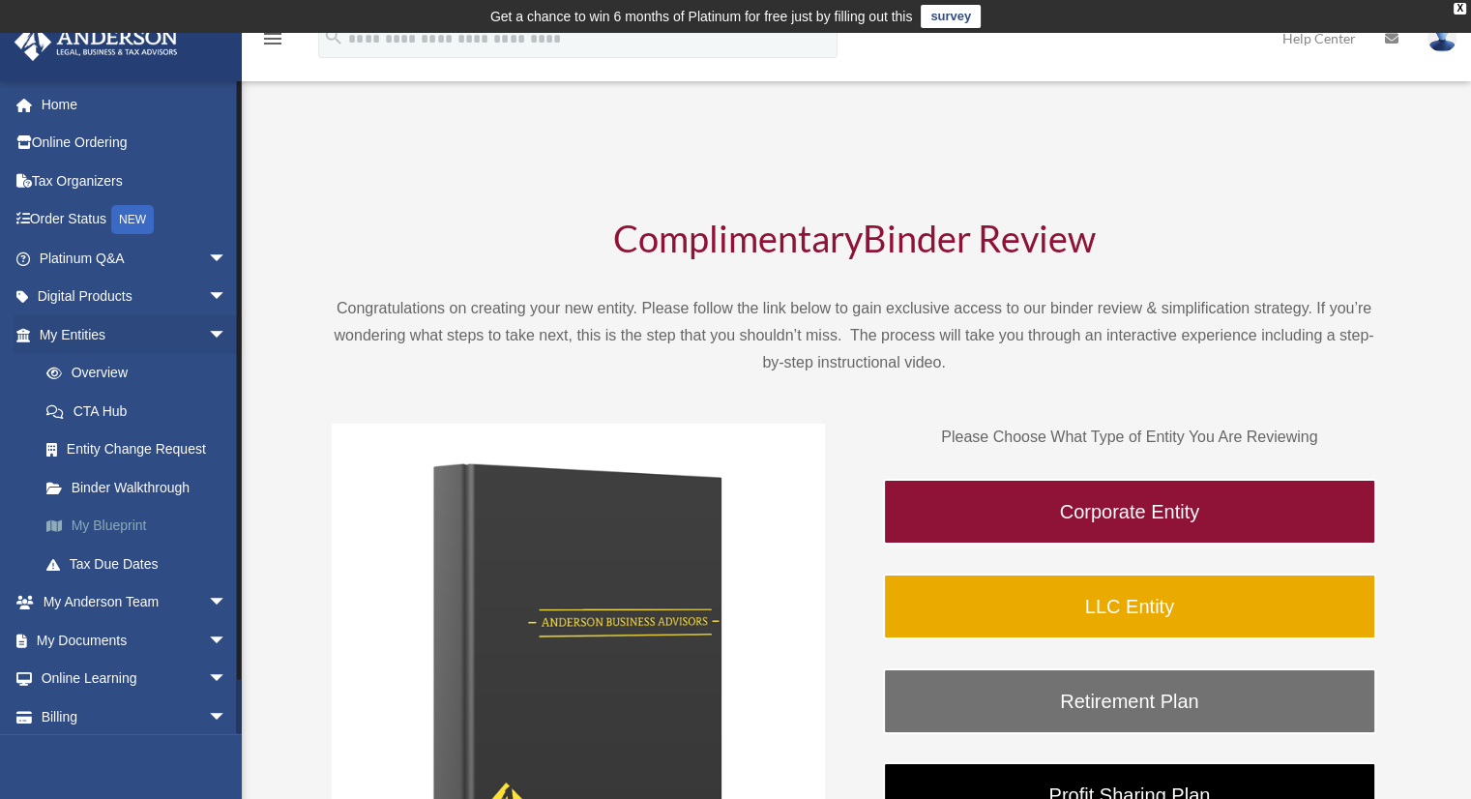
click at [103, 522] on link "My Blueprint" at bounding box center [141, 526] width 229 height 39
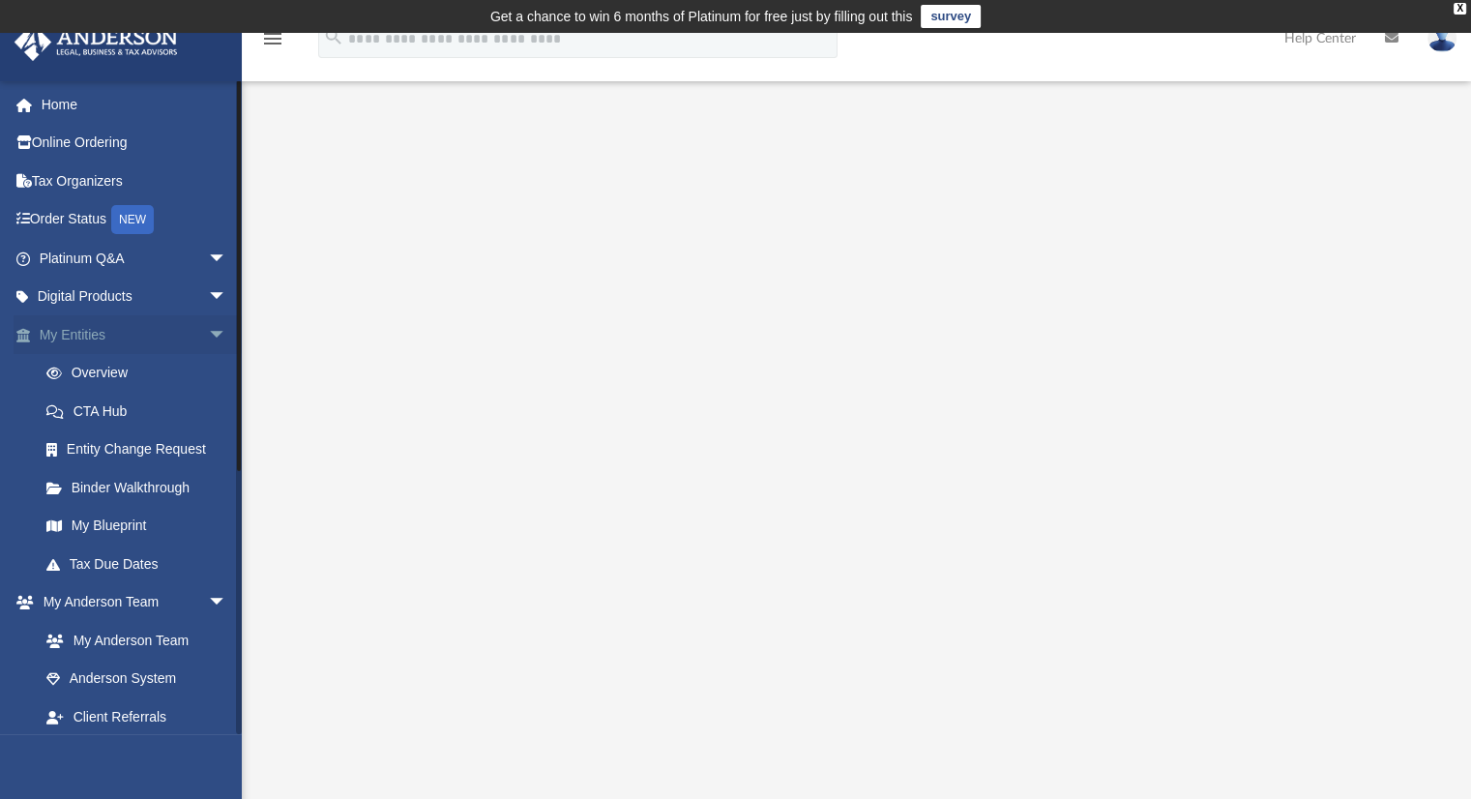
click at [80, 327] on link "My Entities arrow_drop_down" at bounding box center [135, 334] width 243 height 39
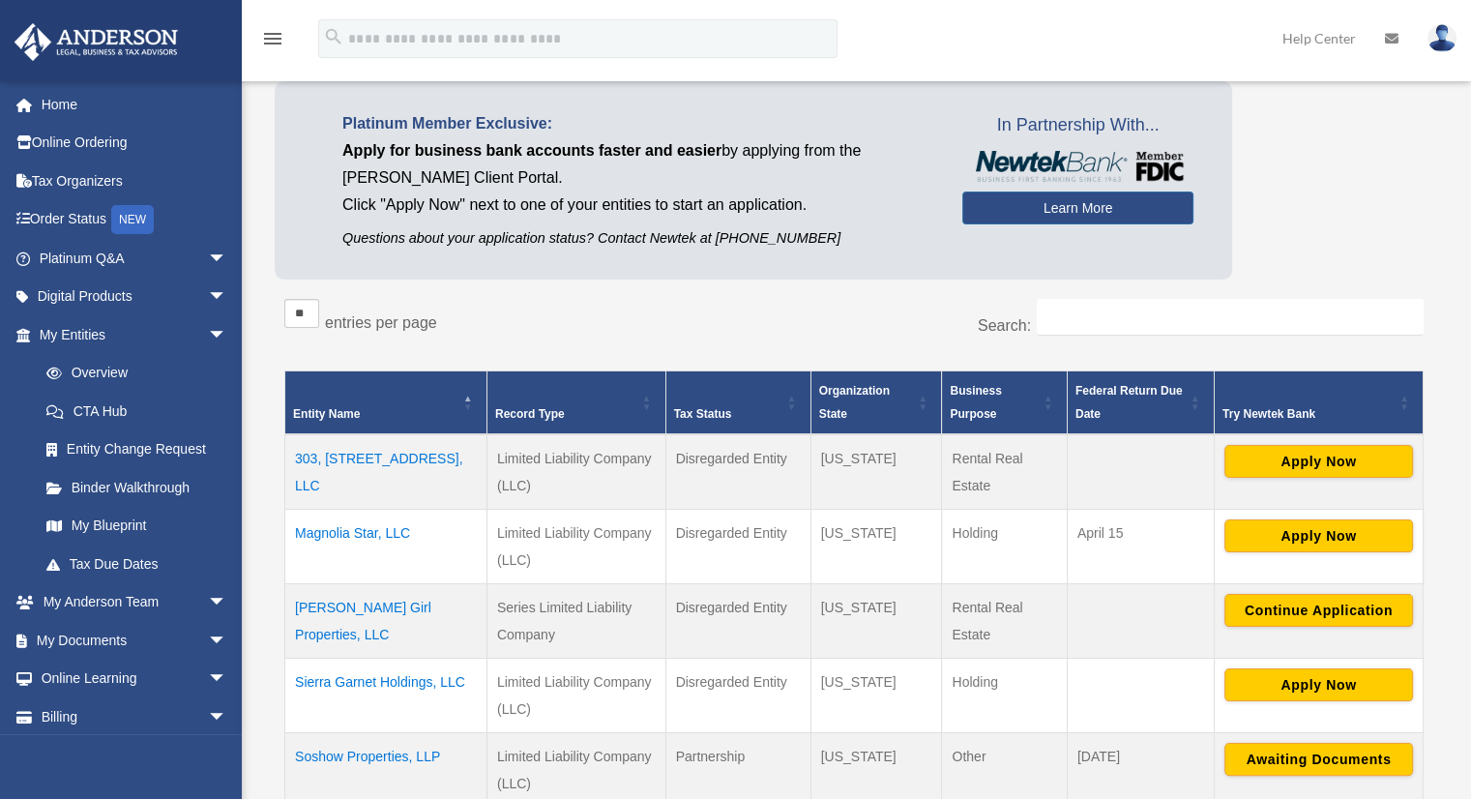
scroll to position [193, 0]
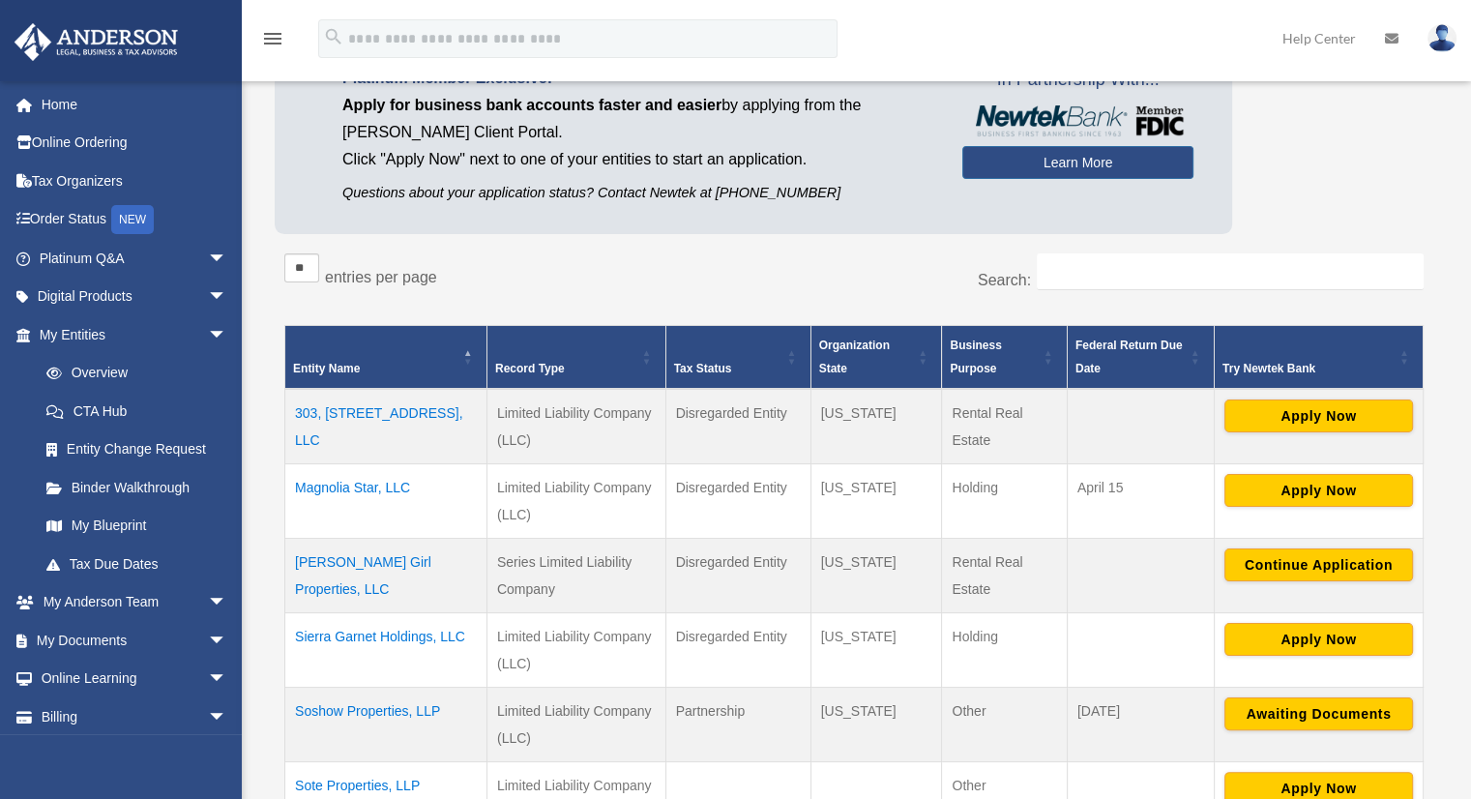
click at [384, 411] on td "303, 305, 307 Commerce Street, LLC" at bounding box center [386, 426] width 202 height 75
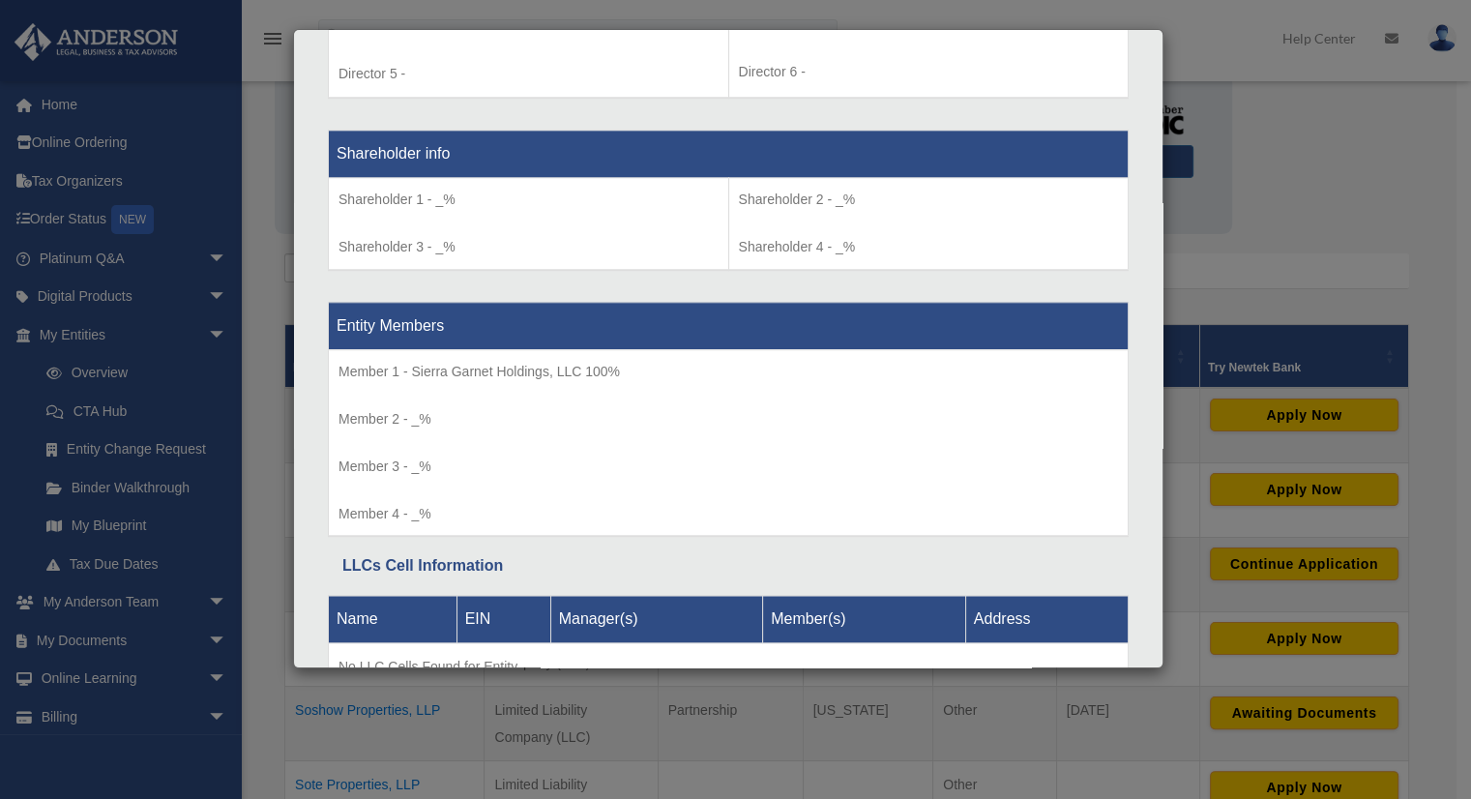
scroll to position [1638, 0]
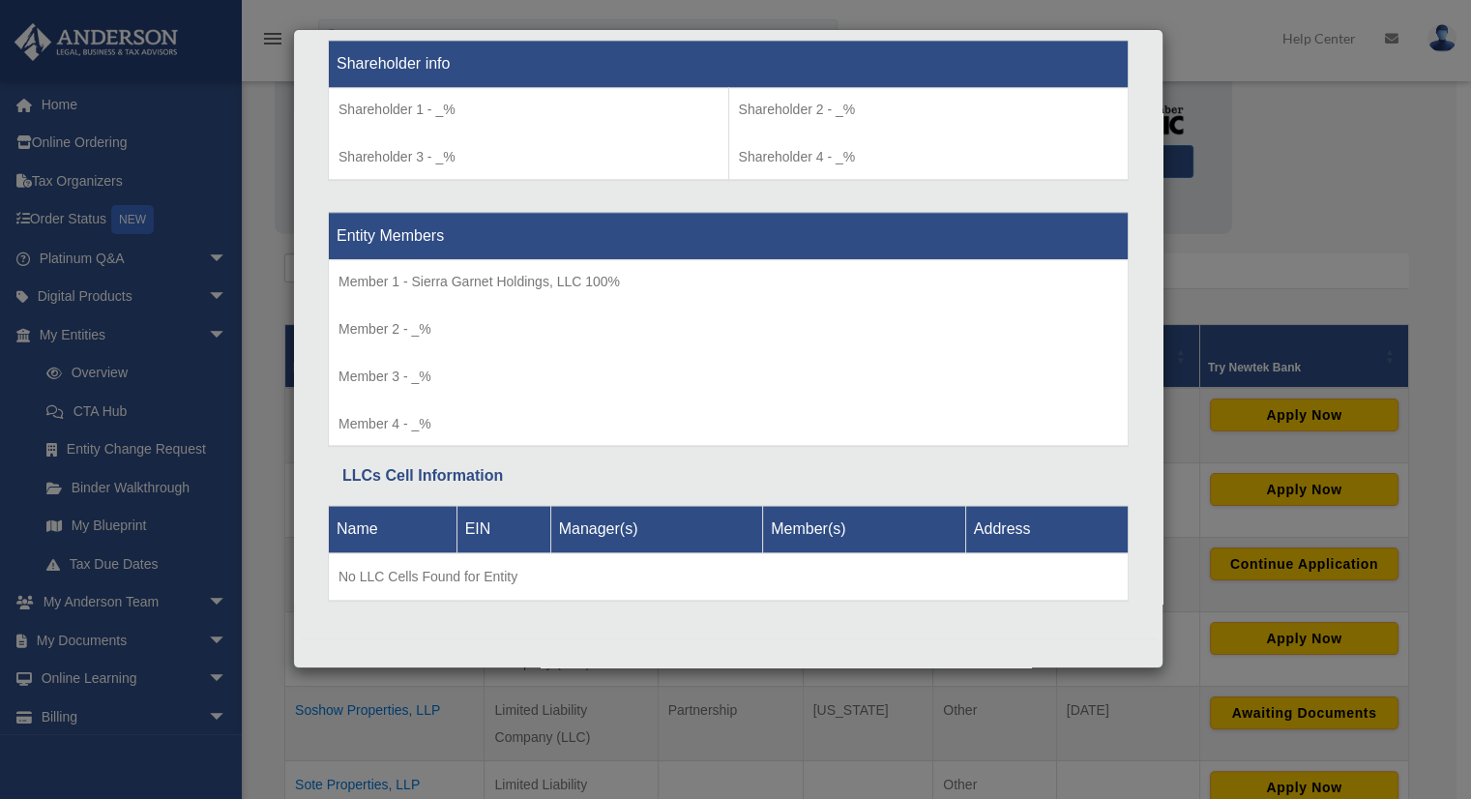
click at [1339, 210] on div "Details × Articles Sent Organizational Date" at bounding box center [735, 399] width 1471 height 799
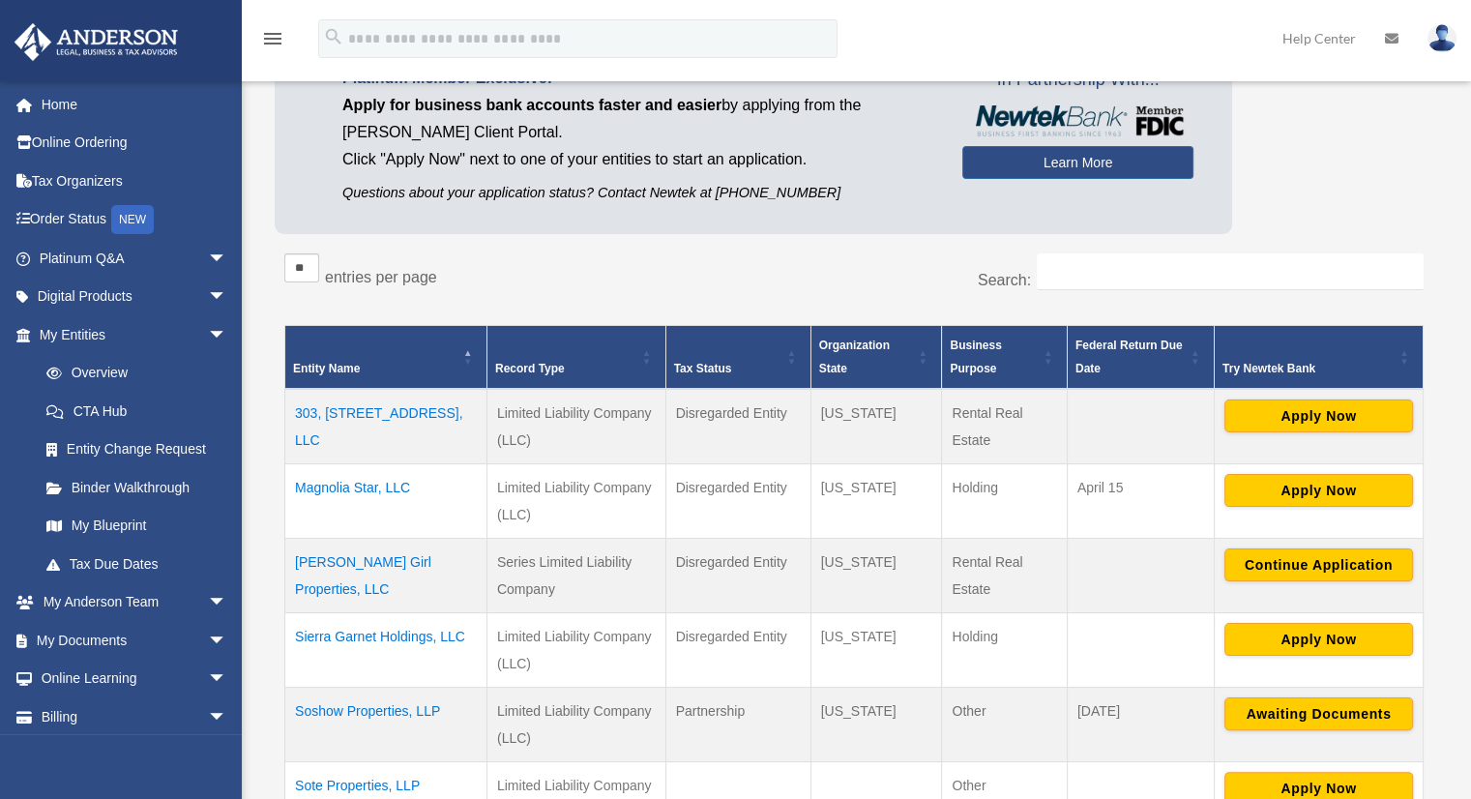
click at [386, 632] on td "Sierra Garnet Holdings, LLC" at bounding box center [386, 649] width 202 height 74
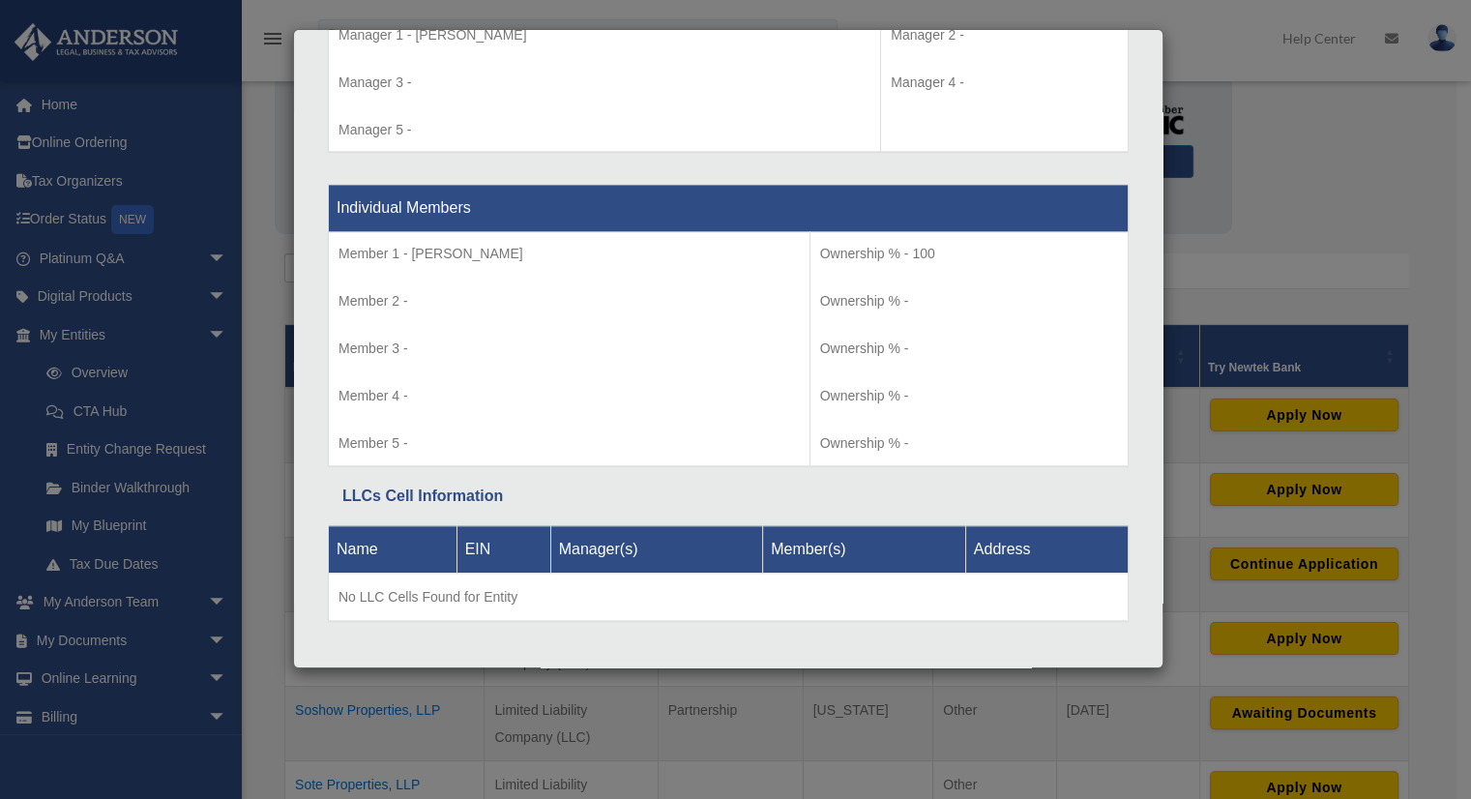
scroll to position [1904, 0]
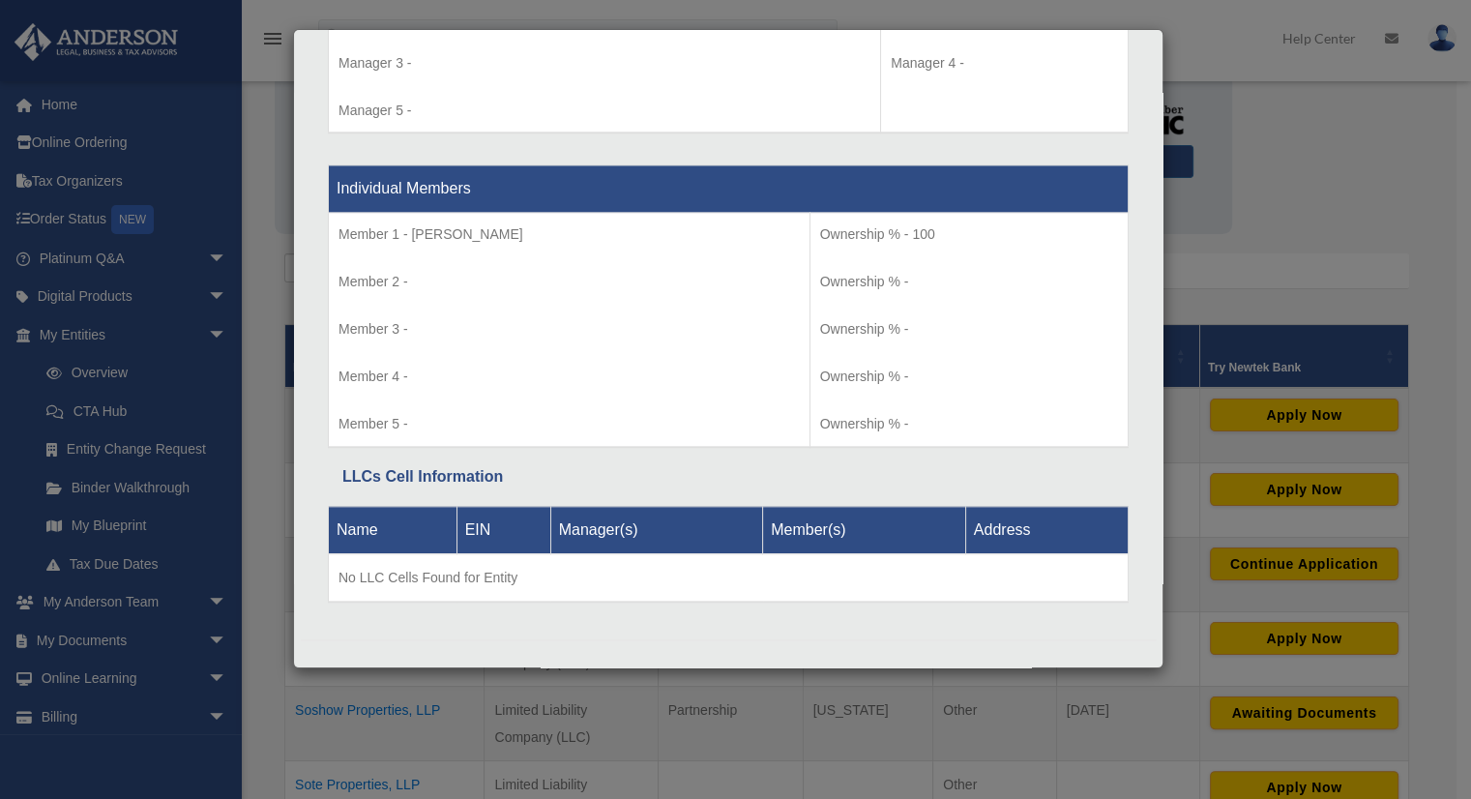
click at [1273, 214] on div "Details × Articles Sent Organizational Date" at bounding box center [735, 399] width 1471 height 799
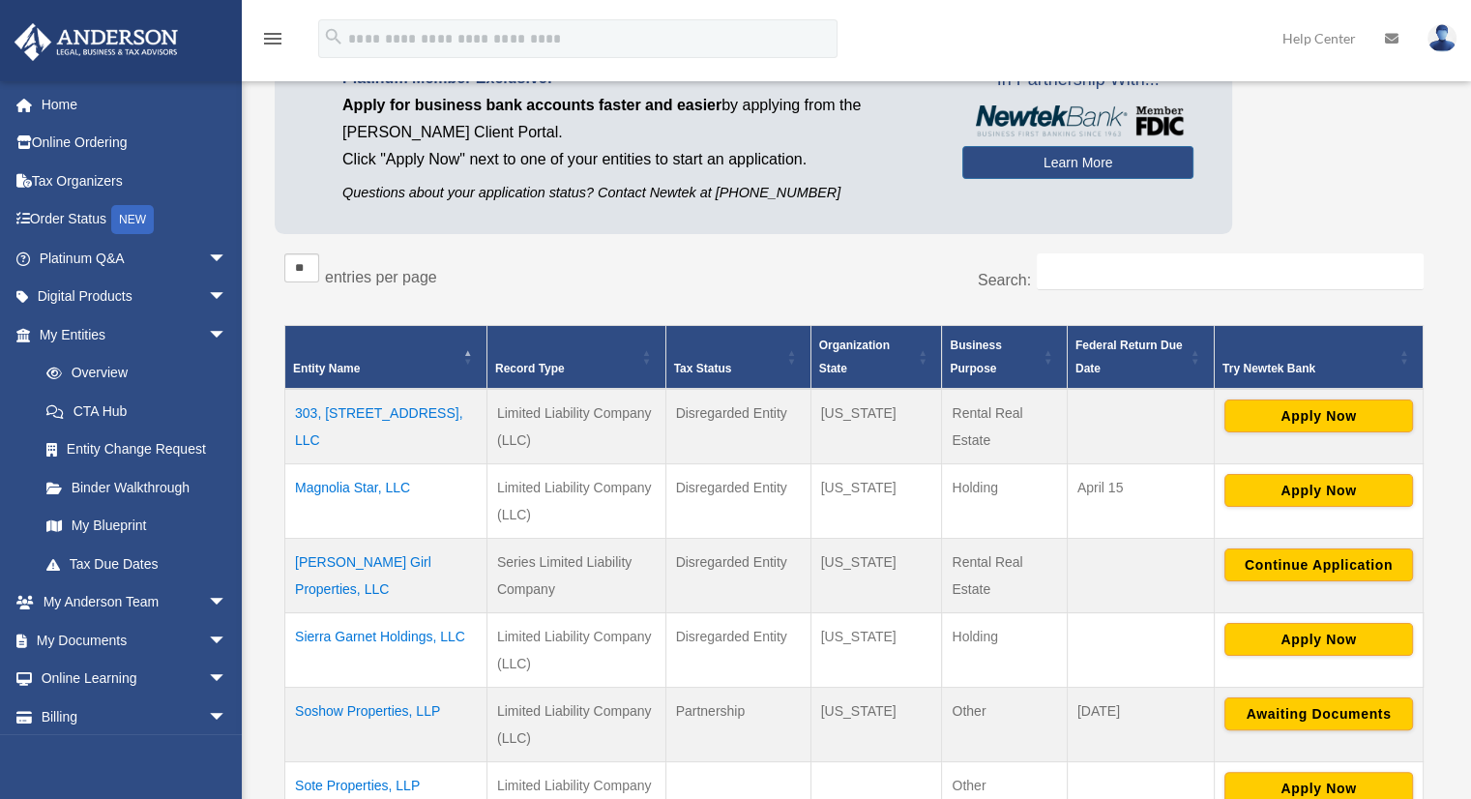
click at [398, 631] on td "Sierra Garnet Holdings, LLC" at bounding box center [386, 649] width 202 height 74
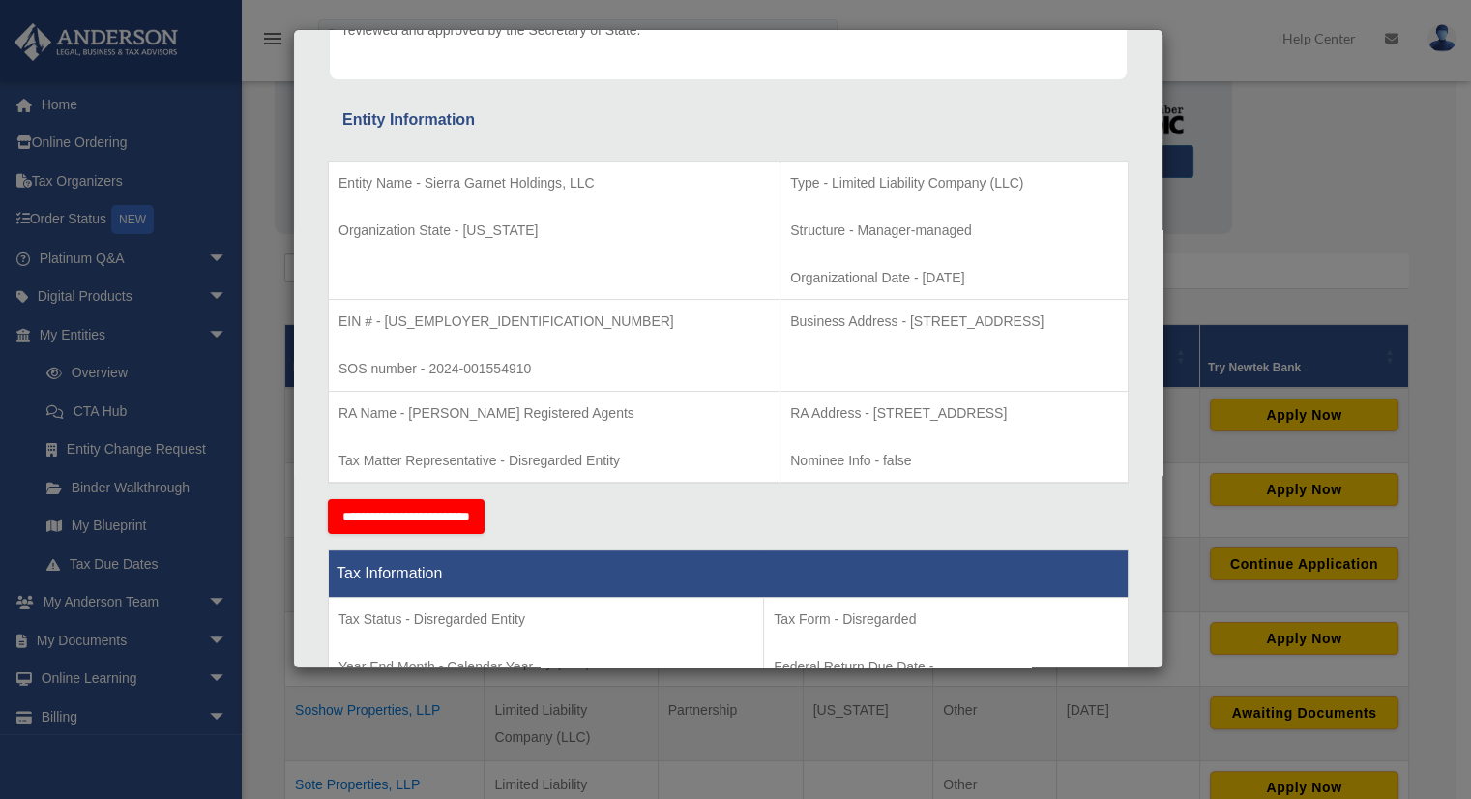
scroll to position [259, 0]
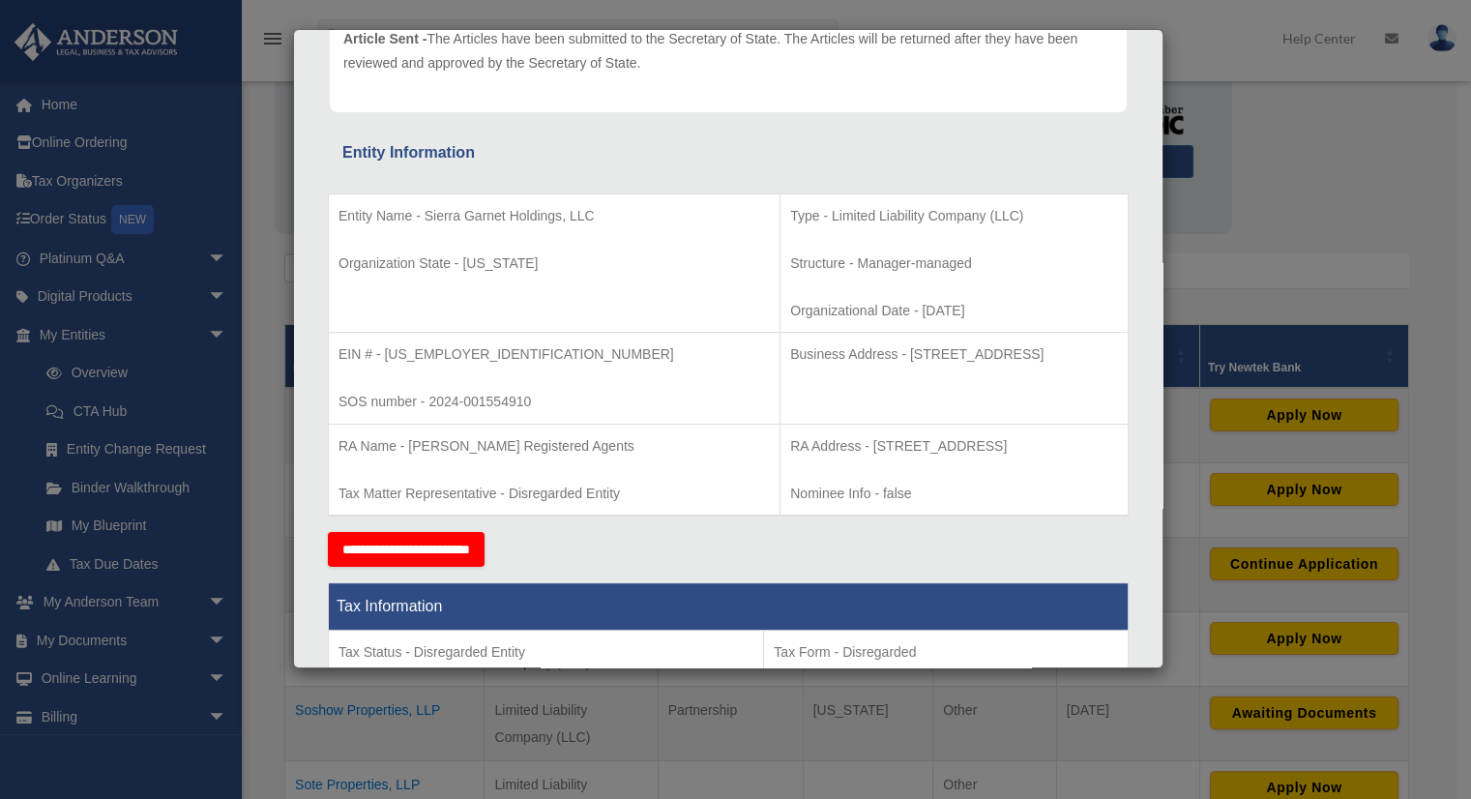
drag, startPoint x: 1368, startPoint y: 156, endPoint x: 1358, endPoint y: 162, distance: 11.8
click at [1366, 158] on div "Details × Articles Sent Organizational Date" at bounding box center [735, 399] width 1471 height 799
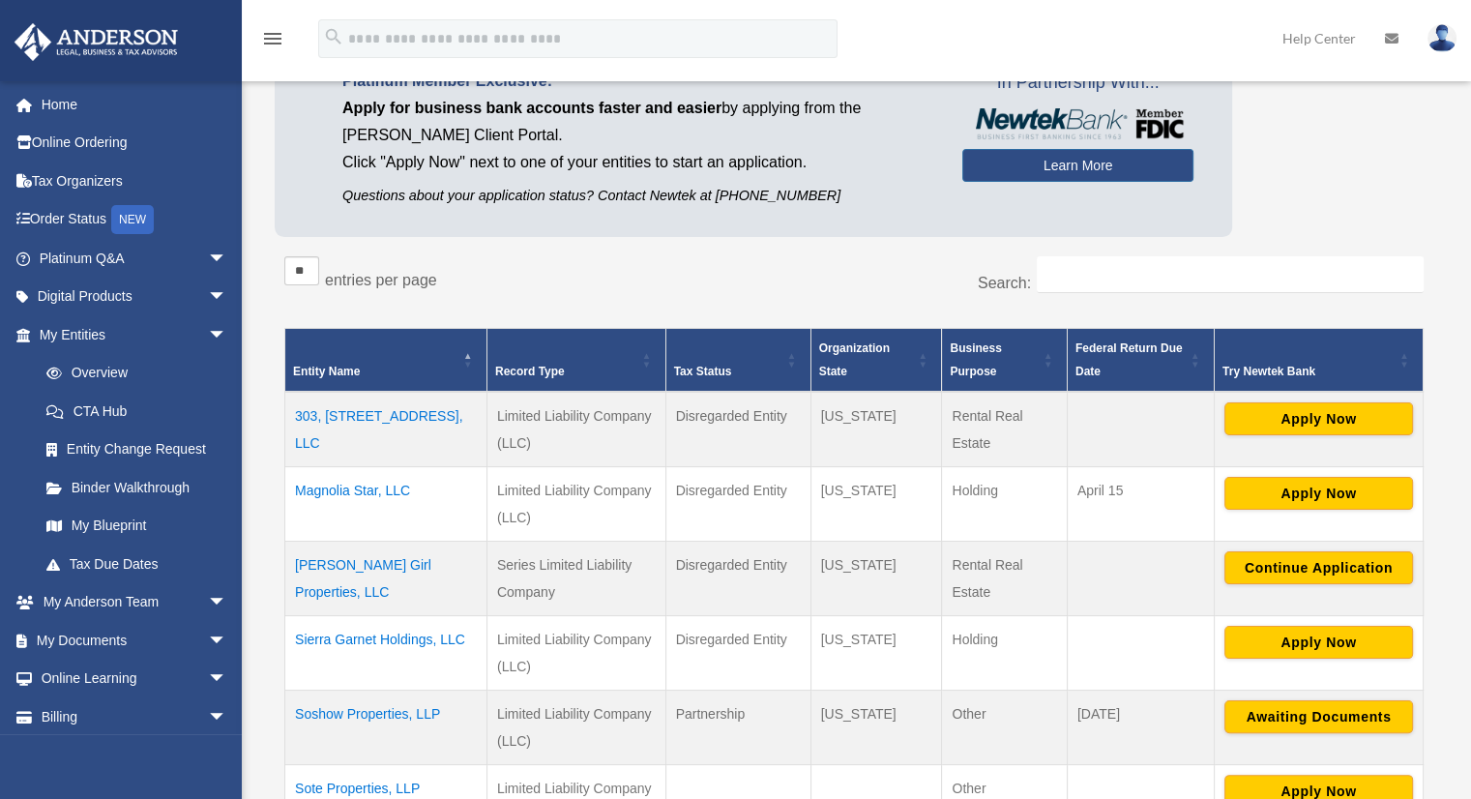
scroll to position [193, 0]
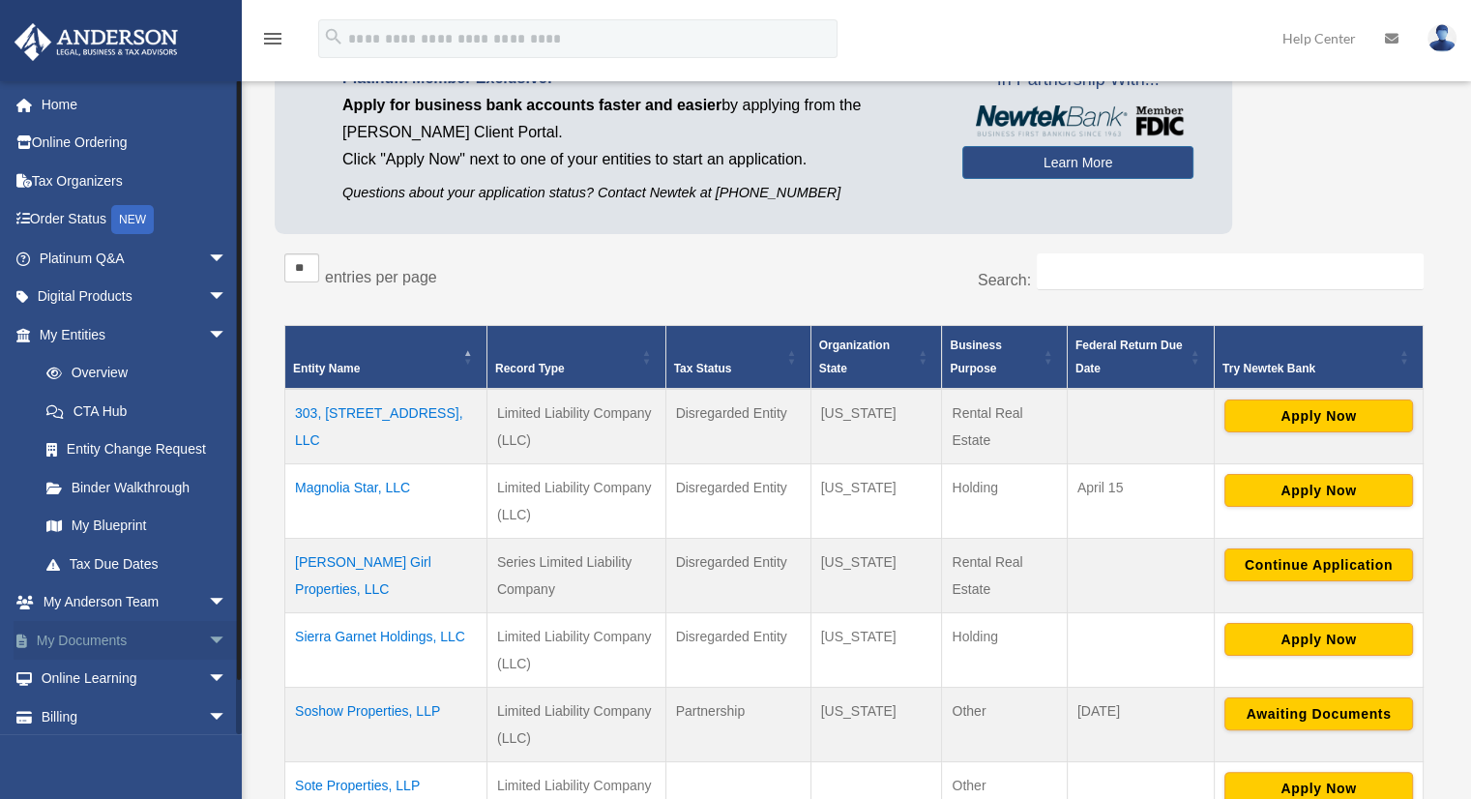
click at [96, 639] on link "My Documents arrow_drop_down" at bounding box center [135, 640] width 243 height 39
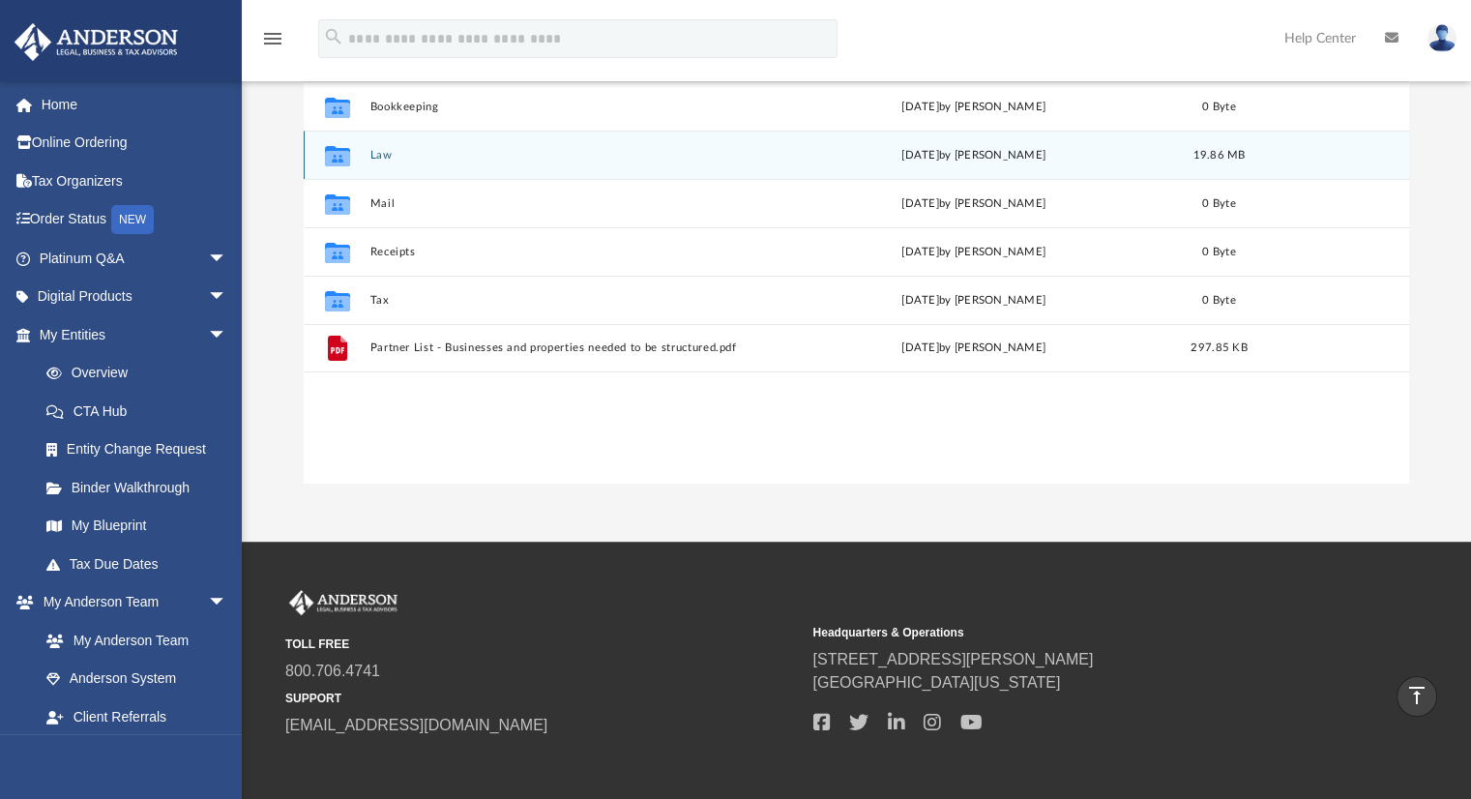
scroll to position [183, 0]
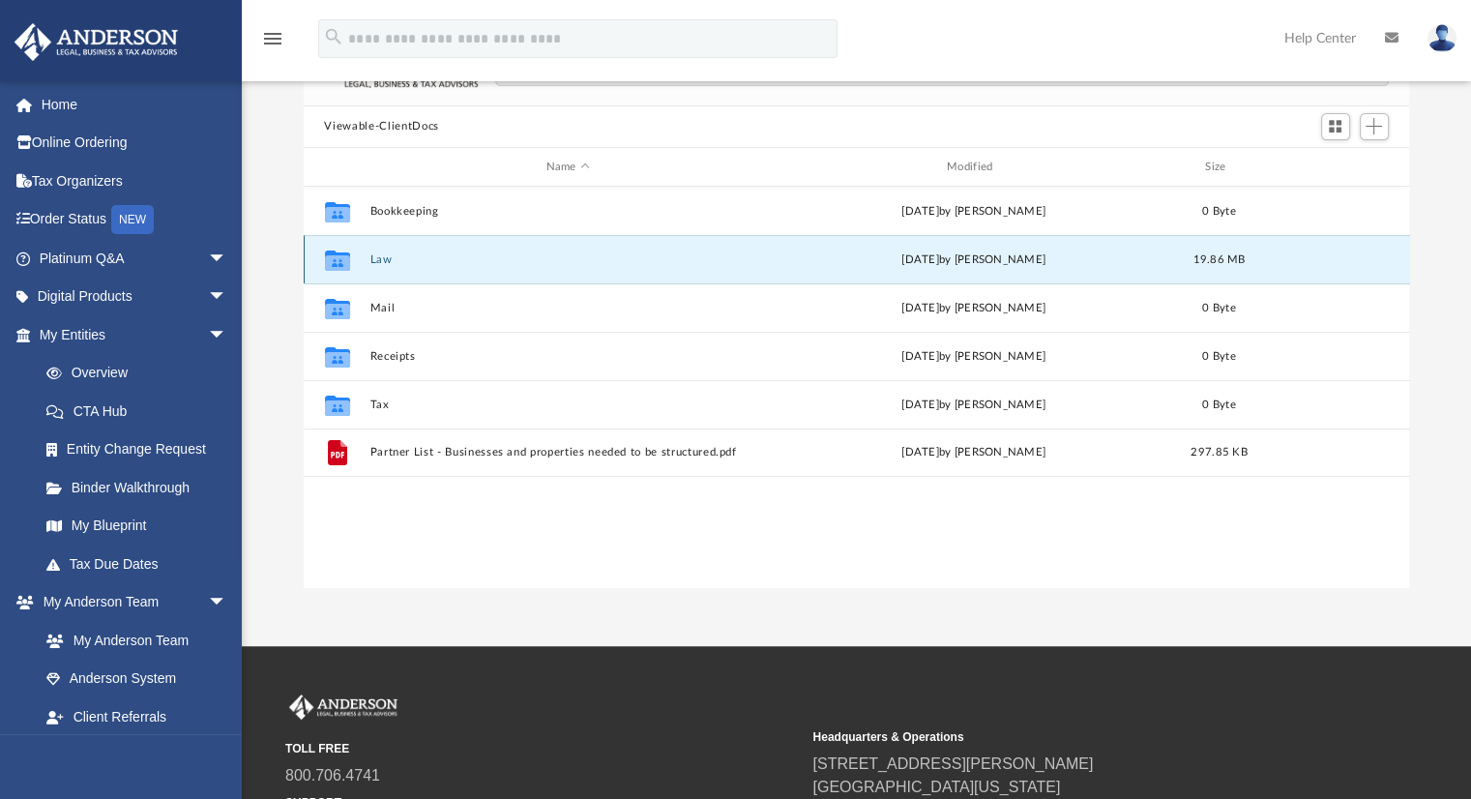
click at [375, 257] on button "Law" at bounding box center [567, 259] width 397 height 13
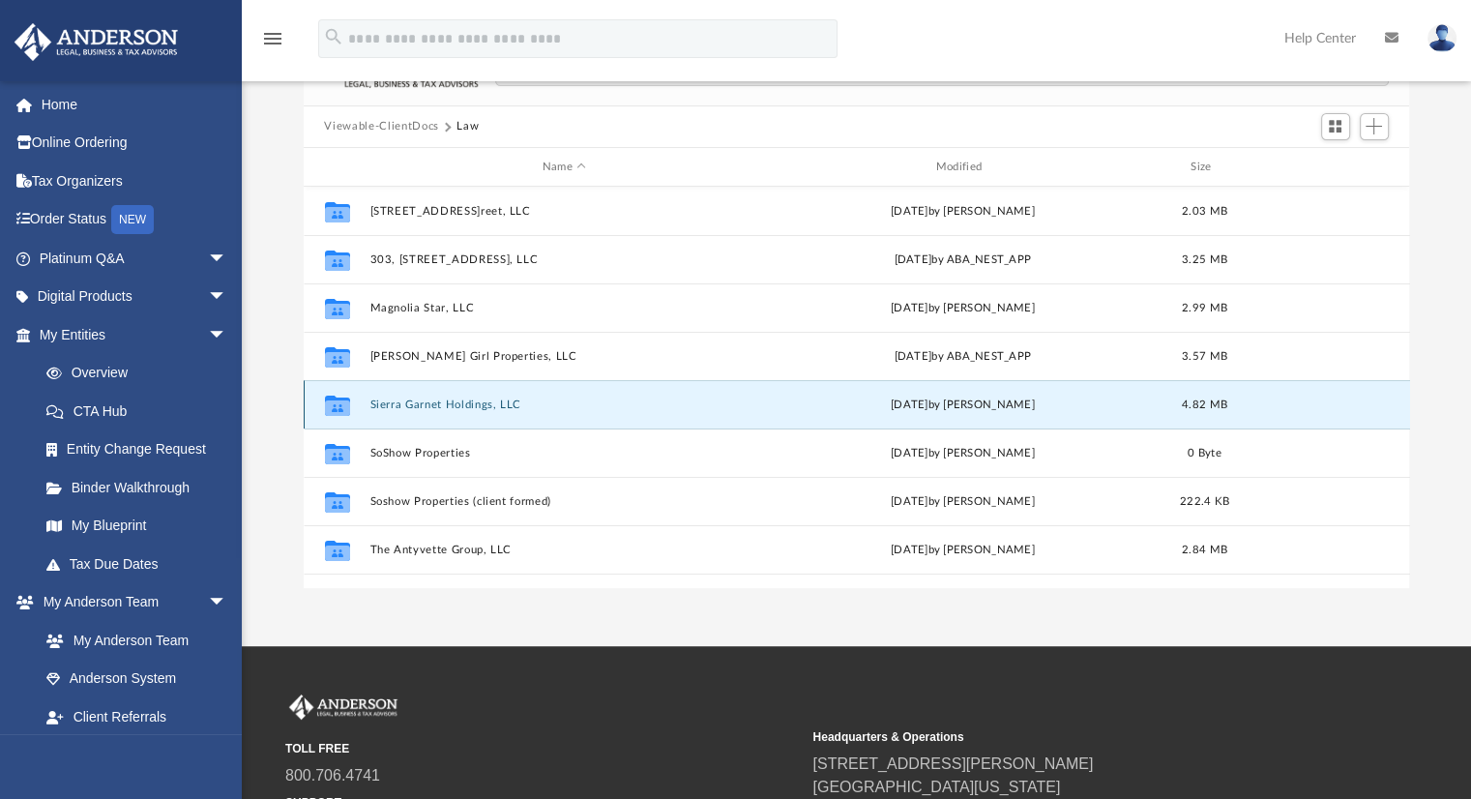
click at [468, 405] on button "Sierra Garnet Holdings, LLC" at bounding box center [564, 405] width 390 height 13
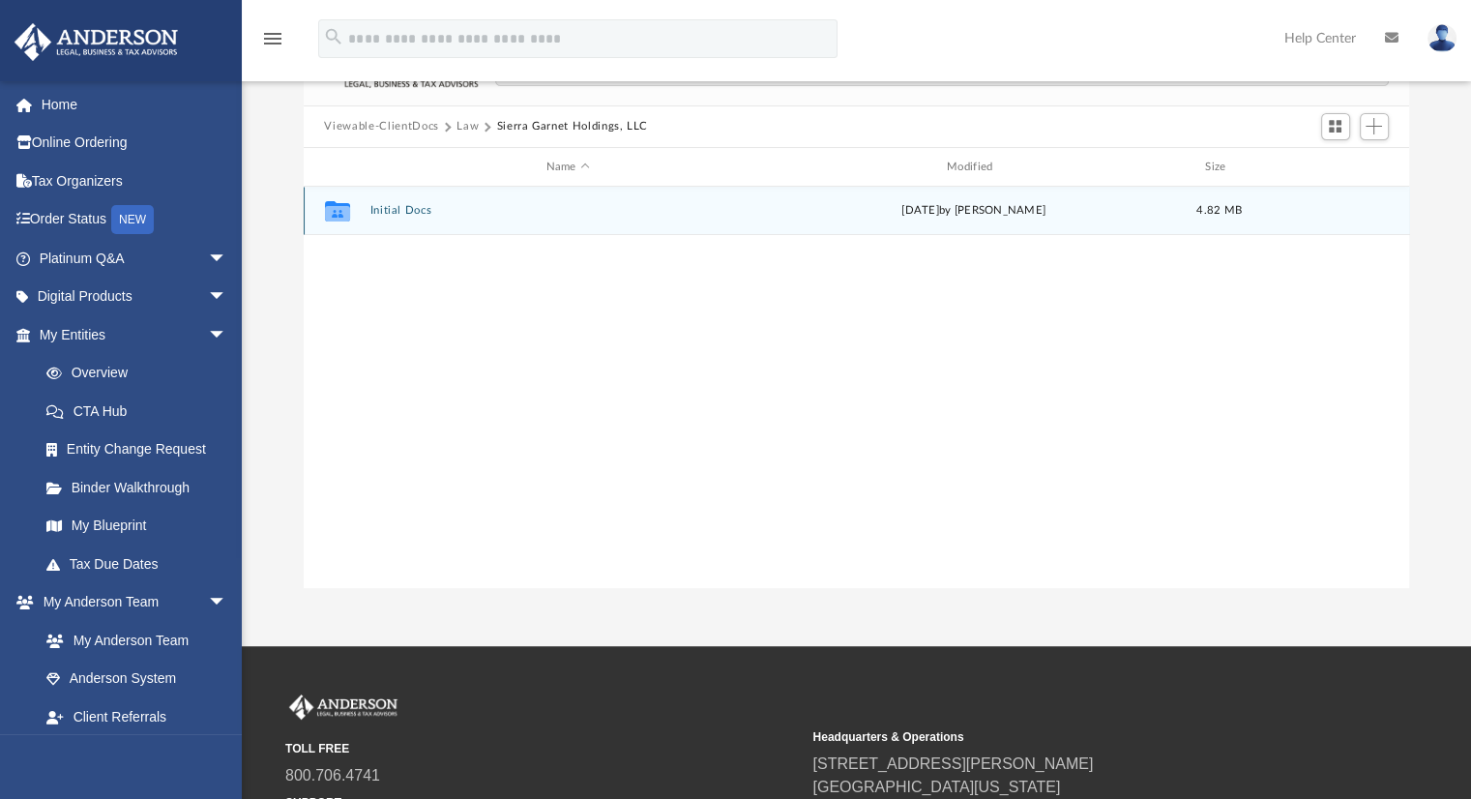
click at [406, 220] on div "Collaborated Folder Initial Docs [DATE] by [PERSON_NAME] 4.82 MB" at bounding box center [857, 211] width 1107 height 48
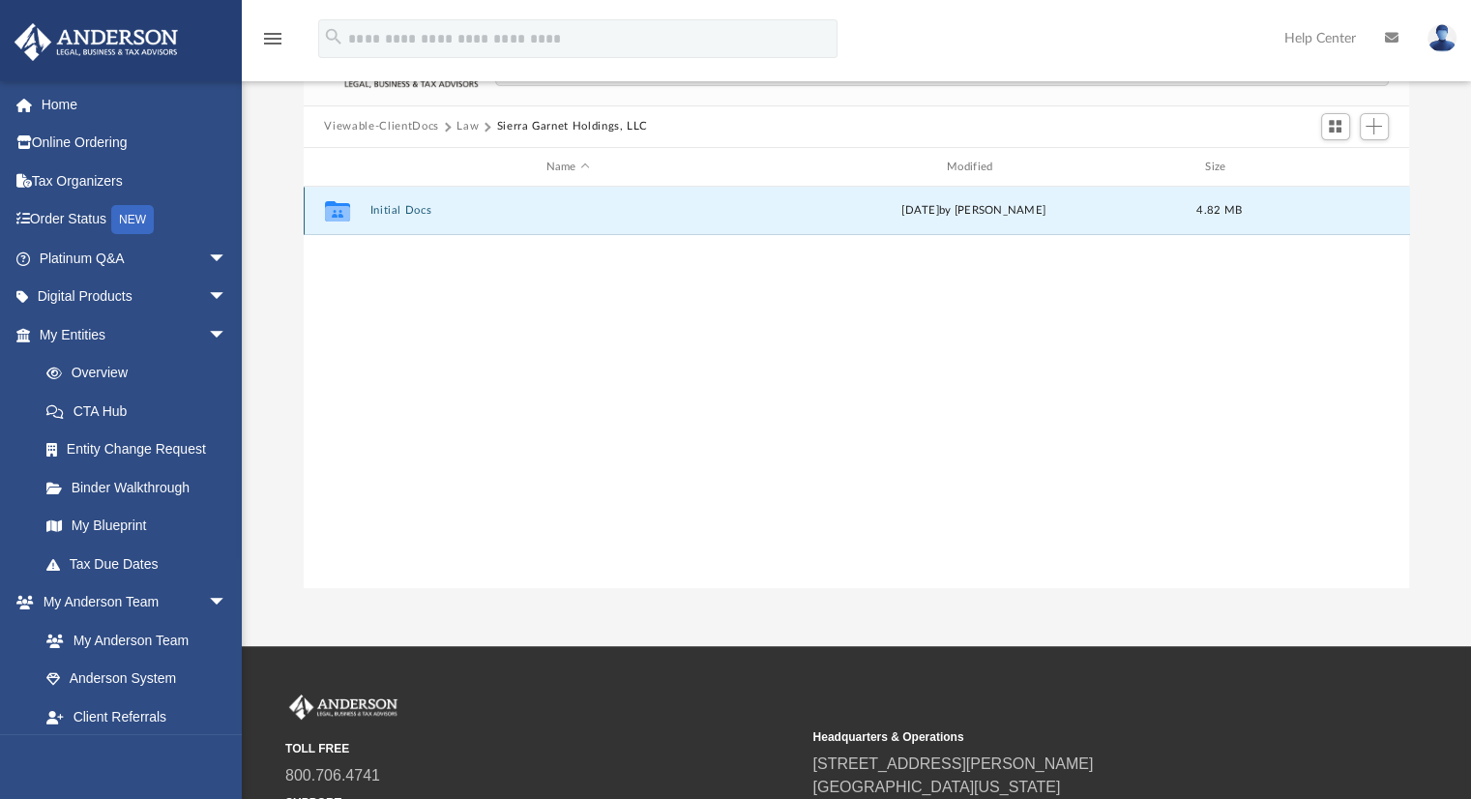
click at [408, 213] on button "Initial Docs" at bounding box center [567, 211] width 397 height 13
click at [403, 207] on button "Initial Docs" at bounding box center [567, 211] width 397 height 13
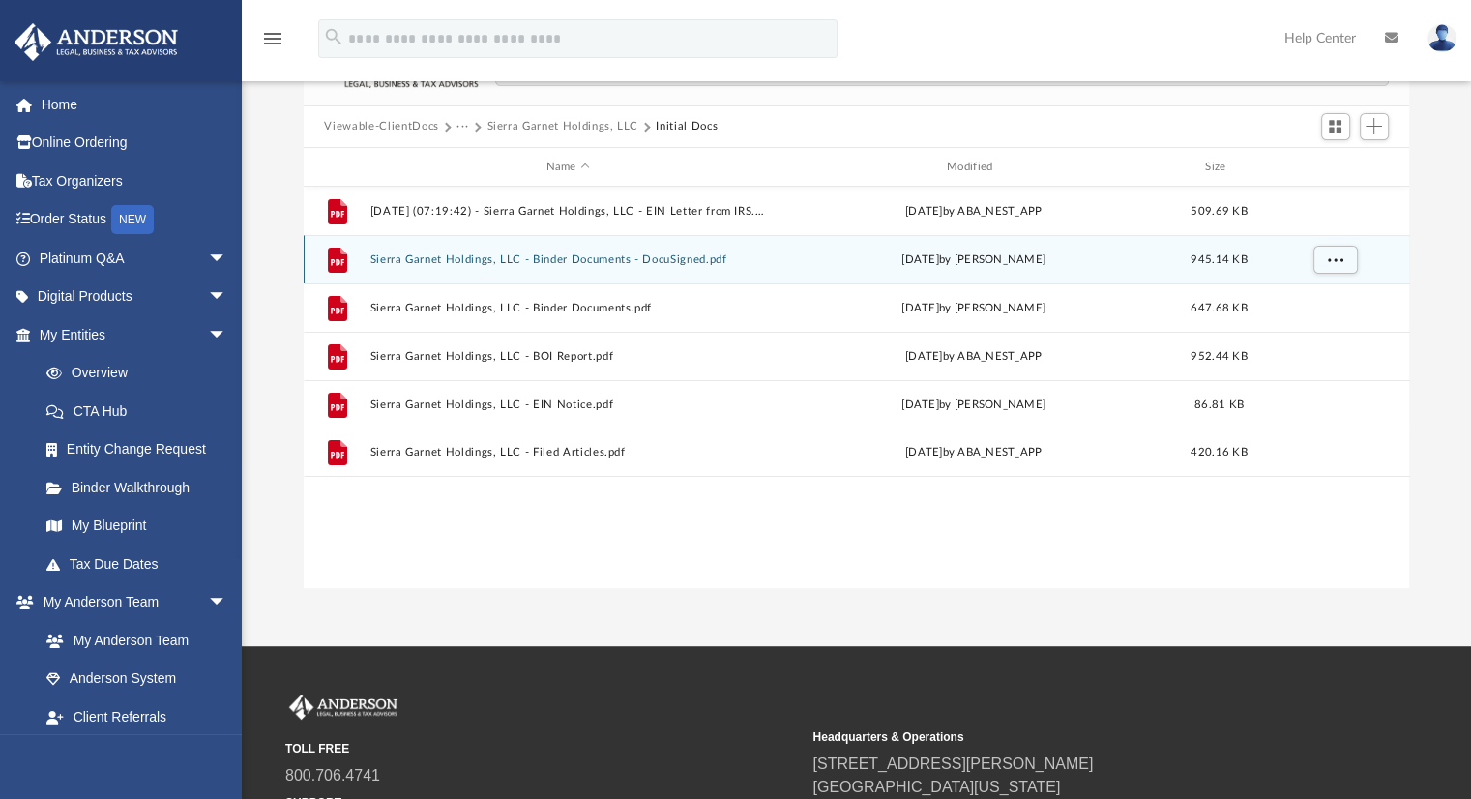
click at [562, 257] on button "Sierra Garnet Holdings, LLC - Binder Documents - DocuSigned.pdf" at bounding box center [567, 259] width 397 height 13
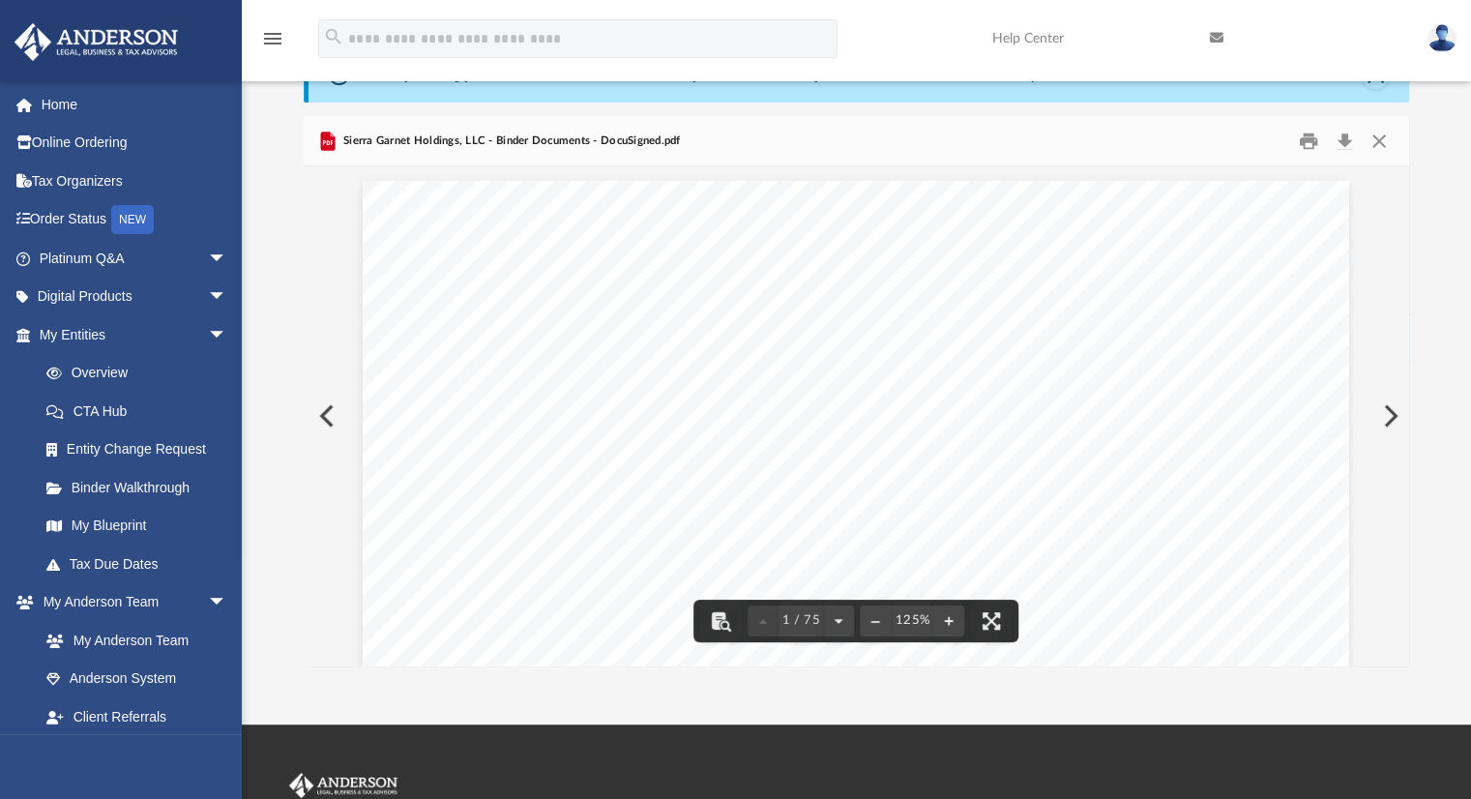
scroll to position [0, 0]
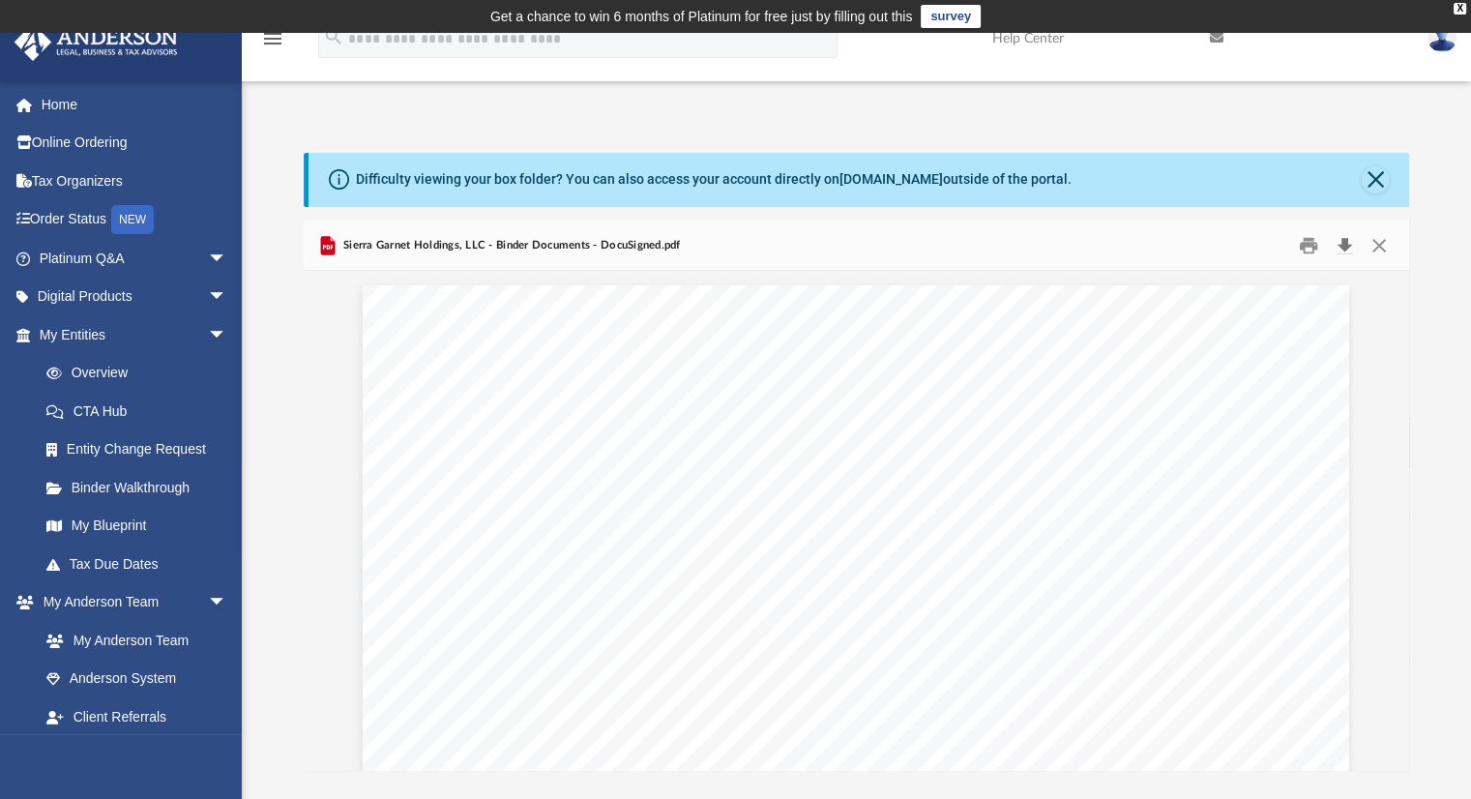
click at [1344, 243] on button "Download" at bounding box center [1345, 245] width 35 height 30
click at [1374, 246] on button "Close" at bounding box center [1379, 245] width 35 height 30
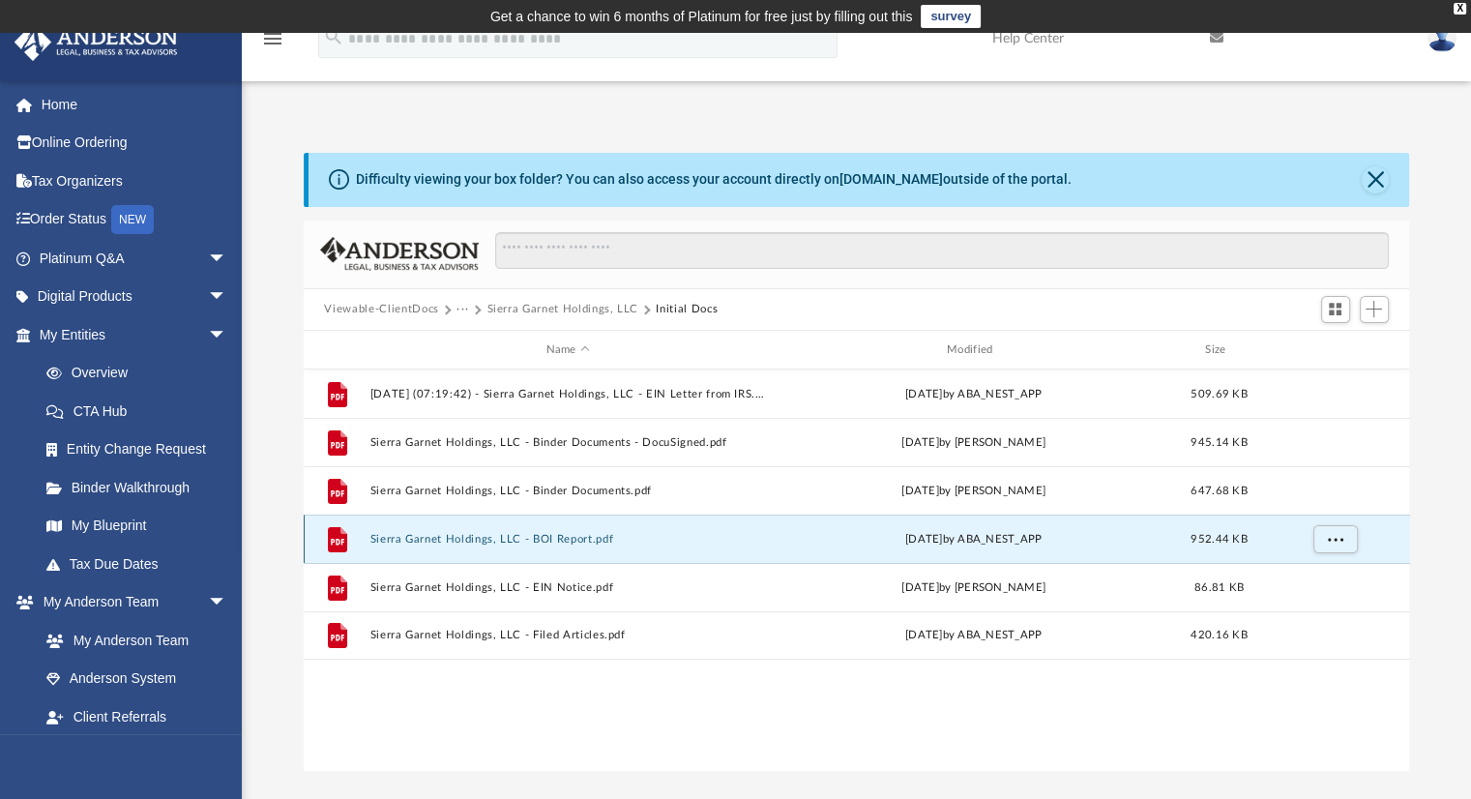
click at [569, 541] on button "Sierra Garnet Holdings, LLC - BOI Report.pdf" at bounding box center [567, 539] width 397 height 13
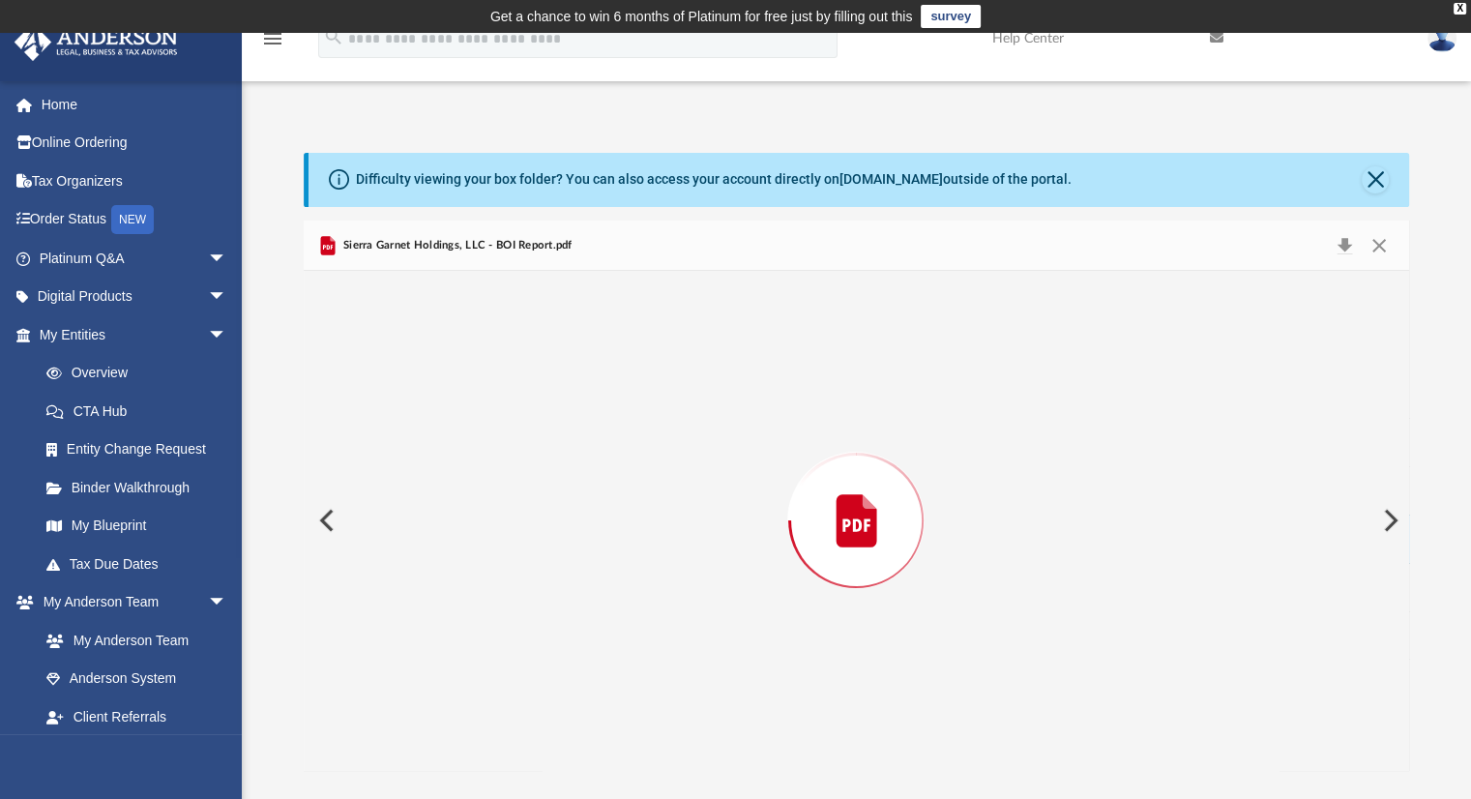
click at [569, 540] on div "Preview" at bounding box center [857, 520] width 1107 height 499
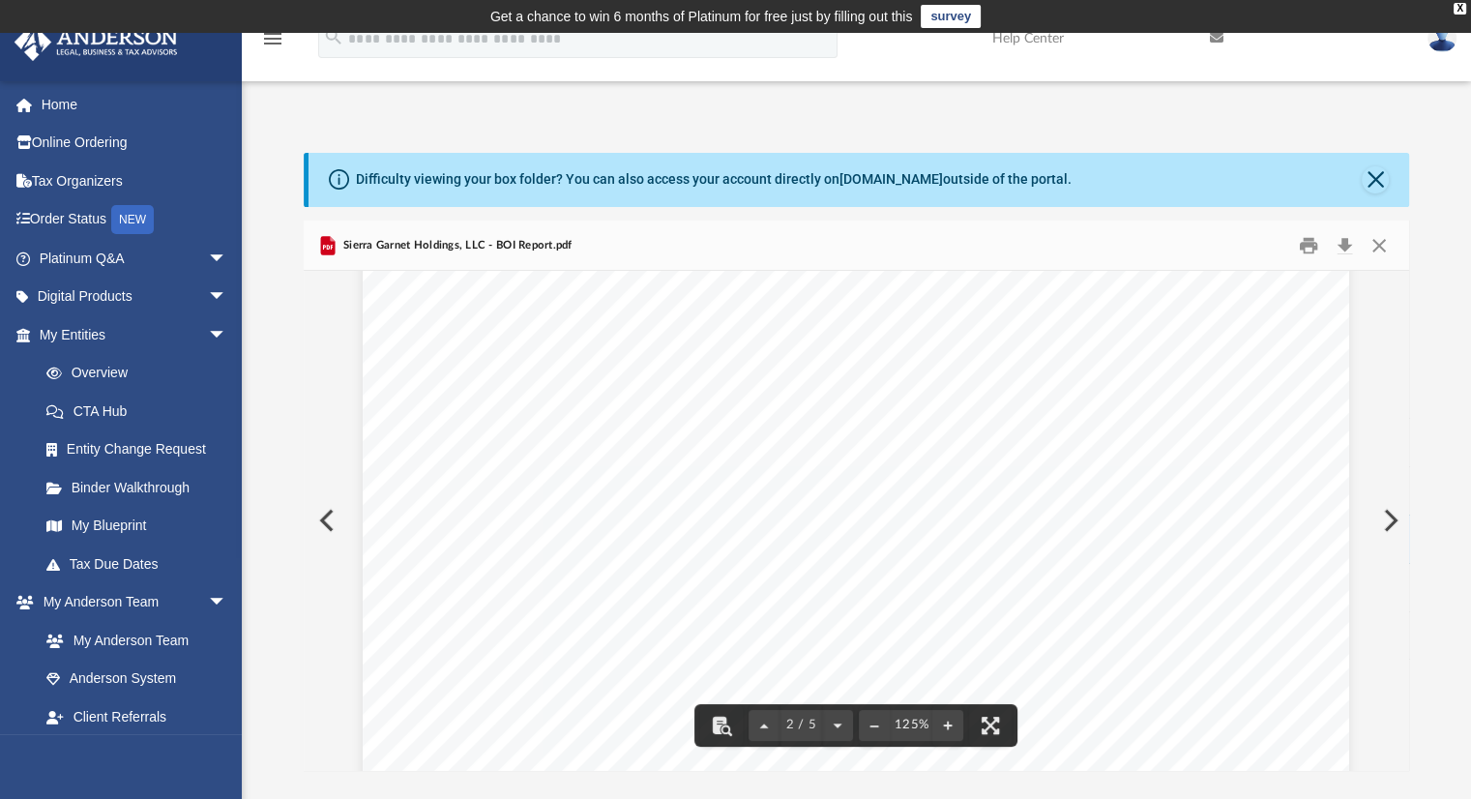
scroll to position [1548, 0]
click at [1380, 177] on button "Close" at bounding box center [1375, 179] width 27 height 27
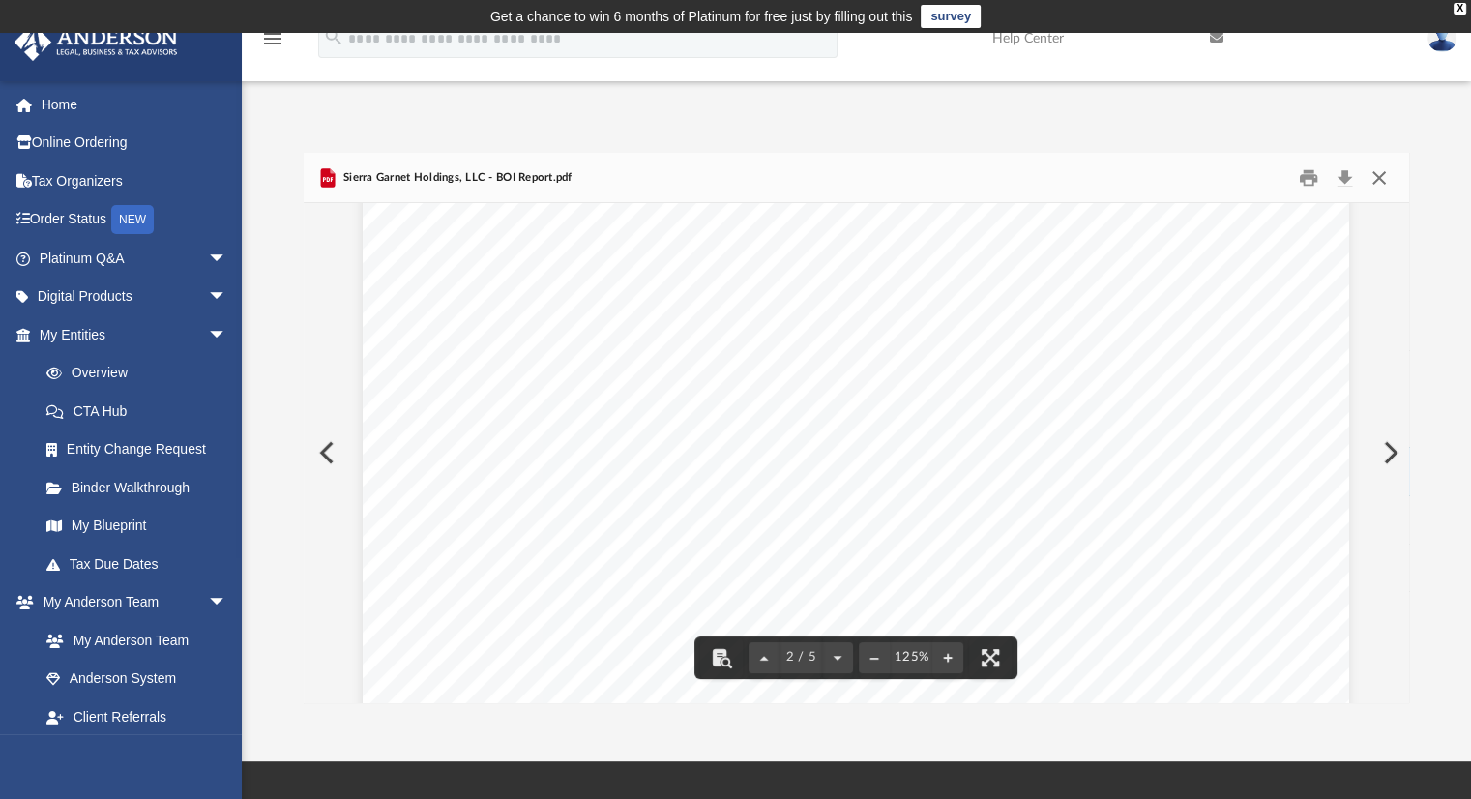
click at [1374, 179] on button "Close" at bounding box center [1379, 177] width 35 height 30
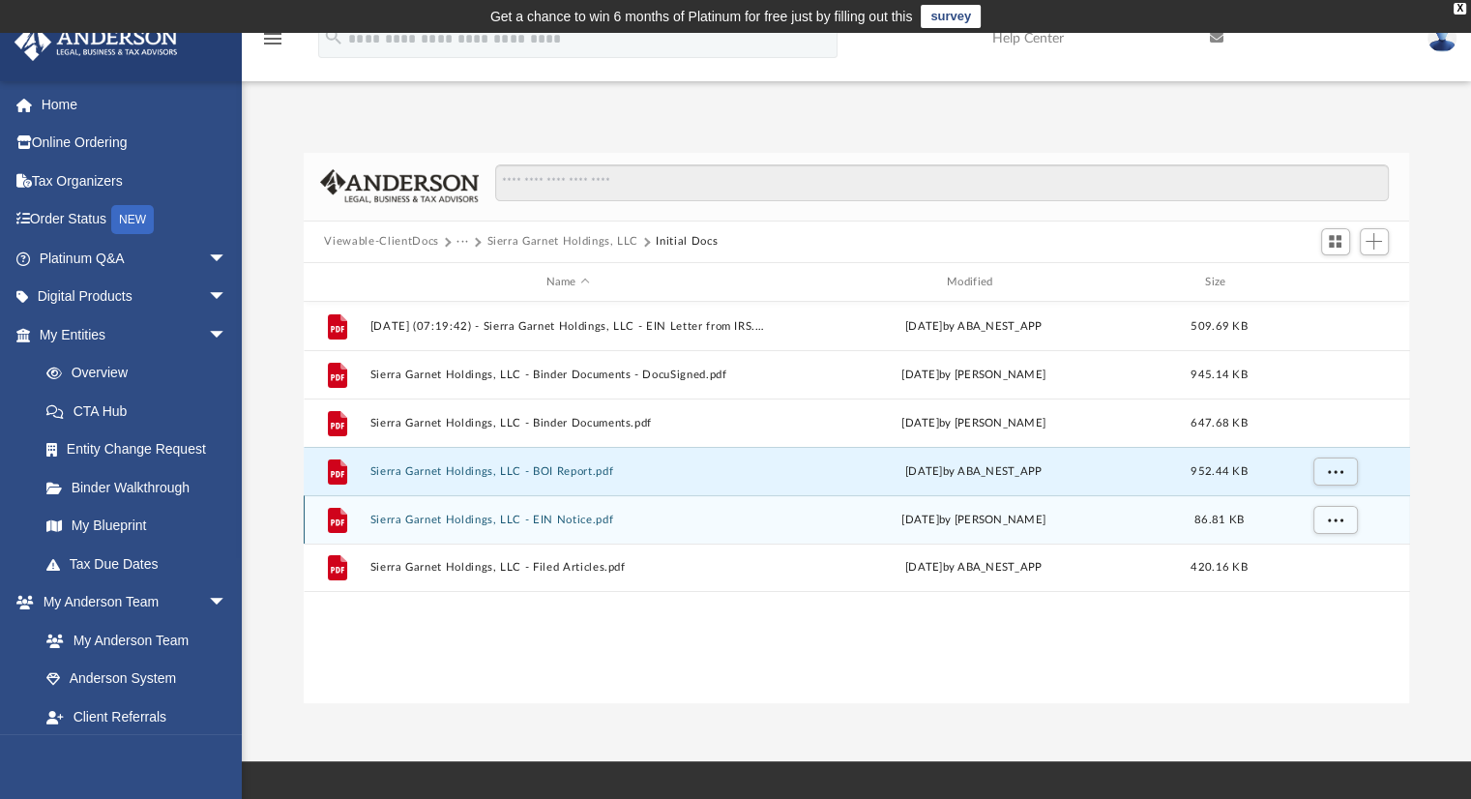
click at [570, 519] on button "Sierra Garnet Holdings, LLC - EIN Notice.pdf" at bounding box center [567, 520] width 397 height 13
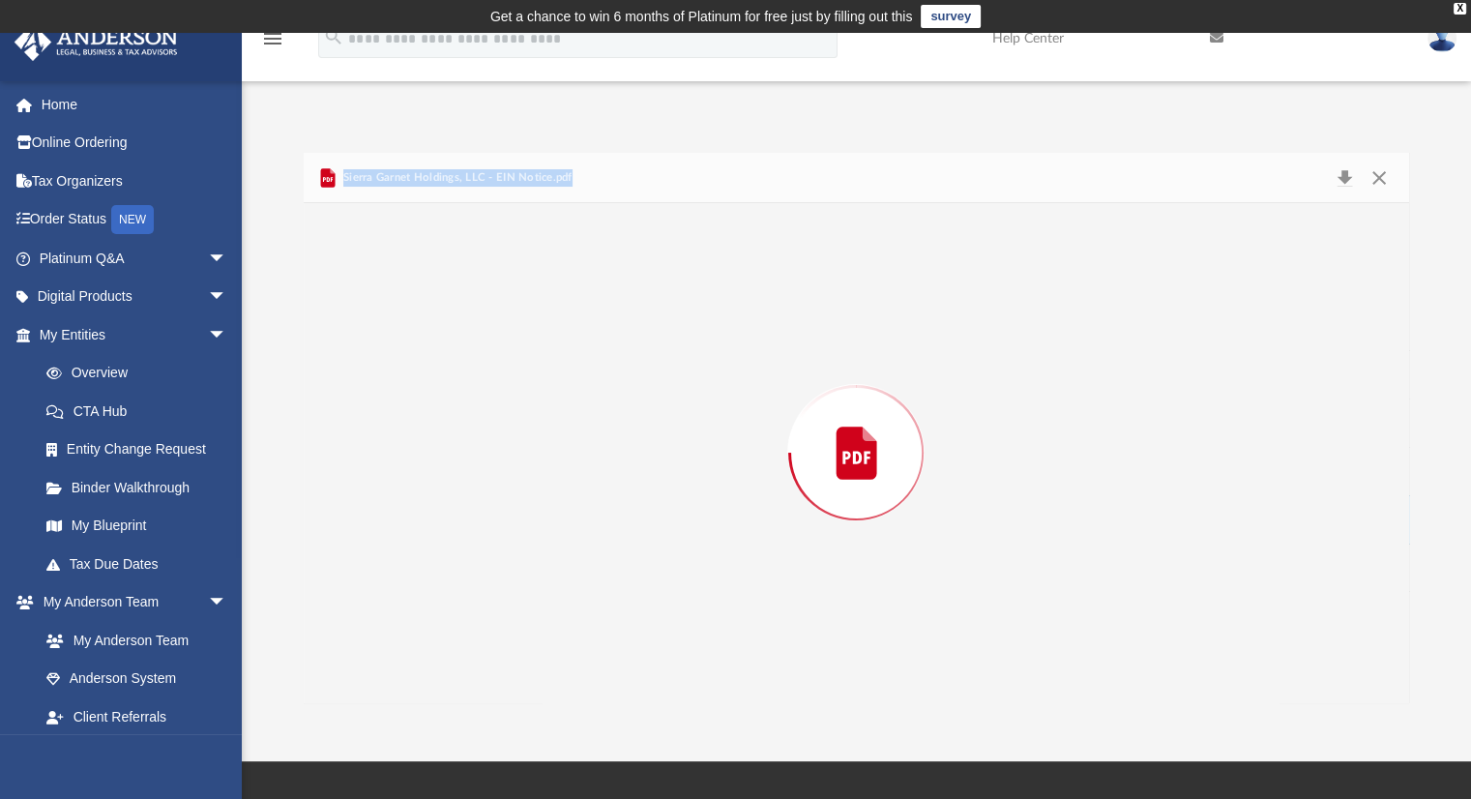
click at [570, 519] on div "Preview" at bounding box center [857, 452] width 1107 height 499
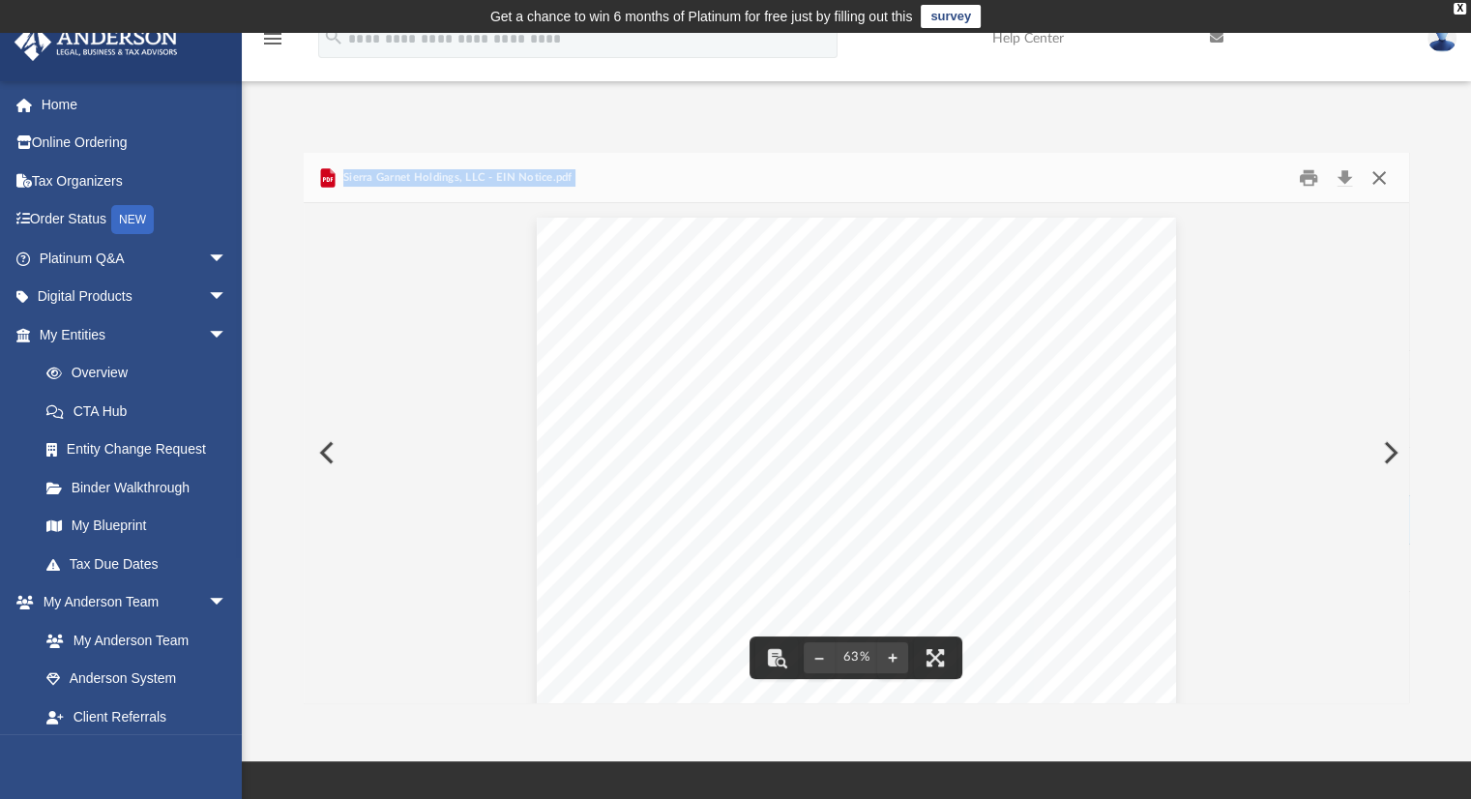
click at [1393, 174] on button "Close" at bounding box center [1379, 177] width 35 height 30
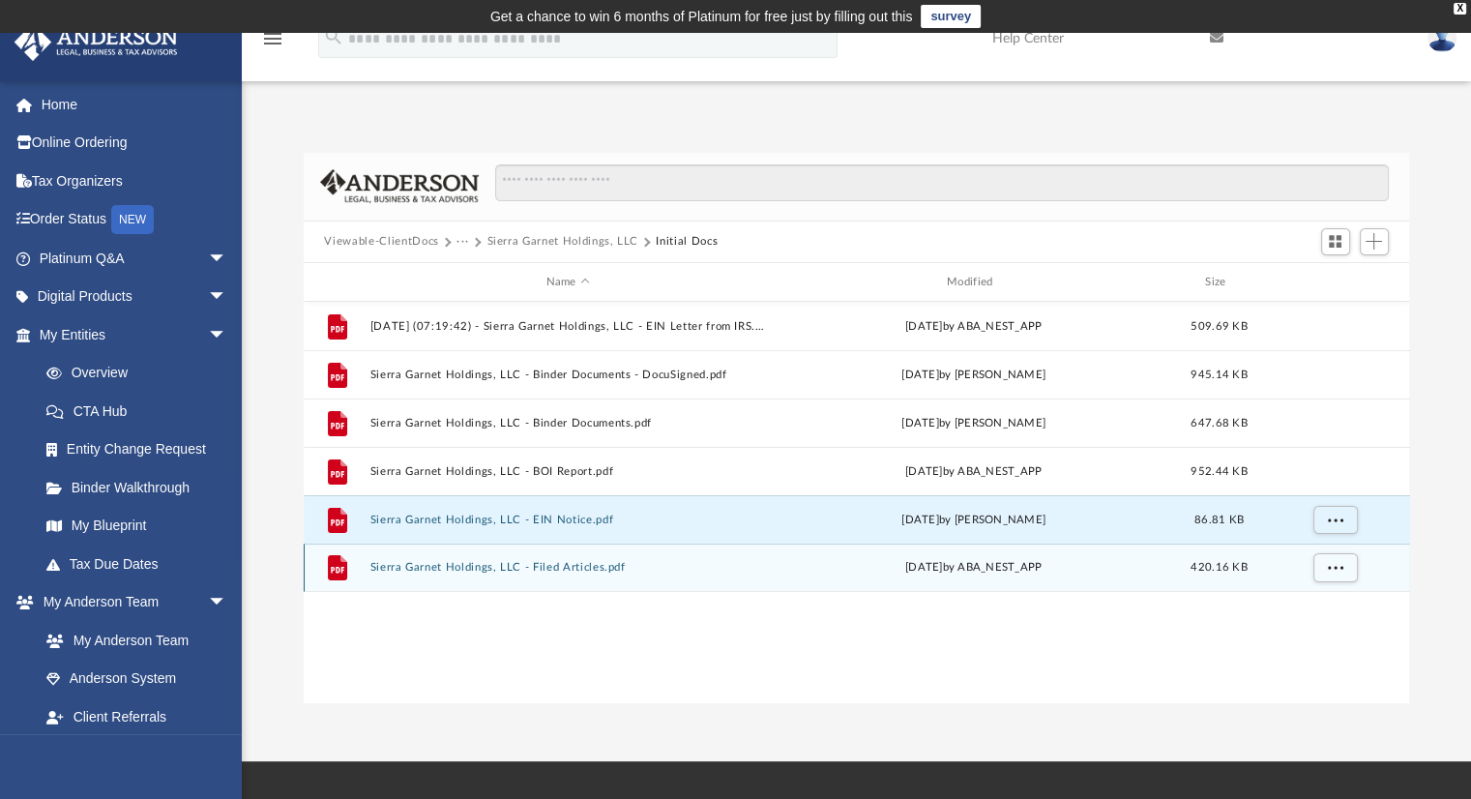
click at [562, 566] on button "Sierra Garnet Holdings, LLC - Filed Articles.pdf" at bounding box center [567, 568] width 397 height 13
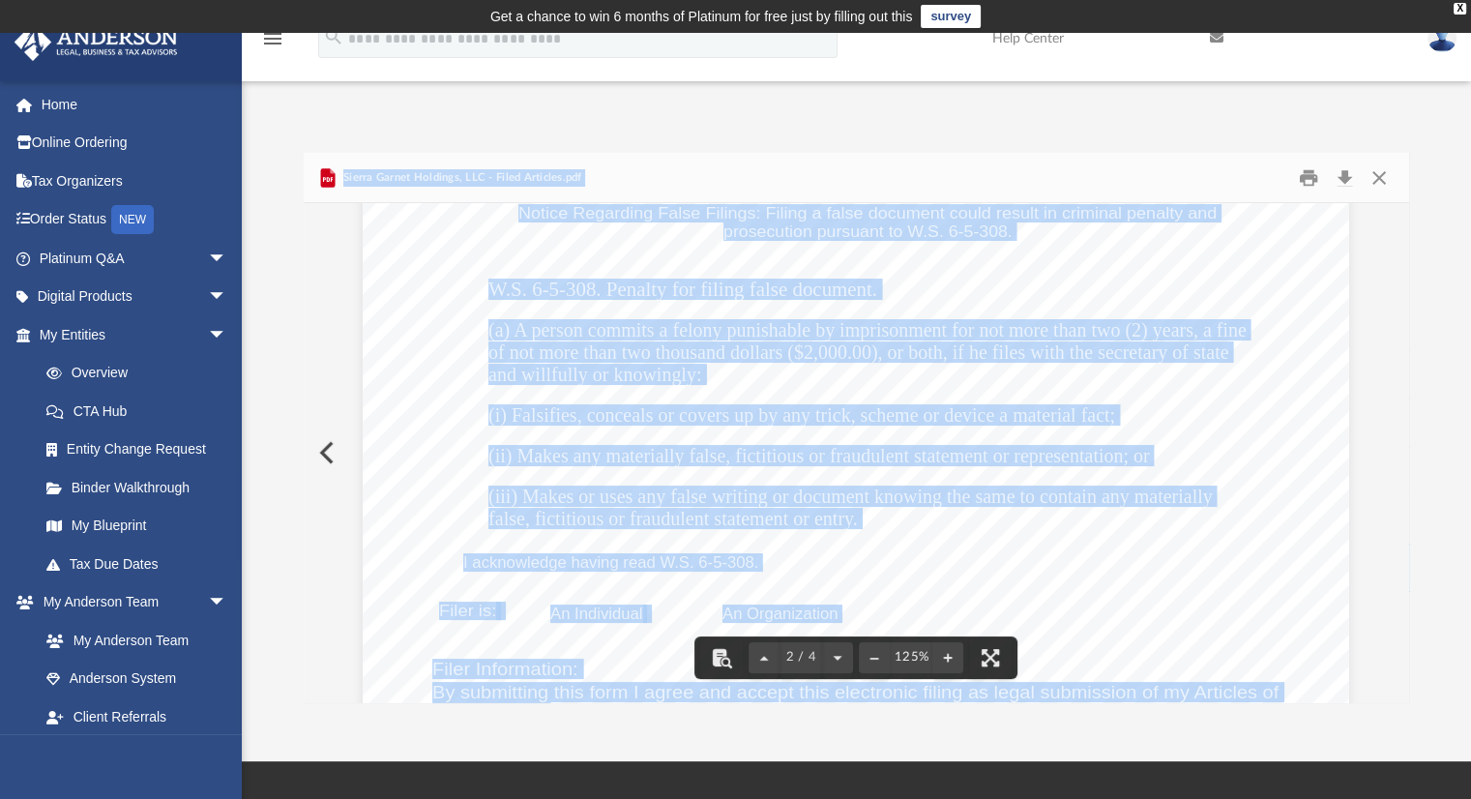
scroll to position [1451, 0]
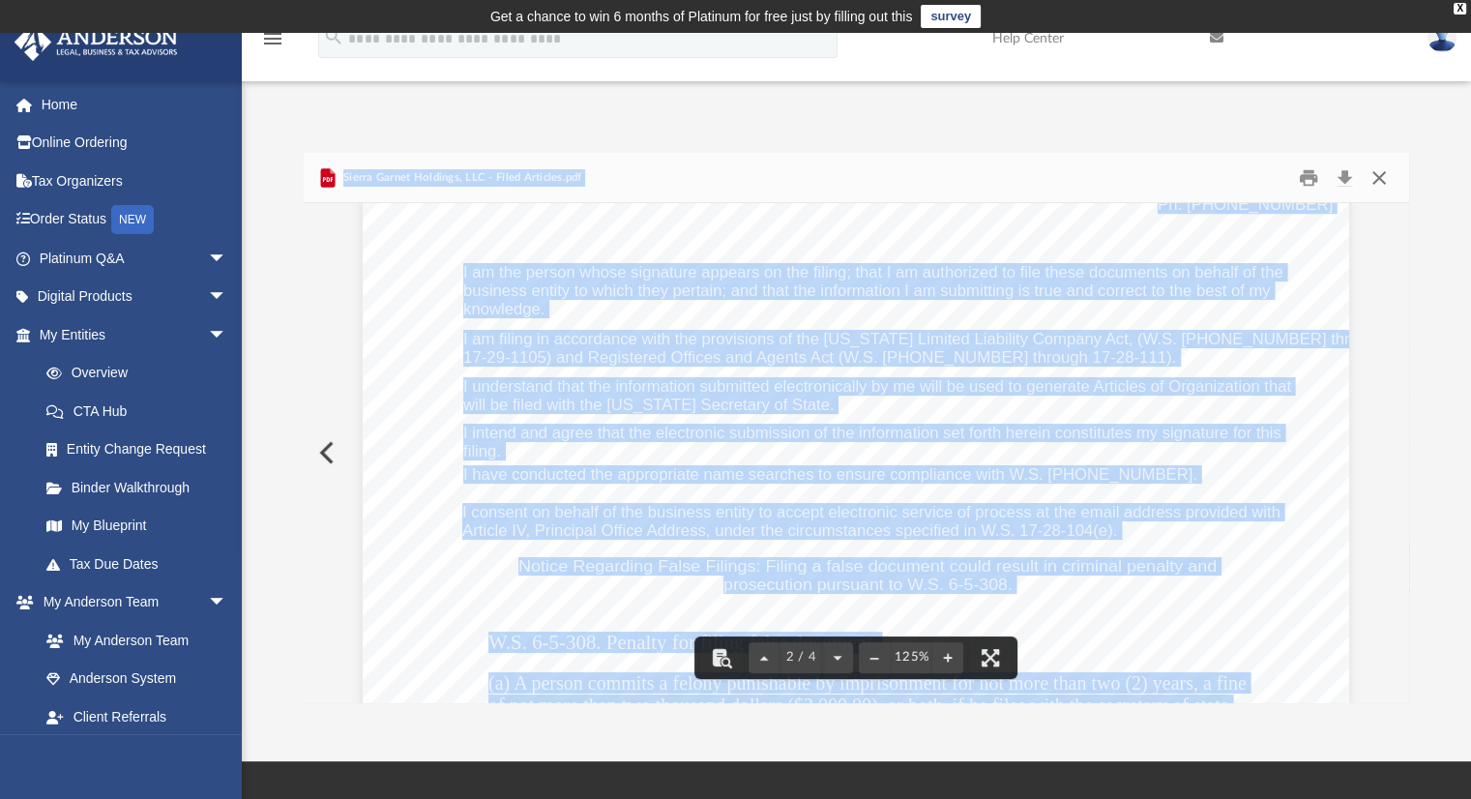
click at [1382, 182] on button "Close" at bounding box center [1379, 177] width 35 height 30
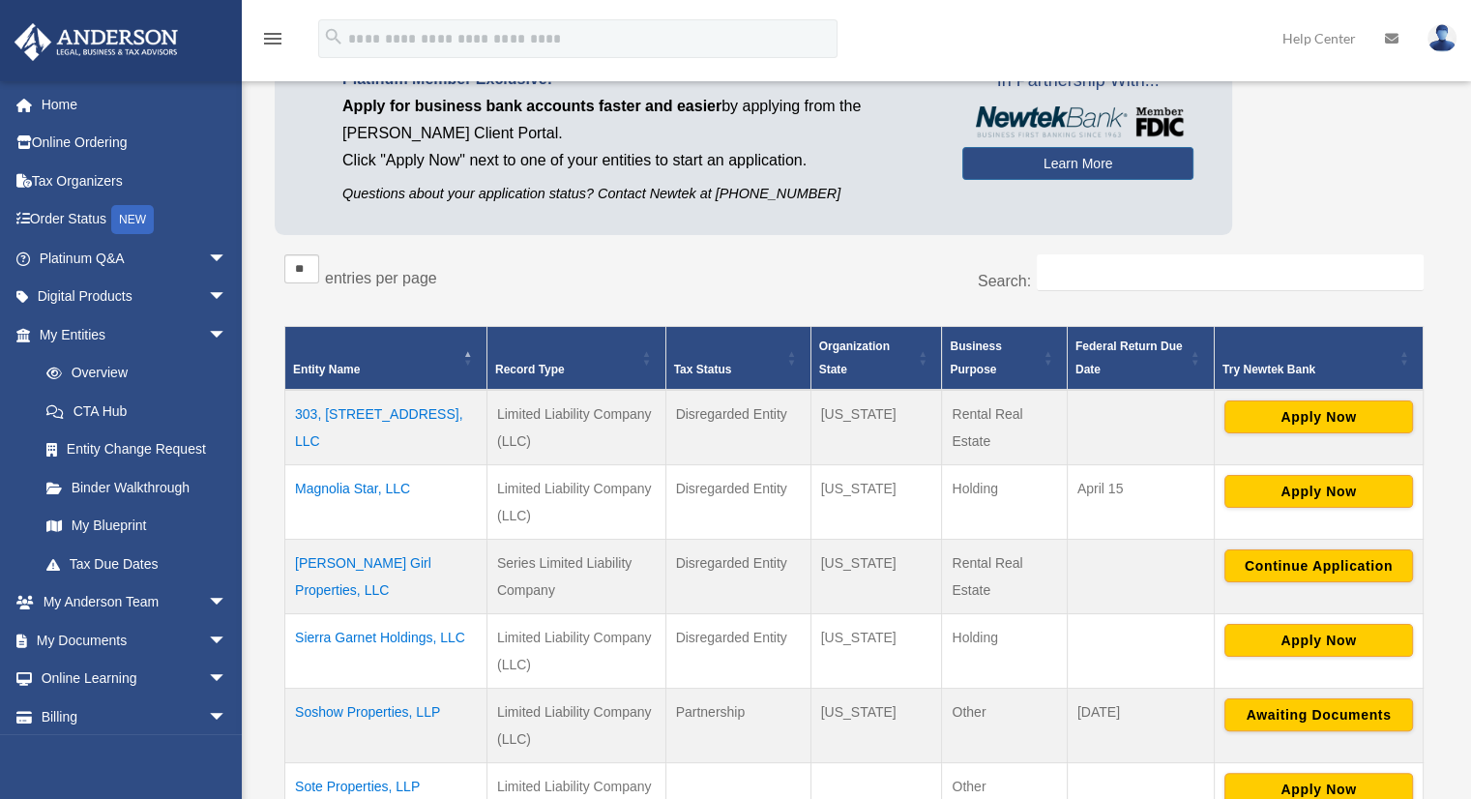
scroll to position [193, 0]
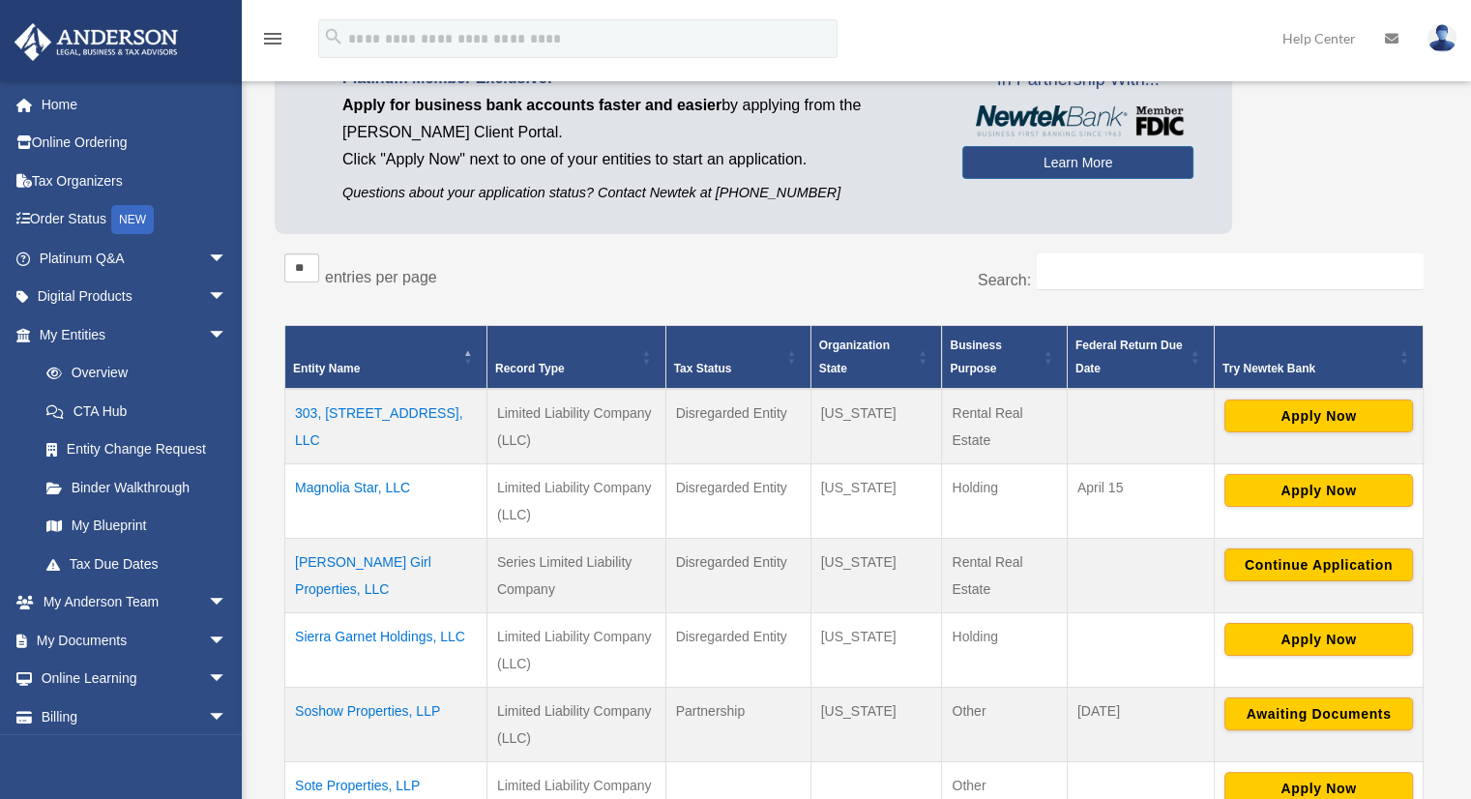
click at [405, 415] on td "303, [STREET_ADDRESS], LLC" at bounding box center [386, 426] width 202 height 75
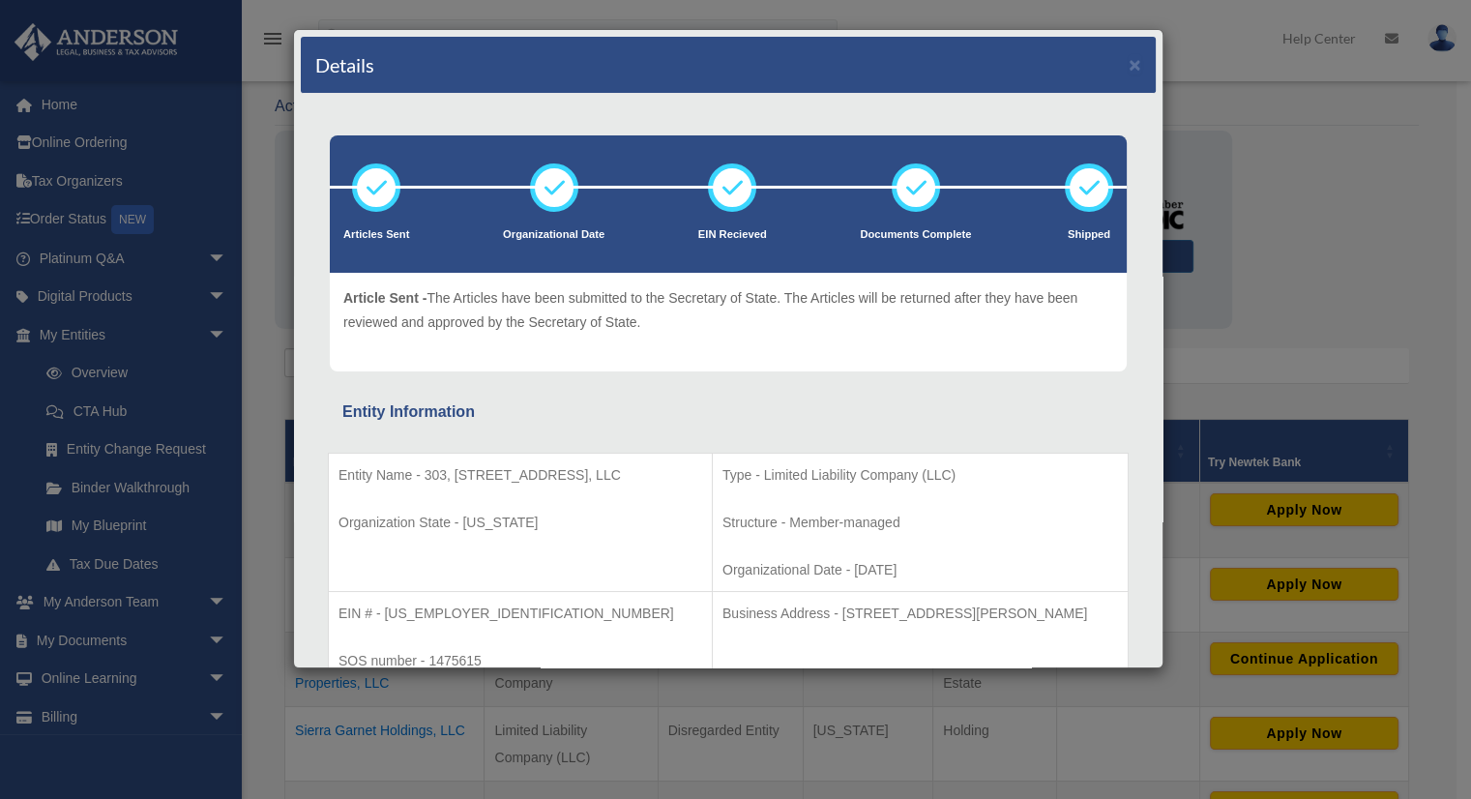
scroll to position [0, 0]
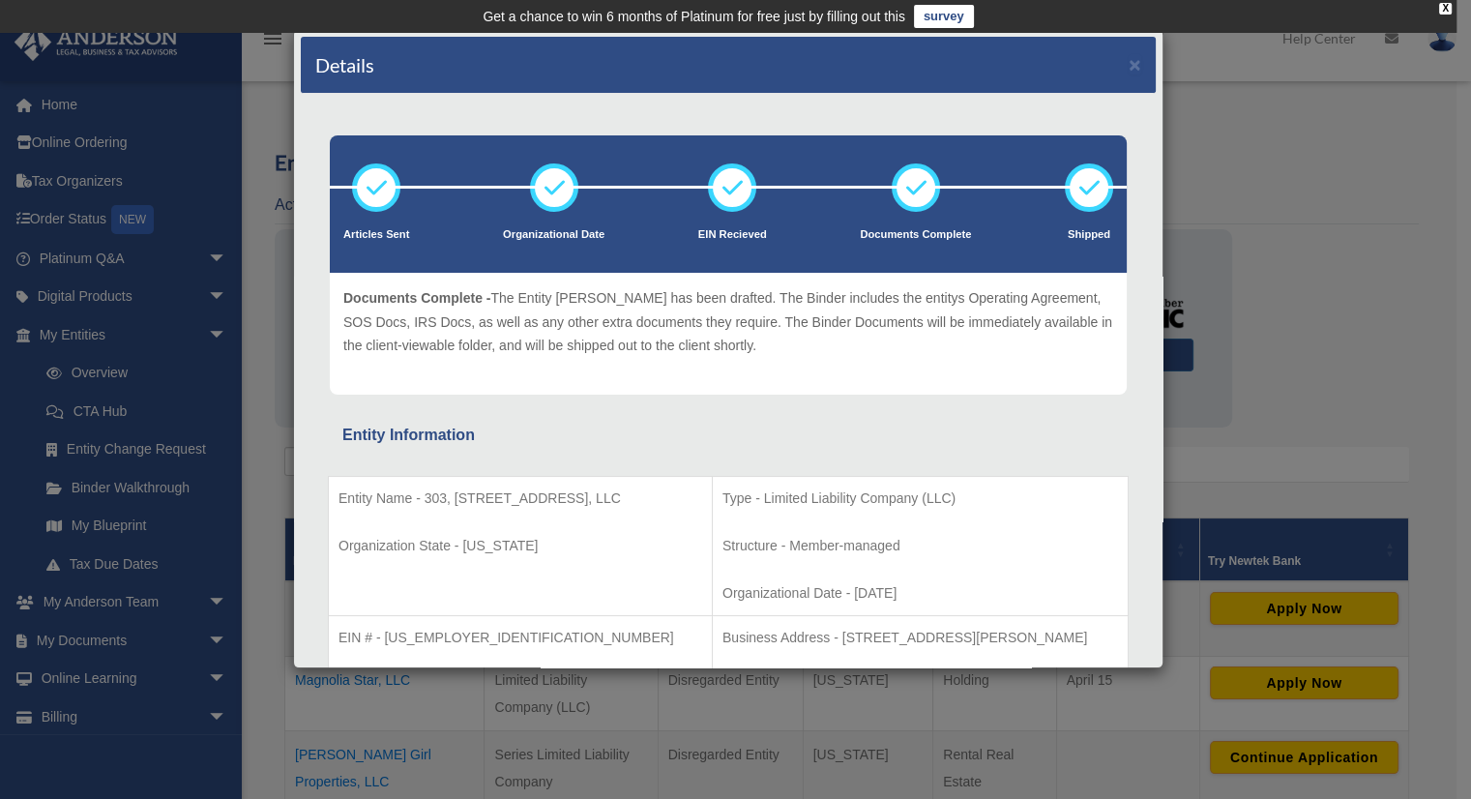
click at [1304, 102] on div "Details × Articles Sent Organizational Date" at bounding box center [735, 399] width 1471 height 799
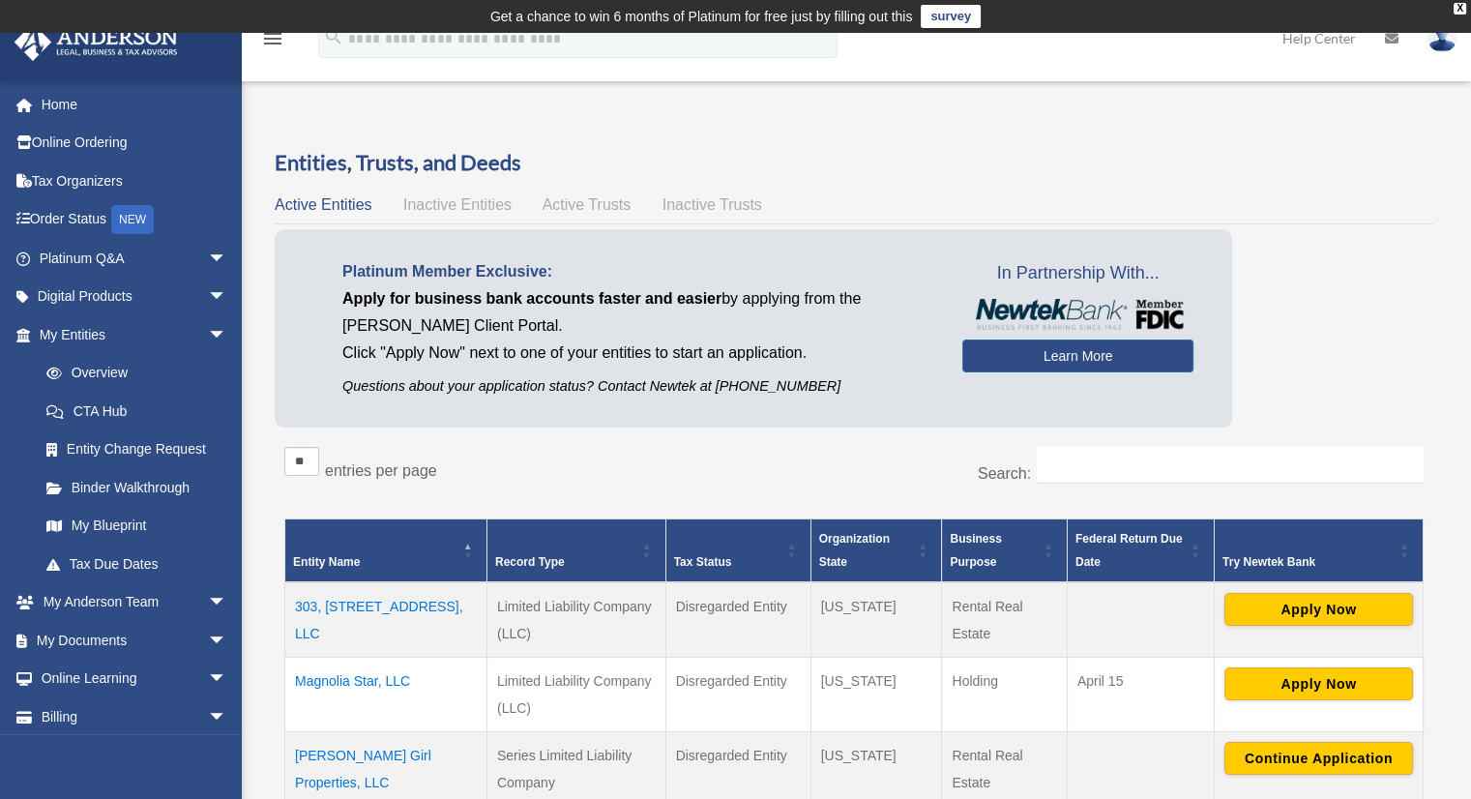
click at [391, 678] on td "Magnolia Star, LLC" at bounding box center [386, 694] width 202 height 74
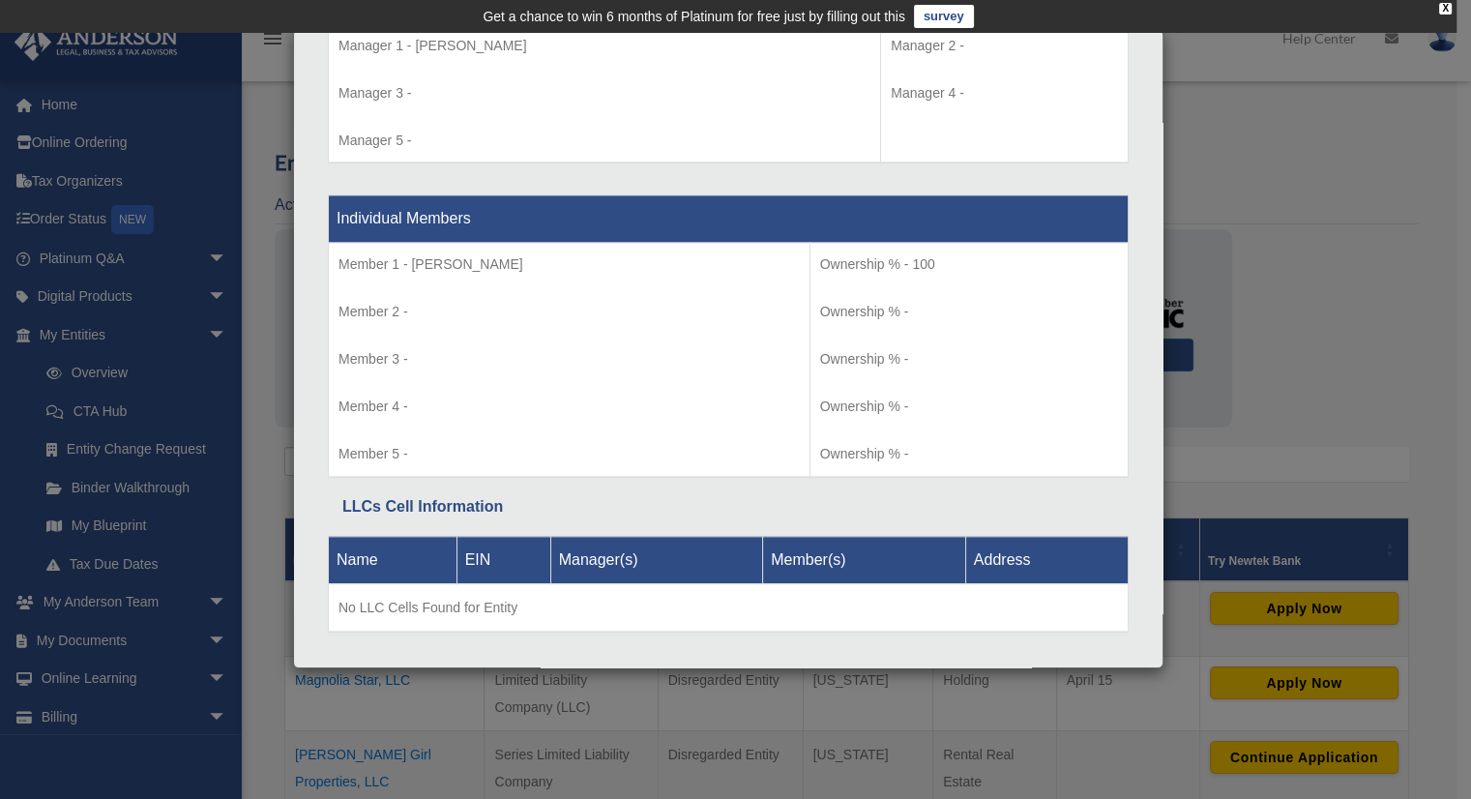
scroll to position [1904, 0]
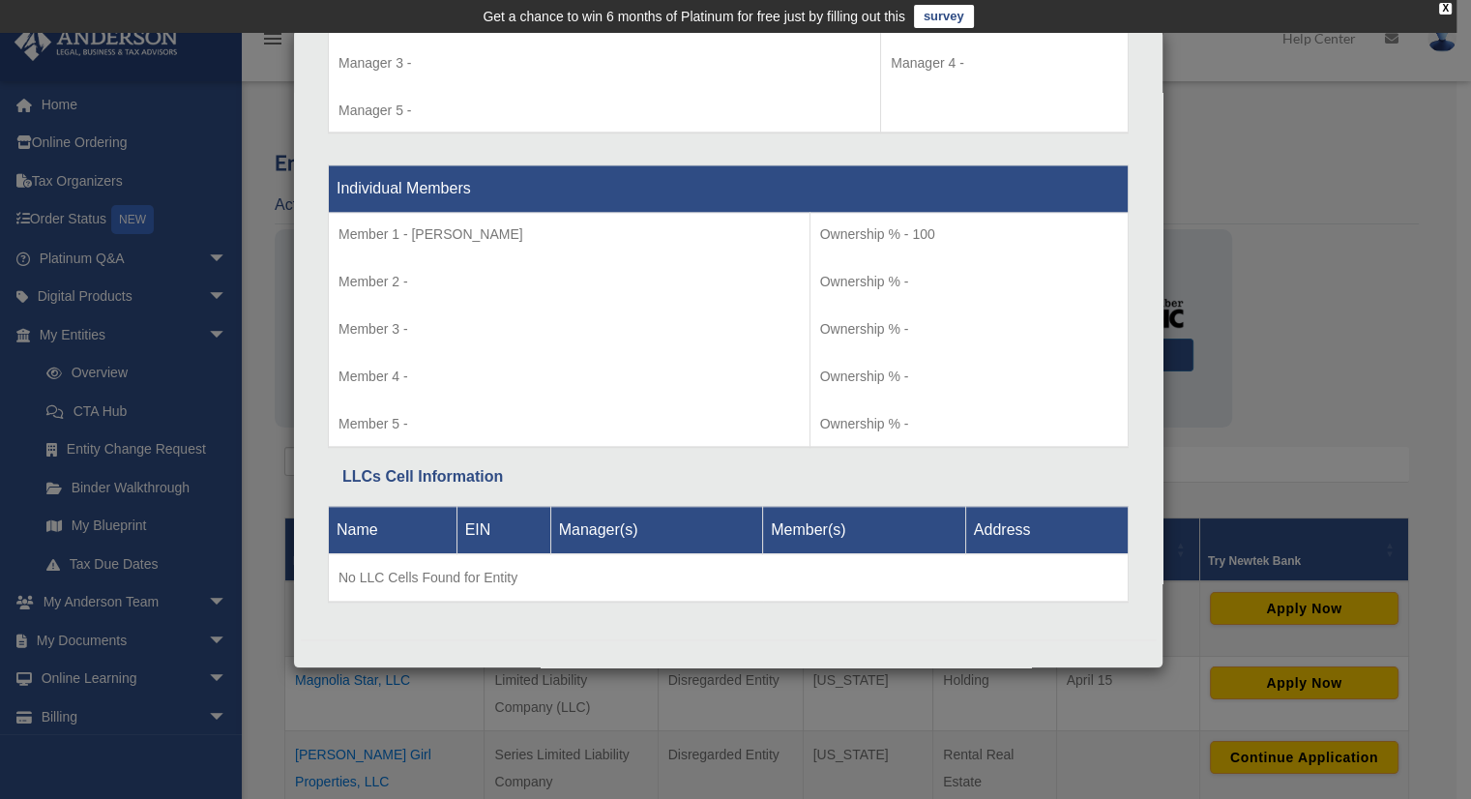
click at [1338, 222] on div "Details × Articles Sent Organizational Date" at bounding box center [735, 399] width 1471 height 799
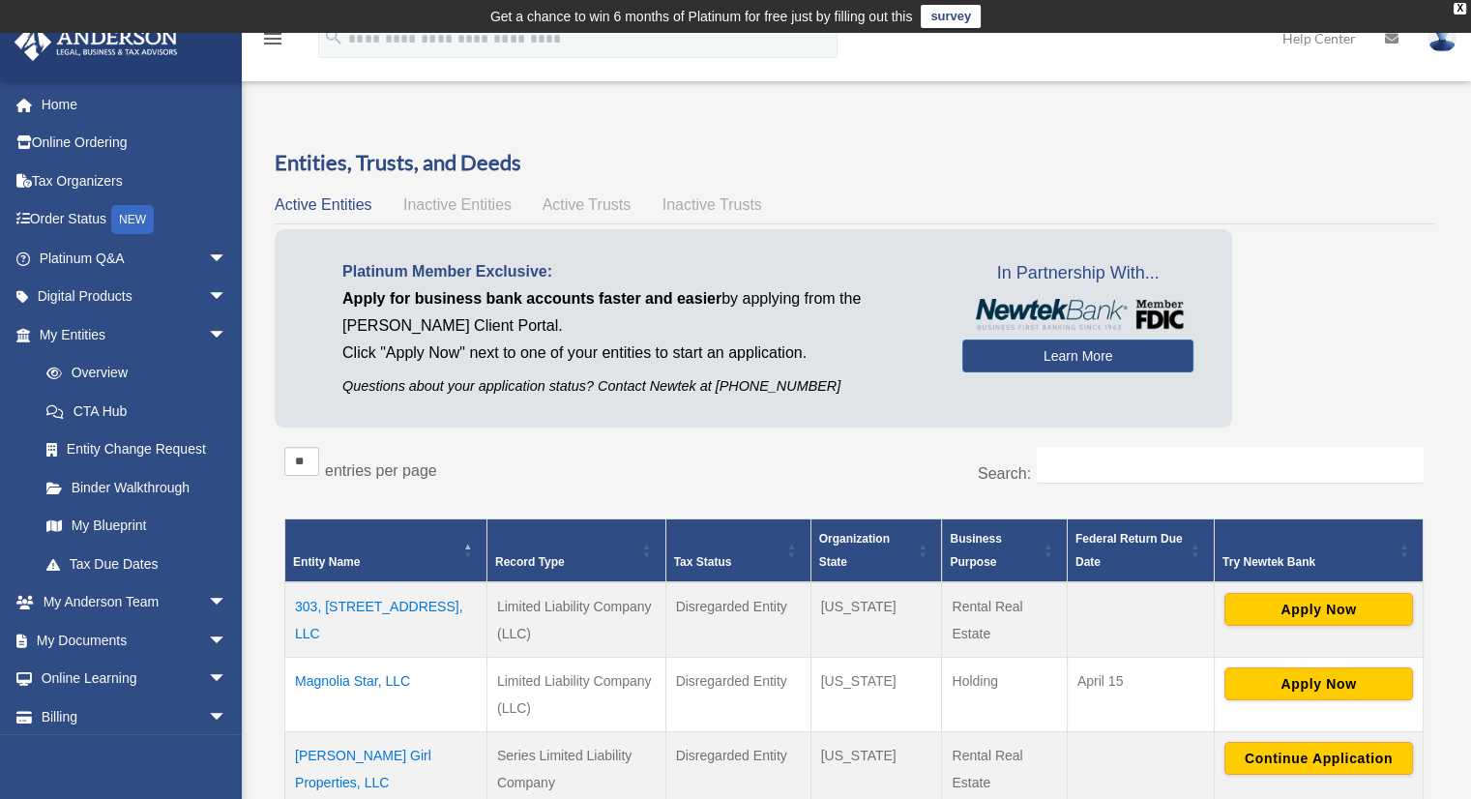
drag, startPoint x: 391, startPoint y: 635, endPoint x: 289, endPoint y: 599, distance: 108.0
click at [289, 599] on td "303, 305, 307 Commerce Street, LLC" at bounding box center [386, 619] width 202 height 75
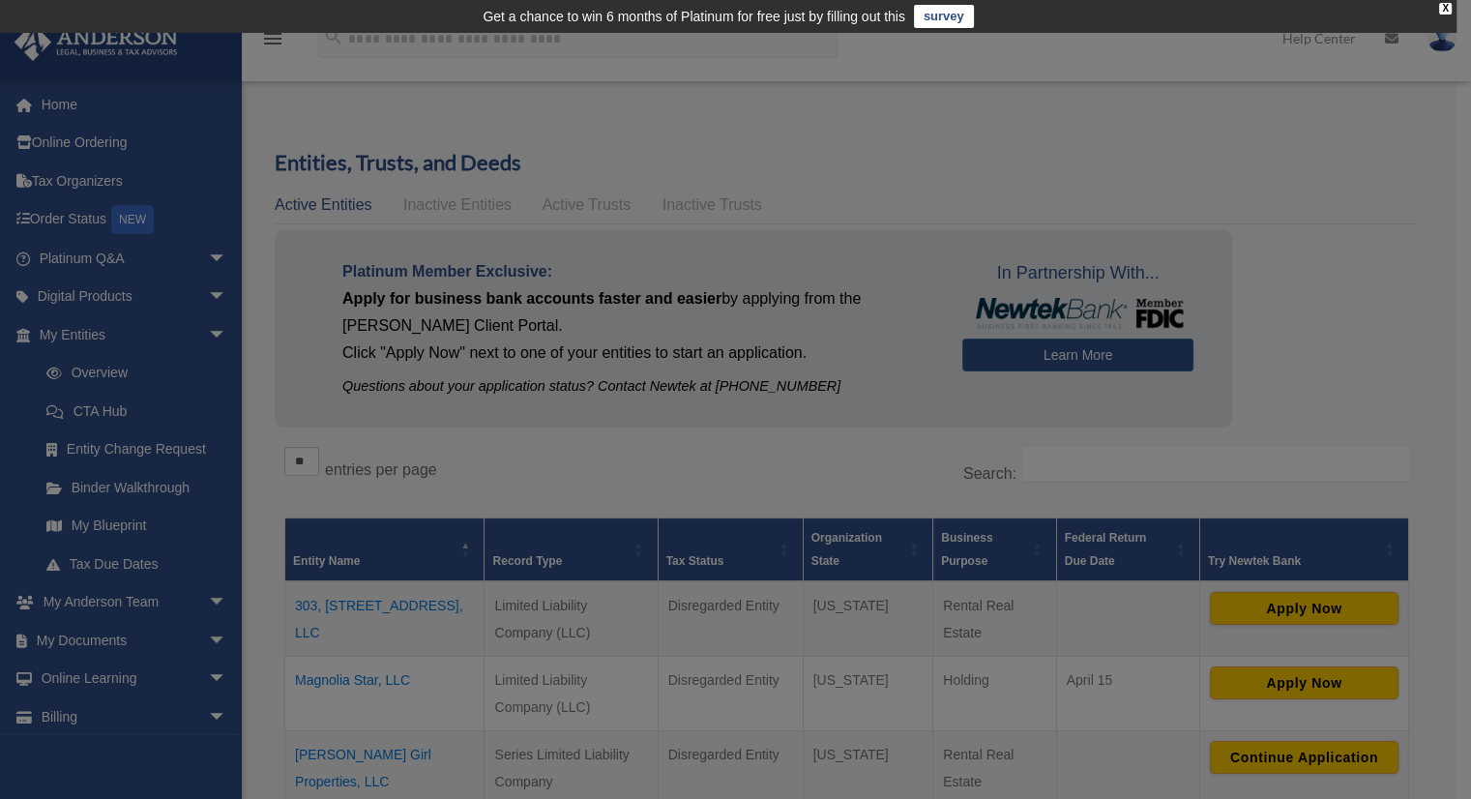
scroll to position [0, 0]
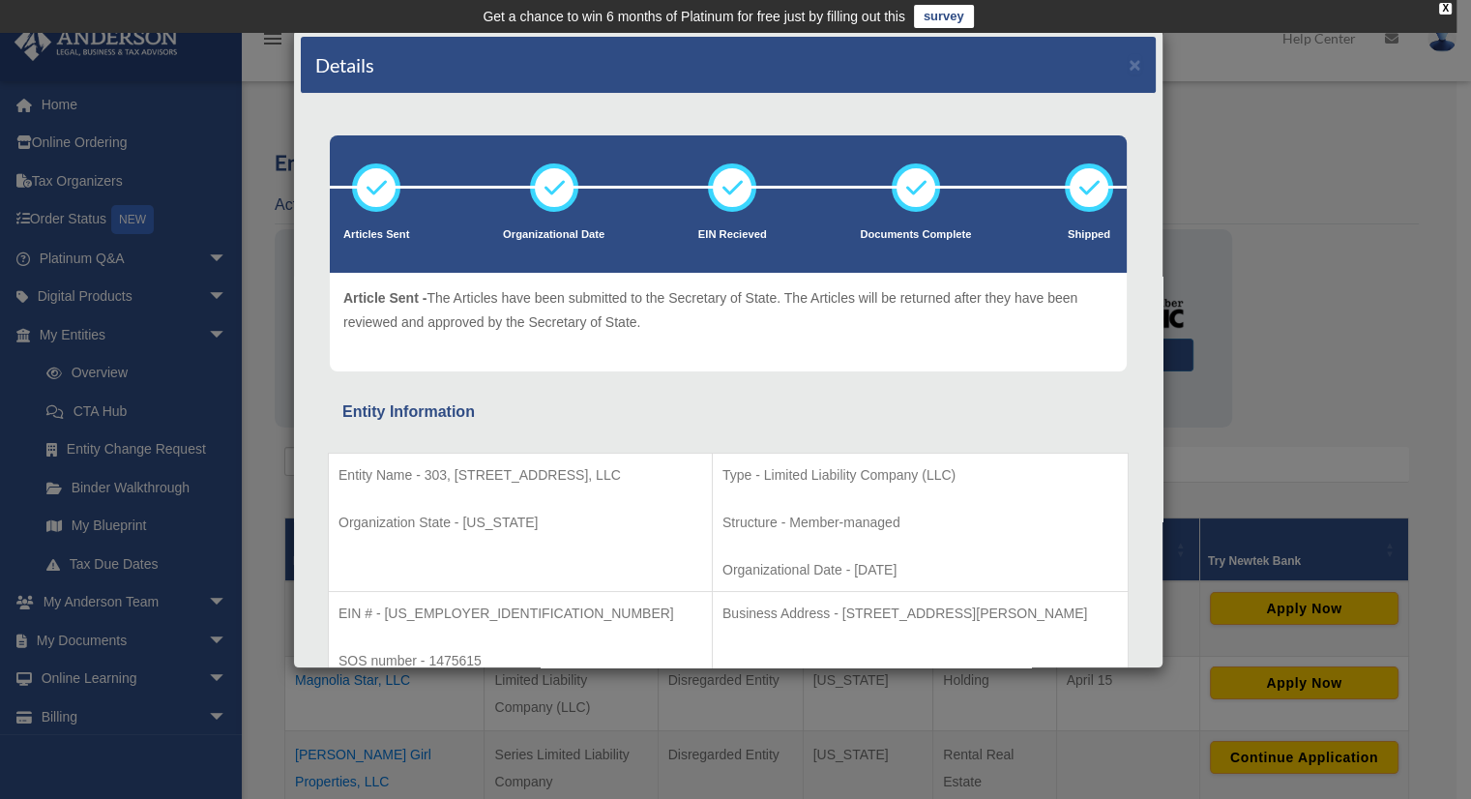
click at [1256, 137] on div "Details × Articles Sent Organizational Date" at bounding box center [735, 399] width 1471 height 799
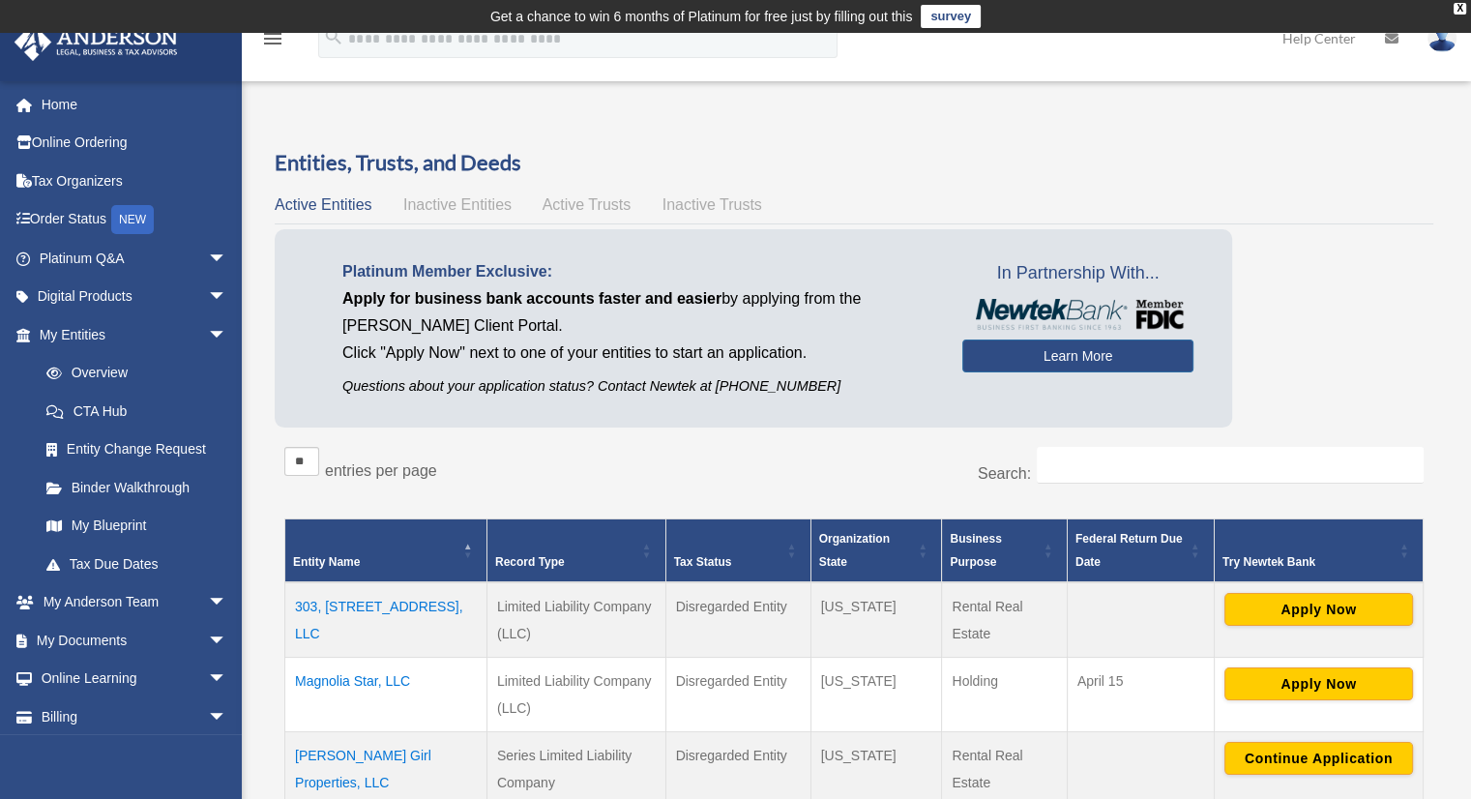
drag, startPoint x: 385, startPoint y: 635, endPoint x: 294, endPoint y: 606, distance: 95.7
click at [294, 606] on td "303, 305, 307 Commerce Street, LLC" at bounding box center [386, 619] width 202 height 75
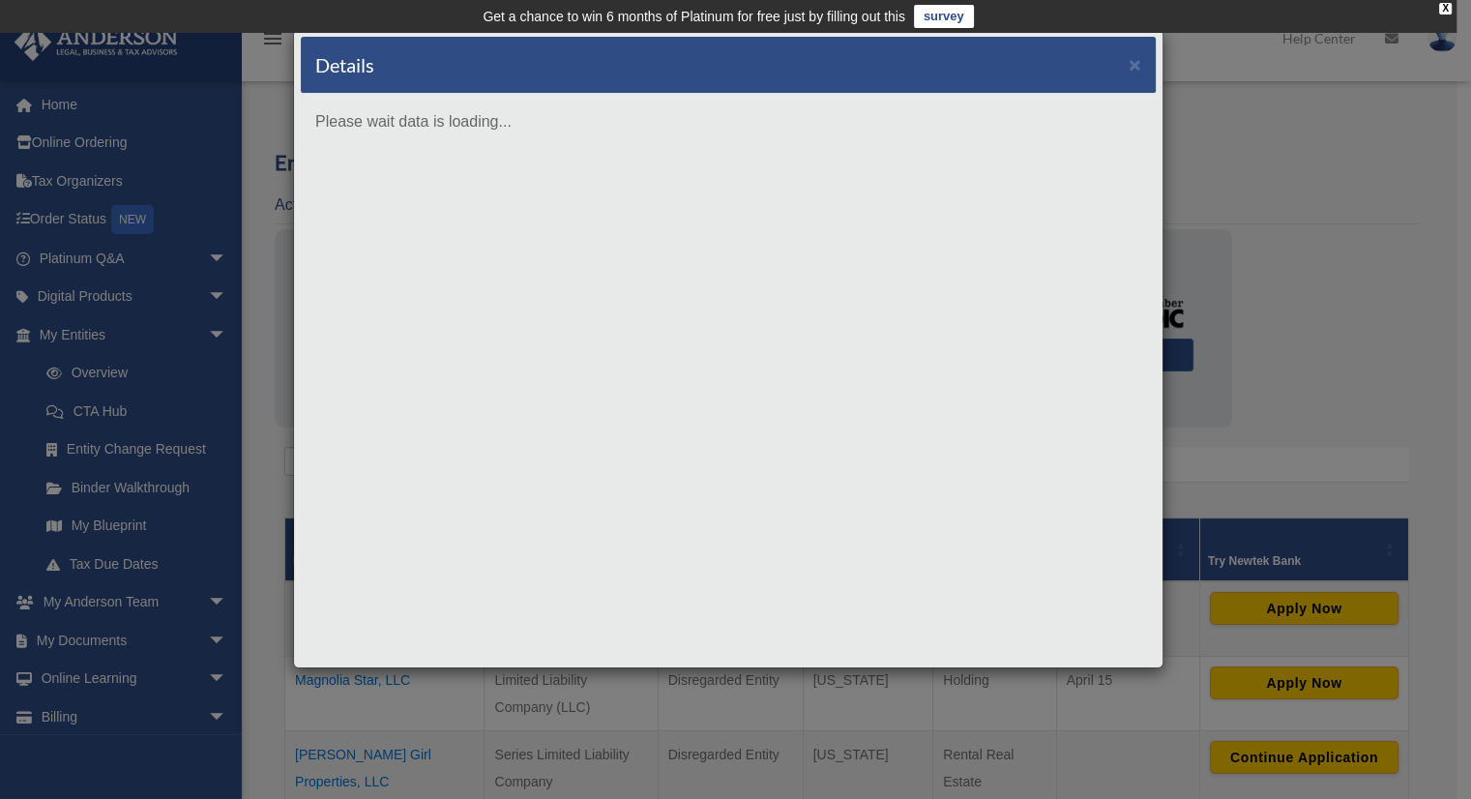
copy td "303, 305, 307 Commerce Street, LLC"
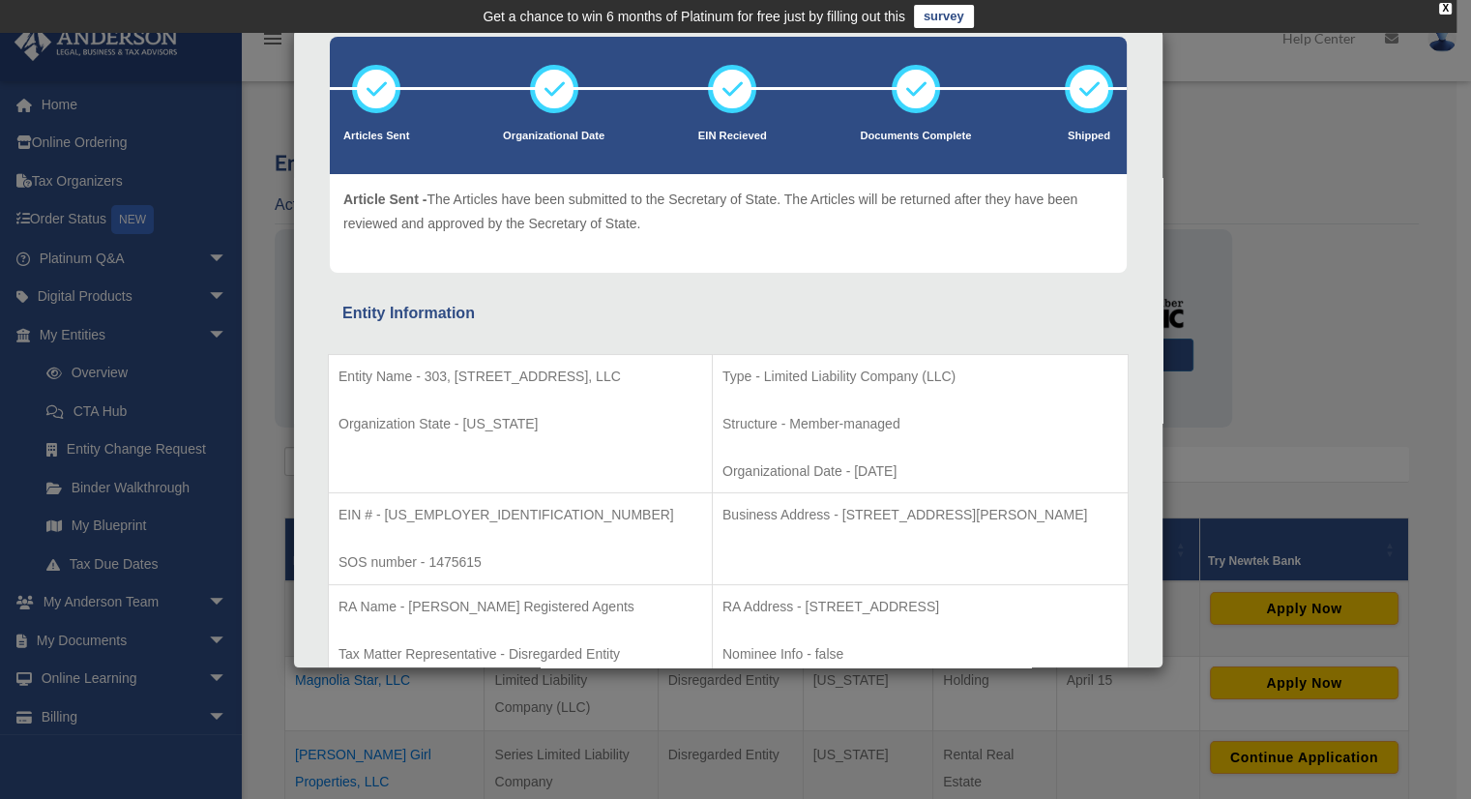
scroll to position [387, 0]
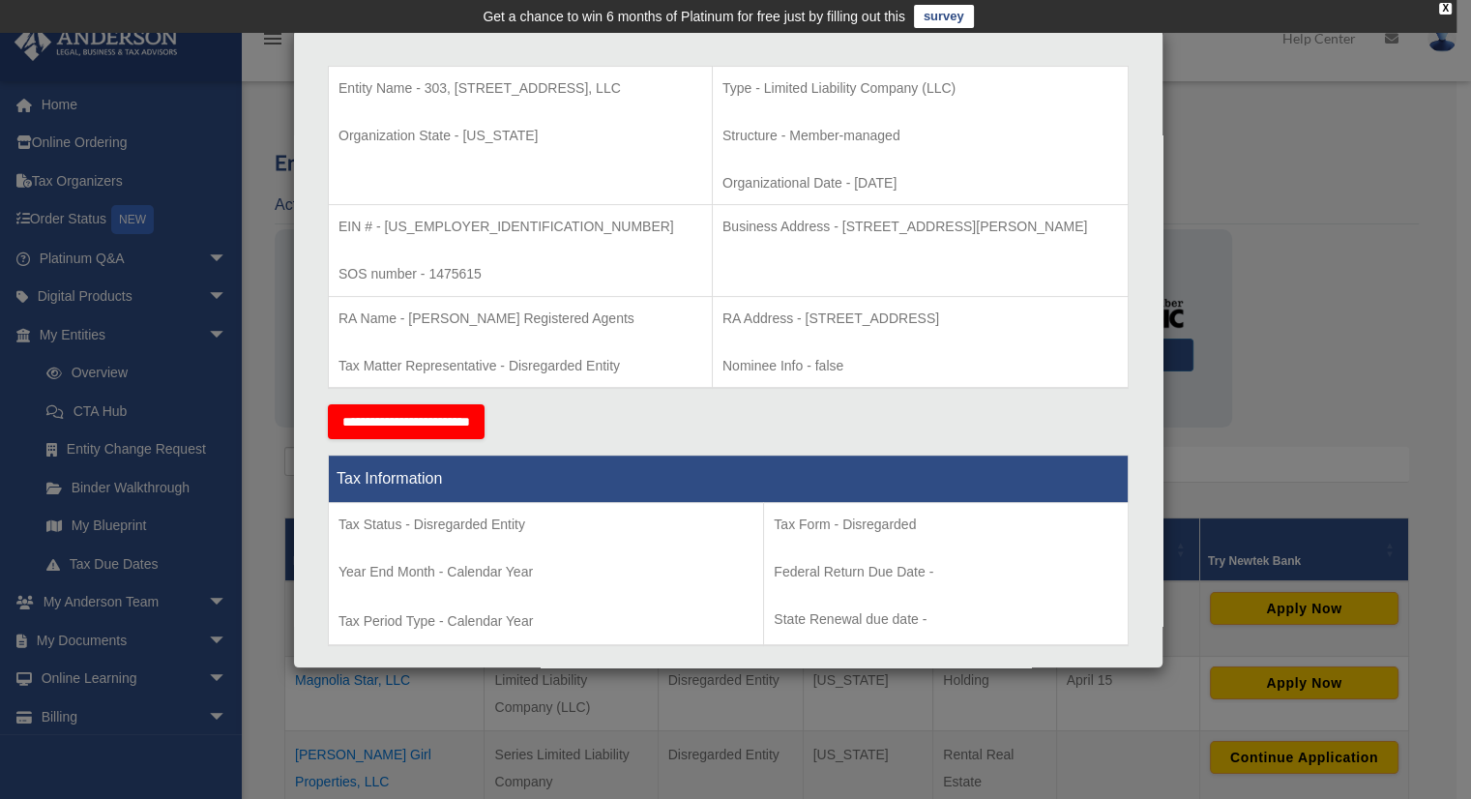
drag, startPoint x: 656, startPoint y: 88, endPoint x: 422, endPoint y: 86, distance: 234.1
click at [422, 86] on td "Entity Name - 303, 305, 307 Commerce Street, LLC Organization State - Mississip…" at bounding box center [521, 135] width 384 height 139
copy p "303, 305, 307 Commerce Street, LLC"
drag, startPoint x: 1285, startPoint y: 163, endPoint x: 1271, endPoint y: 187, distance: 27.4
click at [1287, 163] on div "Details × Articles Sent Organizational Date" at bounding box center [735, 399] width 1471 height 799
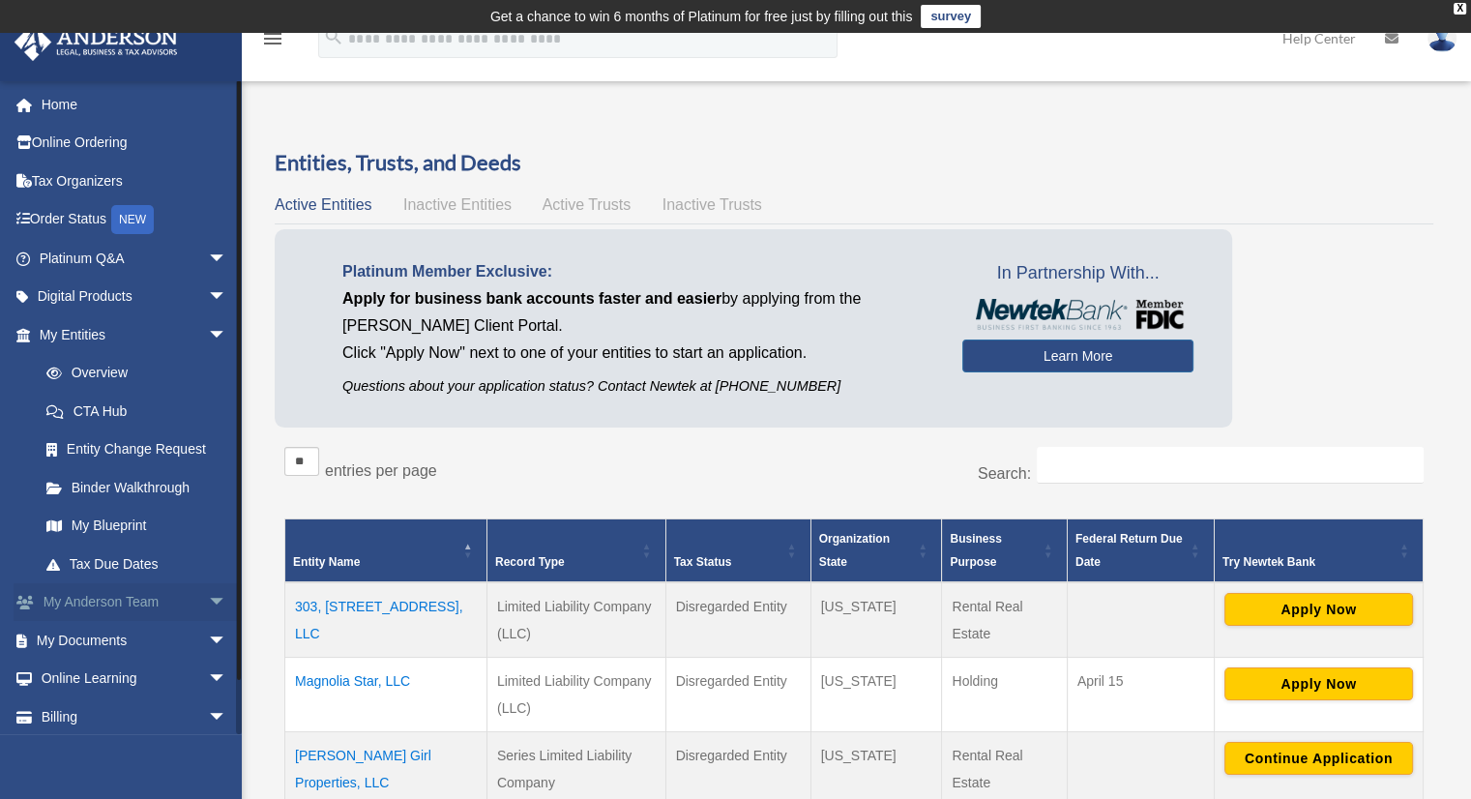
click at [133, 603] on link "My Anderson Team arrow_drop_down" at bounding box center [135, 602] width 243 height 39
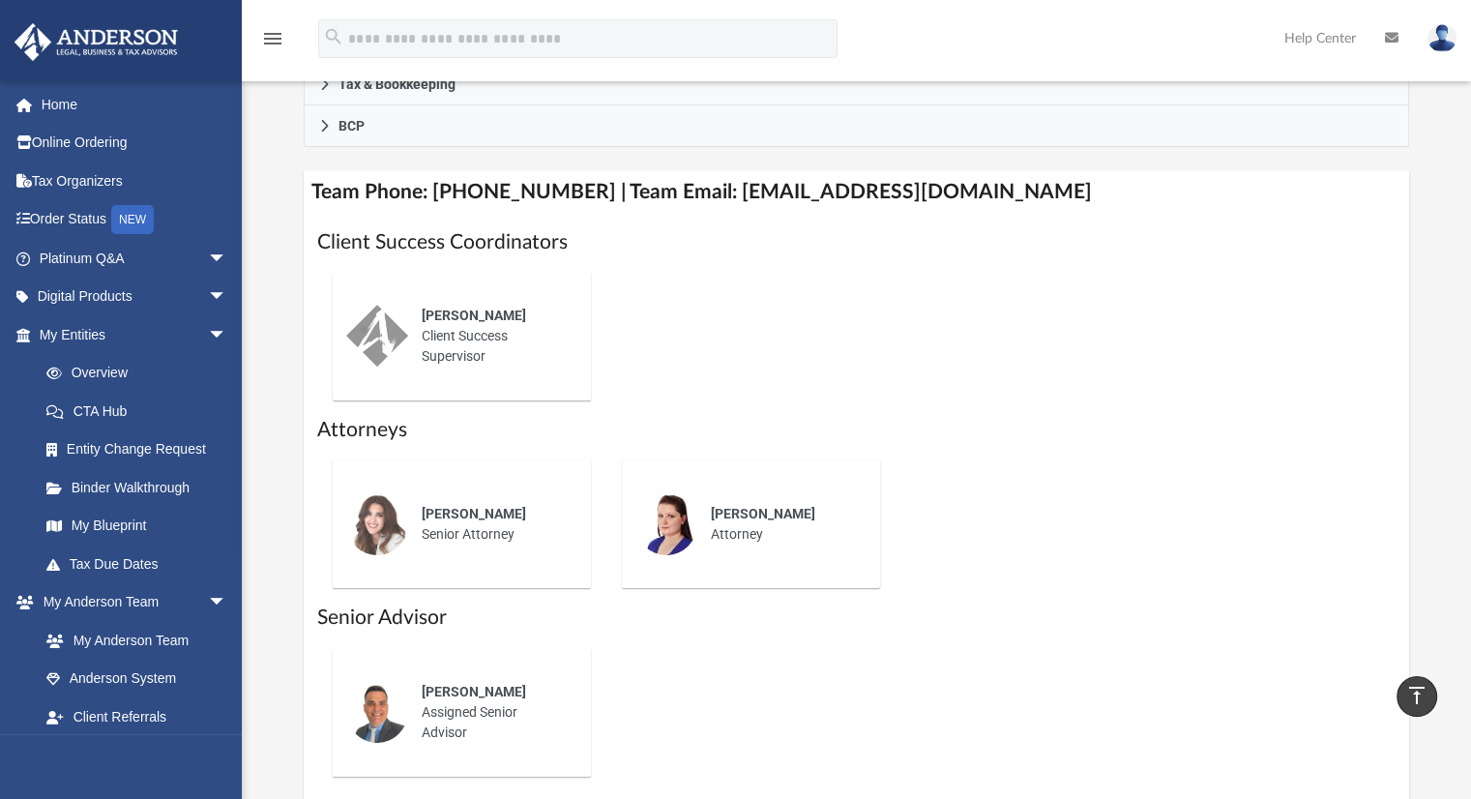
scroll to position [677, 0]
